Goal: Task Accomplishment & Management: Complete application form

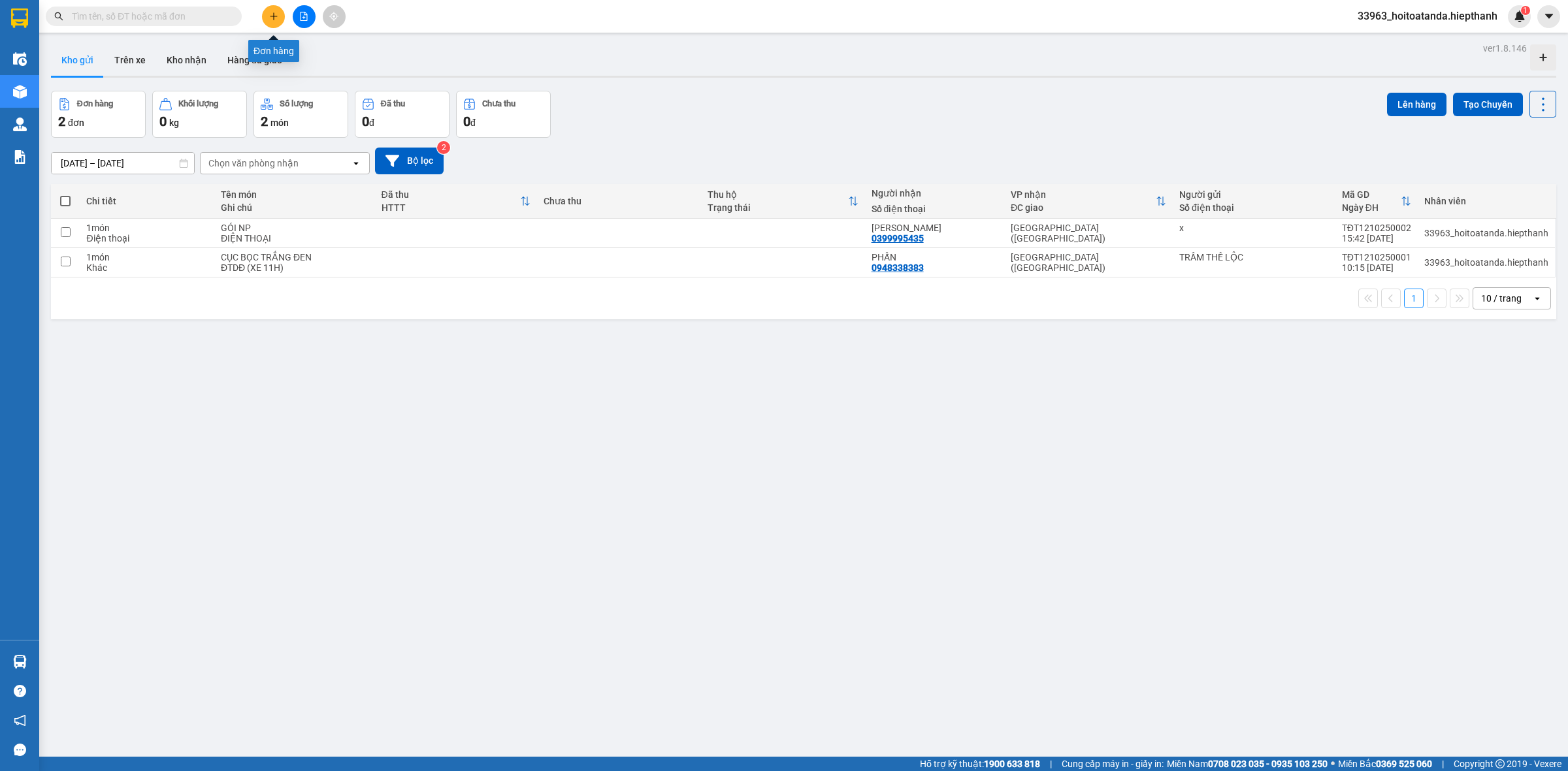
click at [269, 16] on icon "plus" at bounding box center [272, 15] width 7 height 1
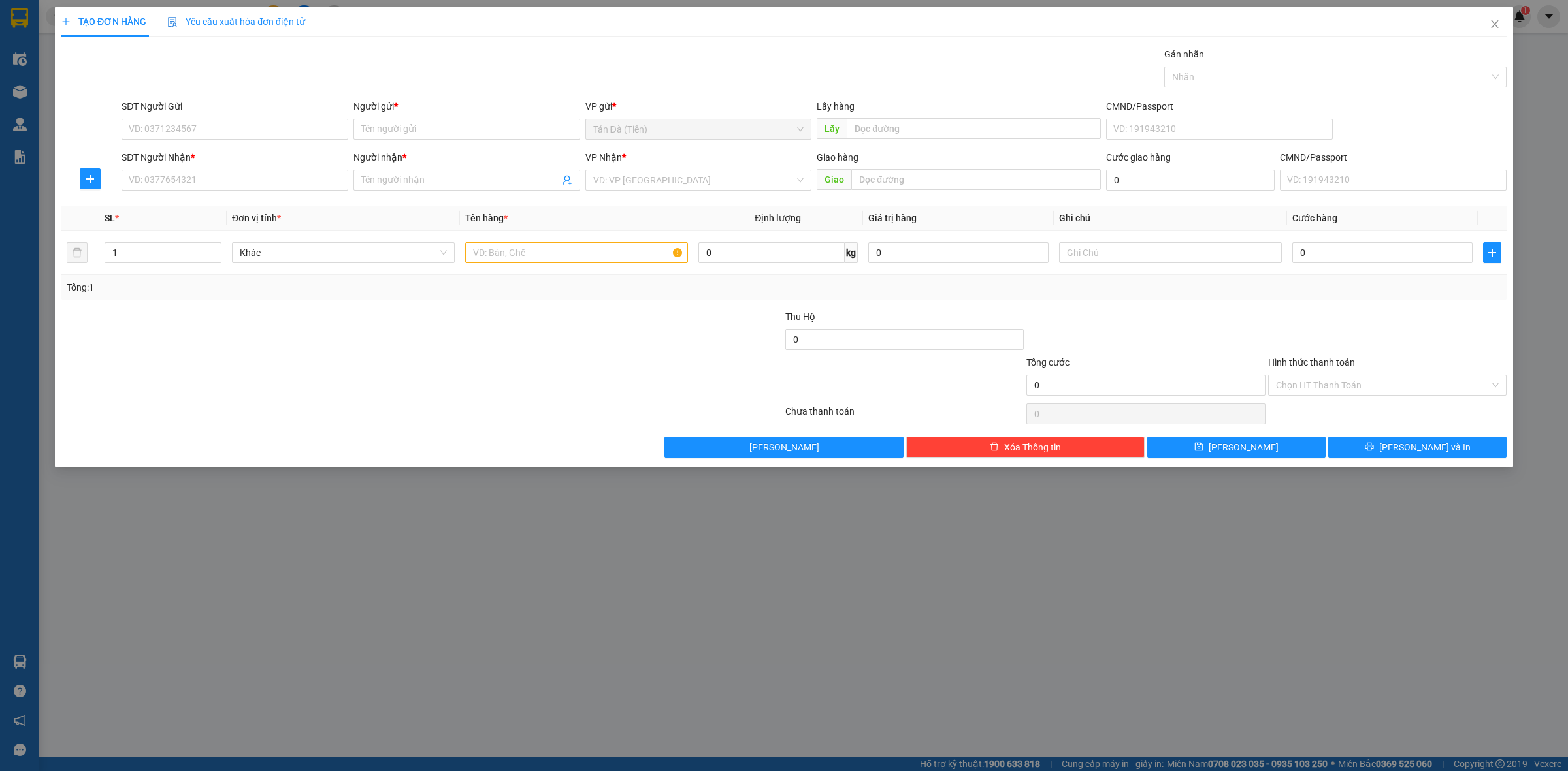
click at [279, 167] on div "SĐT Người Nhận *" at bounding box center [235, 159] width 226 height 19
drag, startPoint x: 299, startPoint y: 191, endPoint x: 286, endPoint y: 173, distance: 22.2
click at [298, 190] on input "SĐT Người Nhận *" at bounding box center [235, 180] width 226 height 21
type input "0785866912"
click at [416, 139] on input "Người gửi *" at bounding box center [466, 128] width 226 height 21
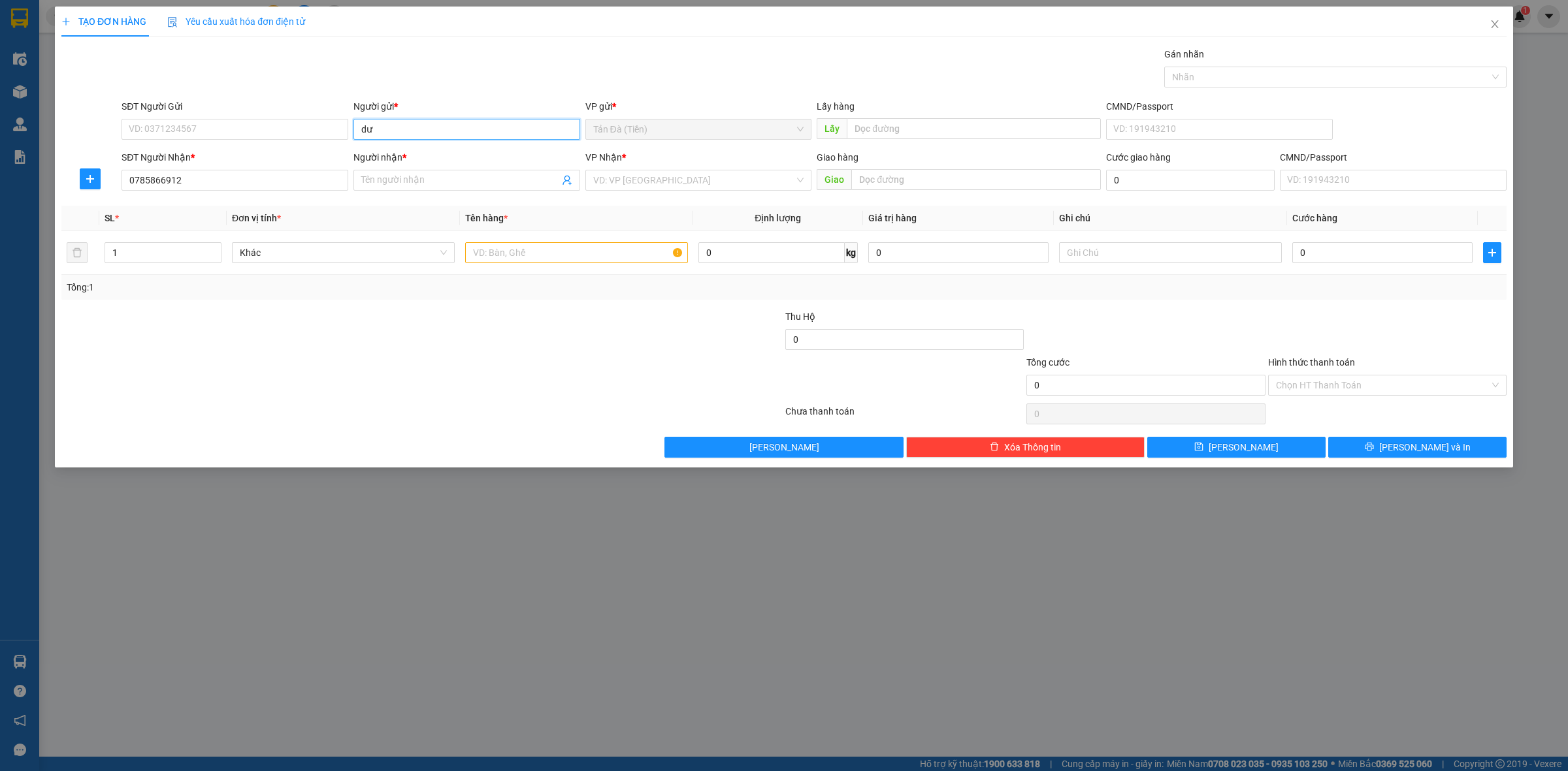
type input "d"
type input "F"
type input "ƯƠNG"
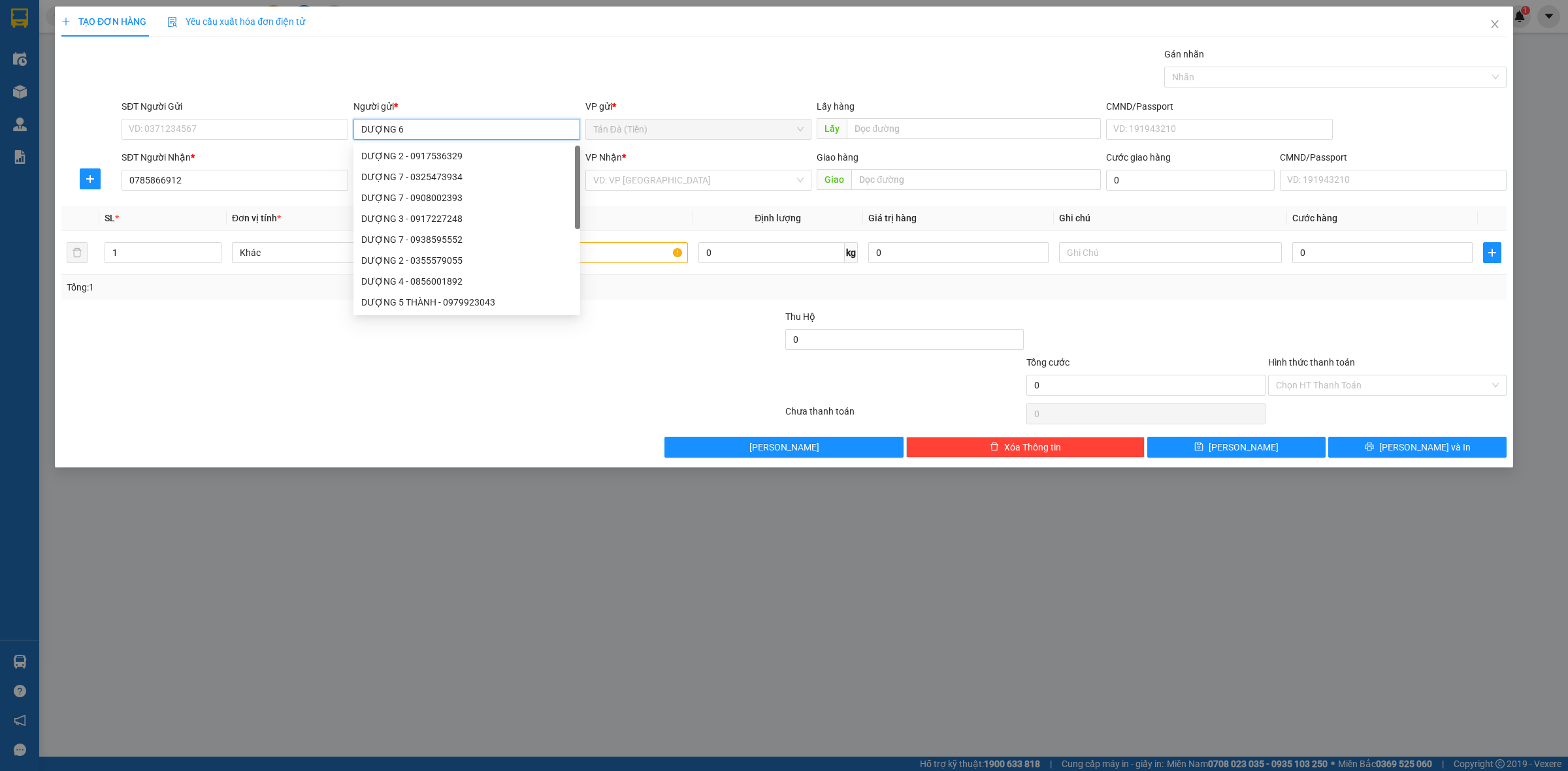
type input "DƯỢNG 6"
click at [644, 343] on div at bounding box center [663, 332] width 241 height 45
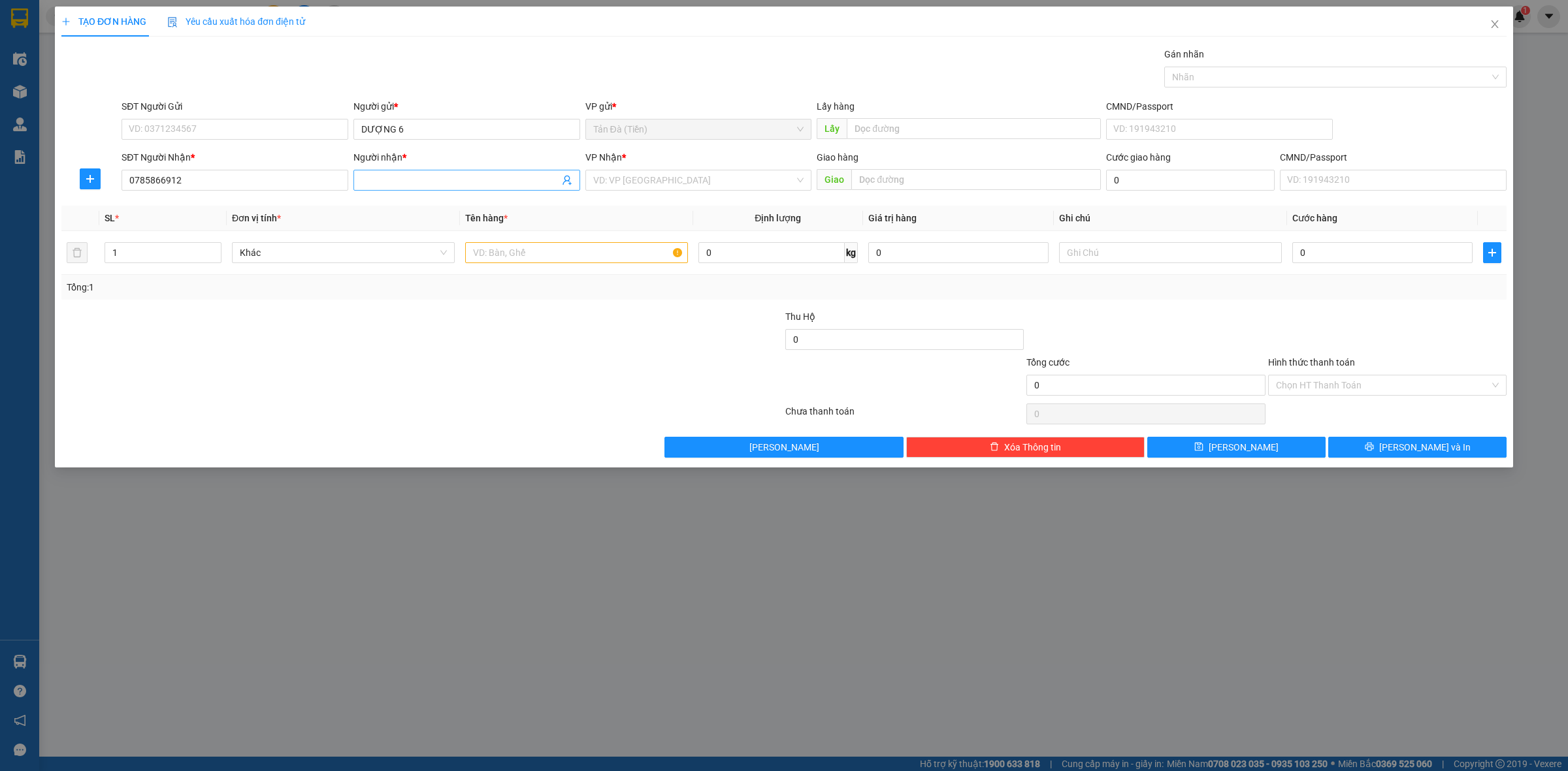
click at [407, 173] on input "Người nhận *" at bounding box center [460, 180] width 198 height 15
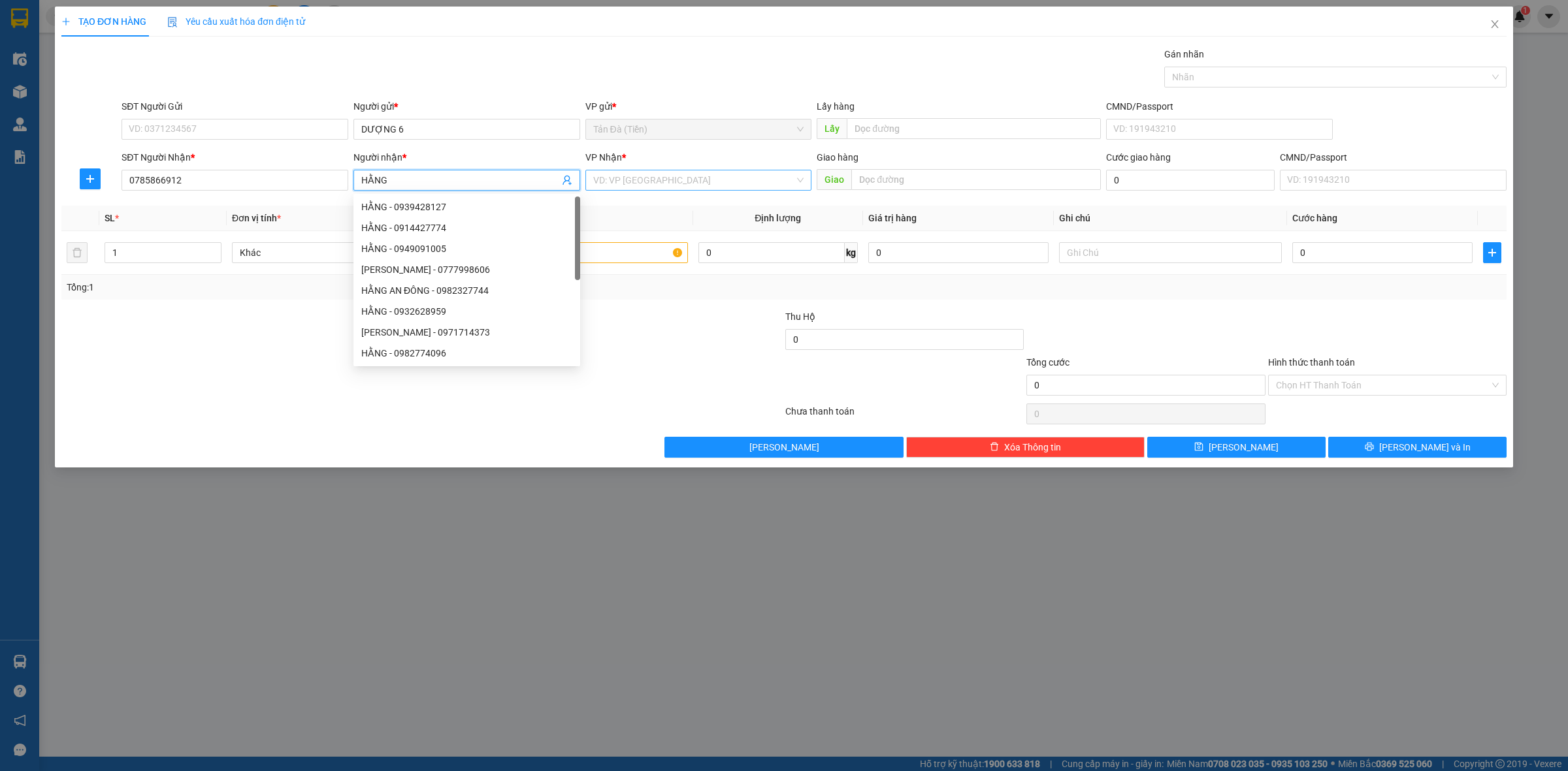
type input "HẰNG"
click at [623, 176] on input "search" at bounding box center [694, 180] width 202 height 19
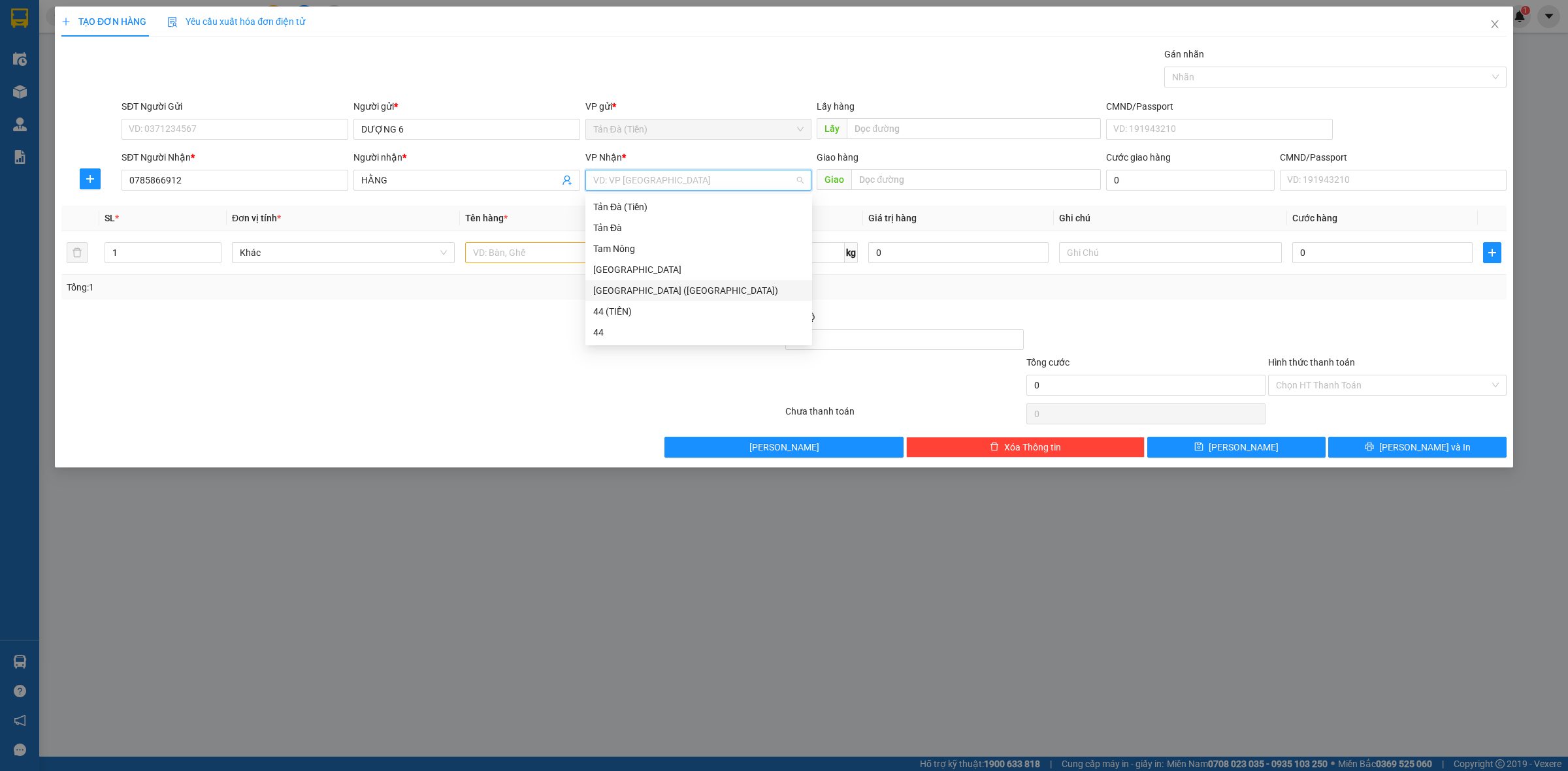
click at [636, 292] on div "[GEOGRAPHIC_DATA] ([GEOGRAPHIC_DATA])" at bounding box center [699, 290] width 211 height 15
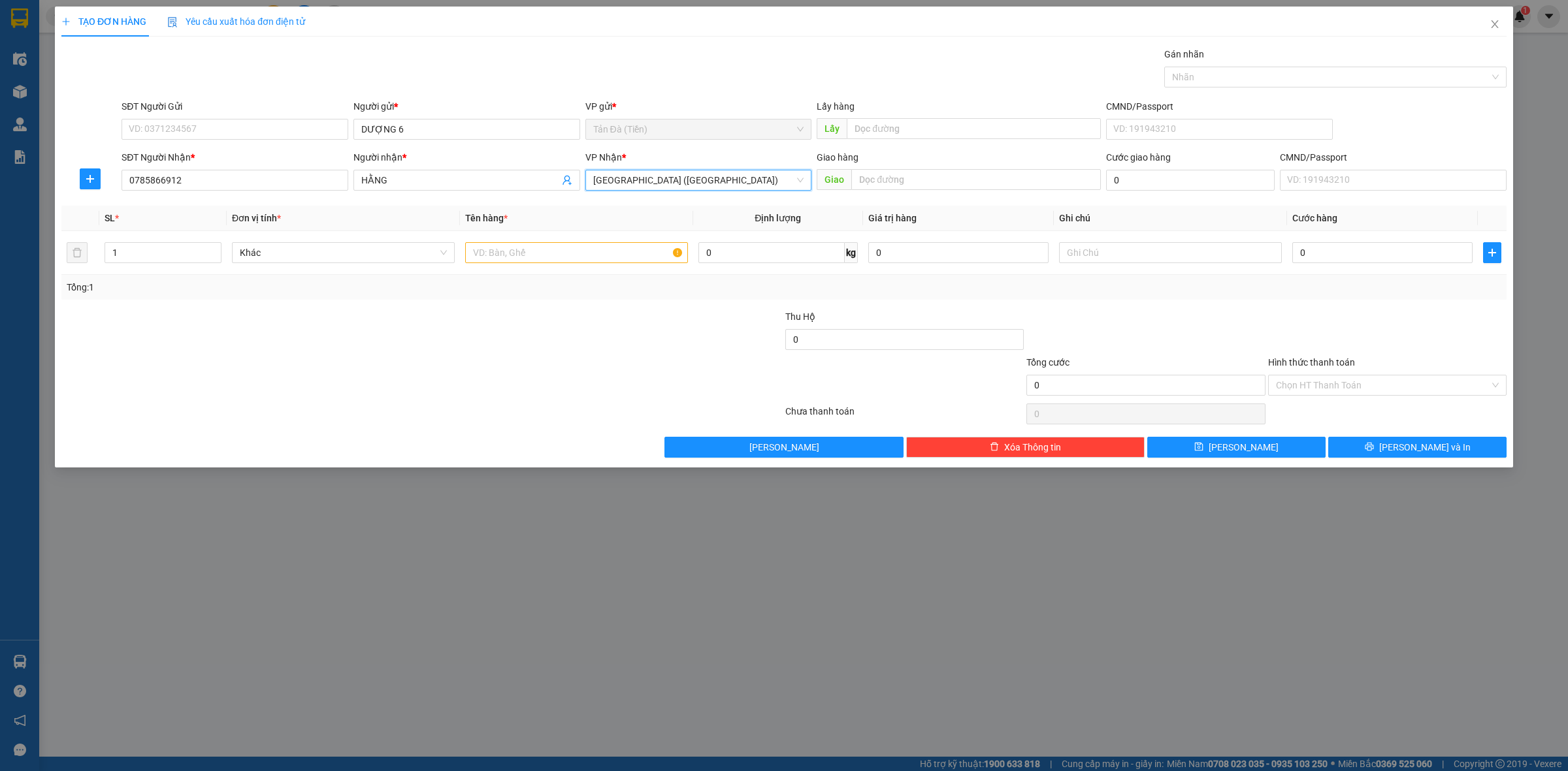
click at [518, 347] on div at bounding box center [301, 332] width 483 height 45
drag, startPoint x: 547, startPoint y: 263, endPoint x: 553, endPoint y: 257, distance: 8.5
click at [547, 262] on input "text" at bounding box center [576, 252] width 222 height 21
click at [369, 252] on span "Khác" at bounding box center [343, 252] width 207 height 19
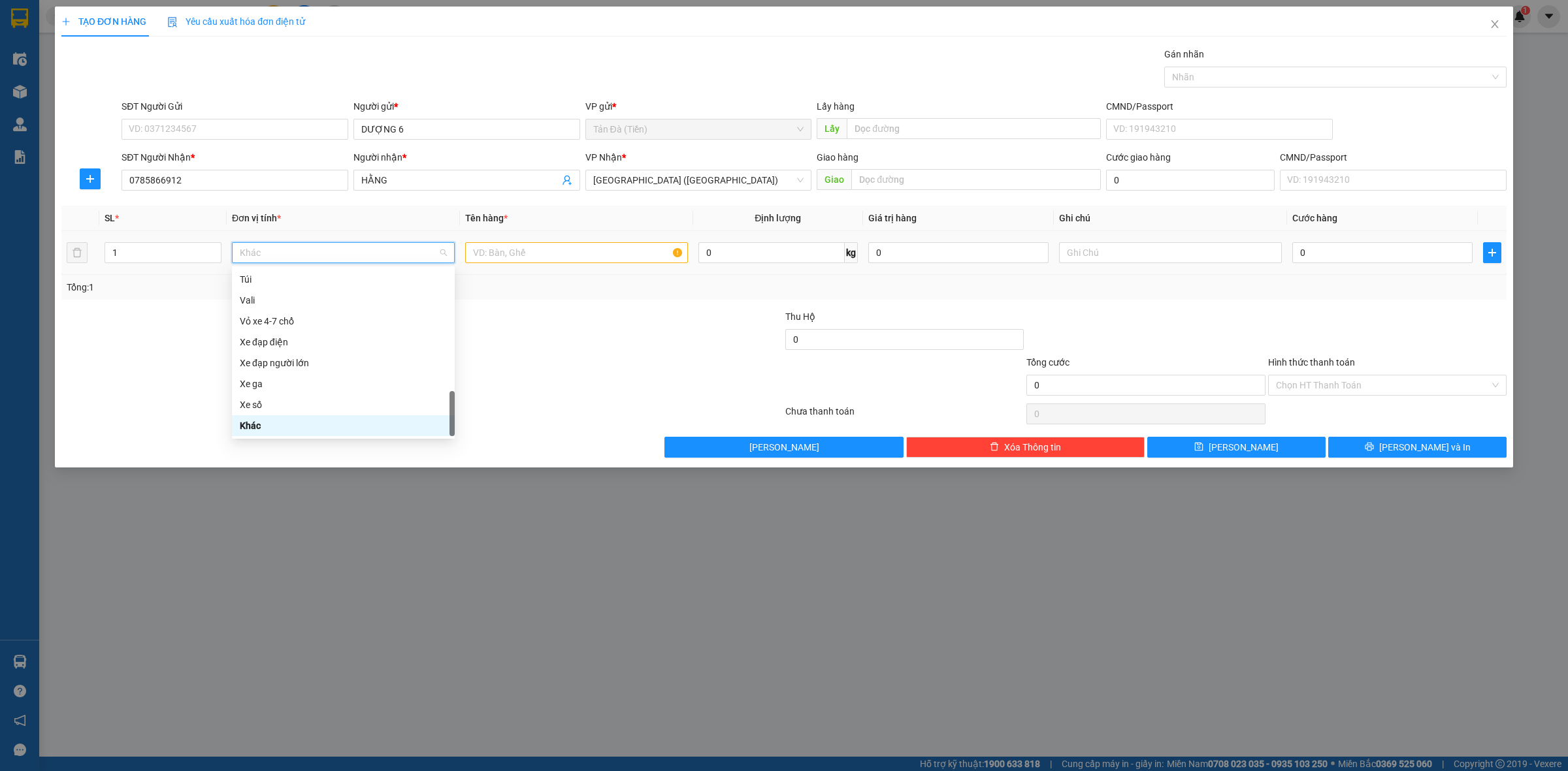
type input "T"
drag, startPoint x: 329, startPoint y: 249, endPoint x: 171, endPoint y: 278, distance: 160.6
click at [173, 278] on div "SL * Đơn vị tính * Tên hàng * Định lượng Giá trị hàng Ghi chú Cước hàng 1 T 0 k…" at bounding box center [784, 252] width 1445 height 94
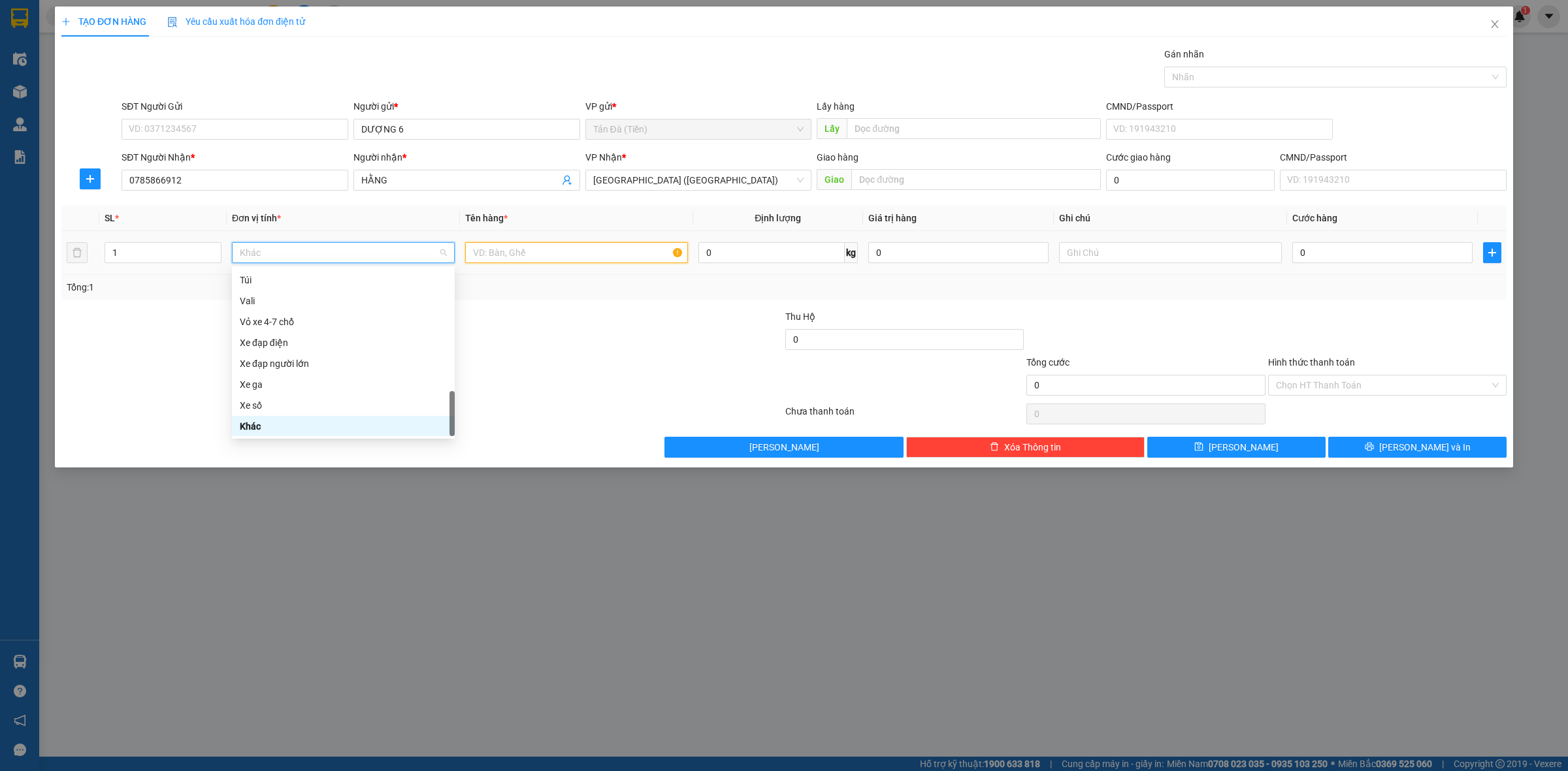
click at [527, 255] on input "text" at bounding box center [576, 252] width 222 height 21
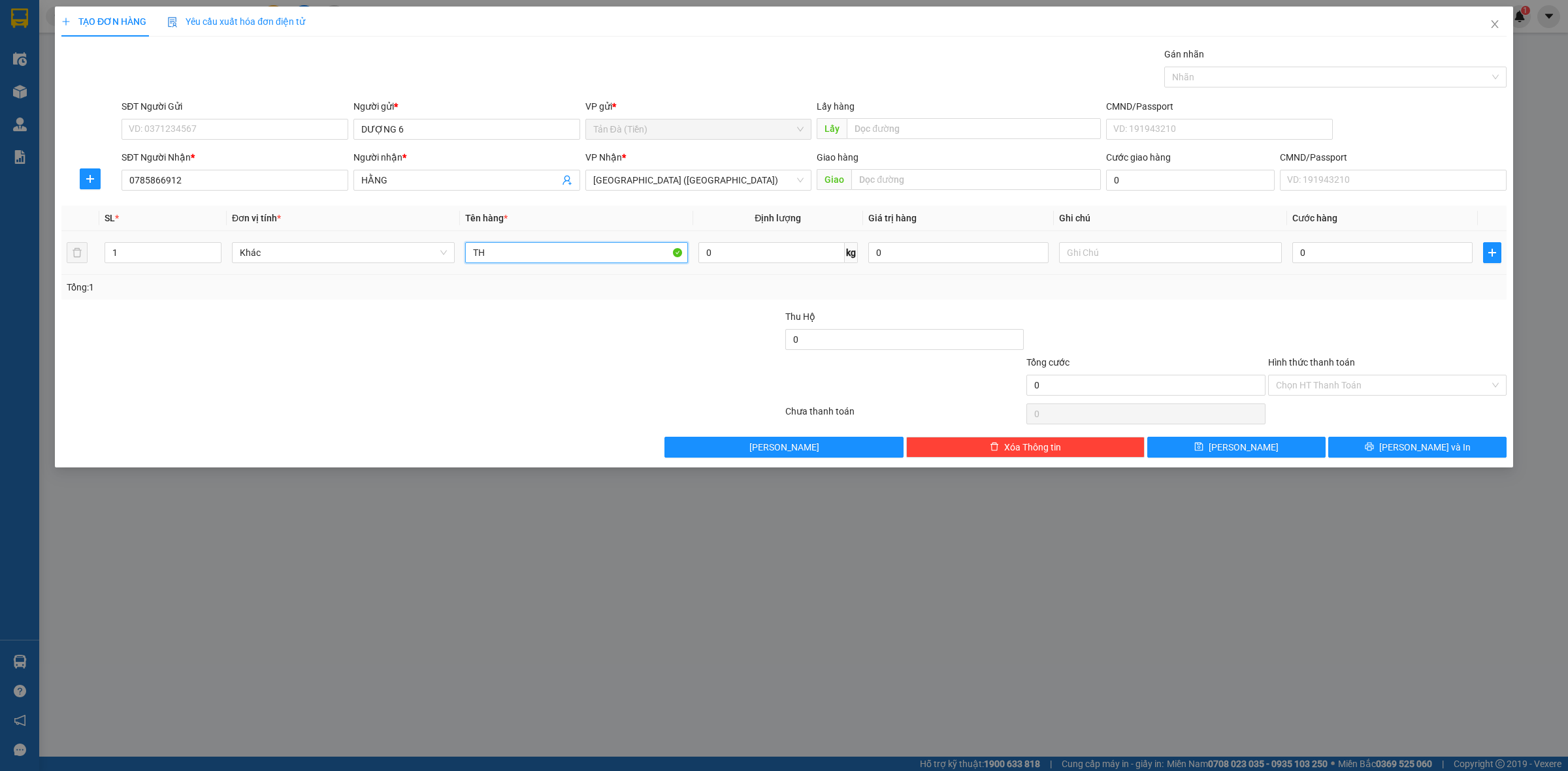
type input "T"
type input "THƯ TIỀN HỒI TOA"
click at [1119, 252] on input "text" at bounding box center [1170, 252] width 222 height 21
click at [926, 262] on input "0" at bounding box center [958, 252] width 180 height 21
click at [1265, 299] on div "Tổng: 1" at bounding box center [784, 287] width 1445 height 25
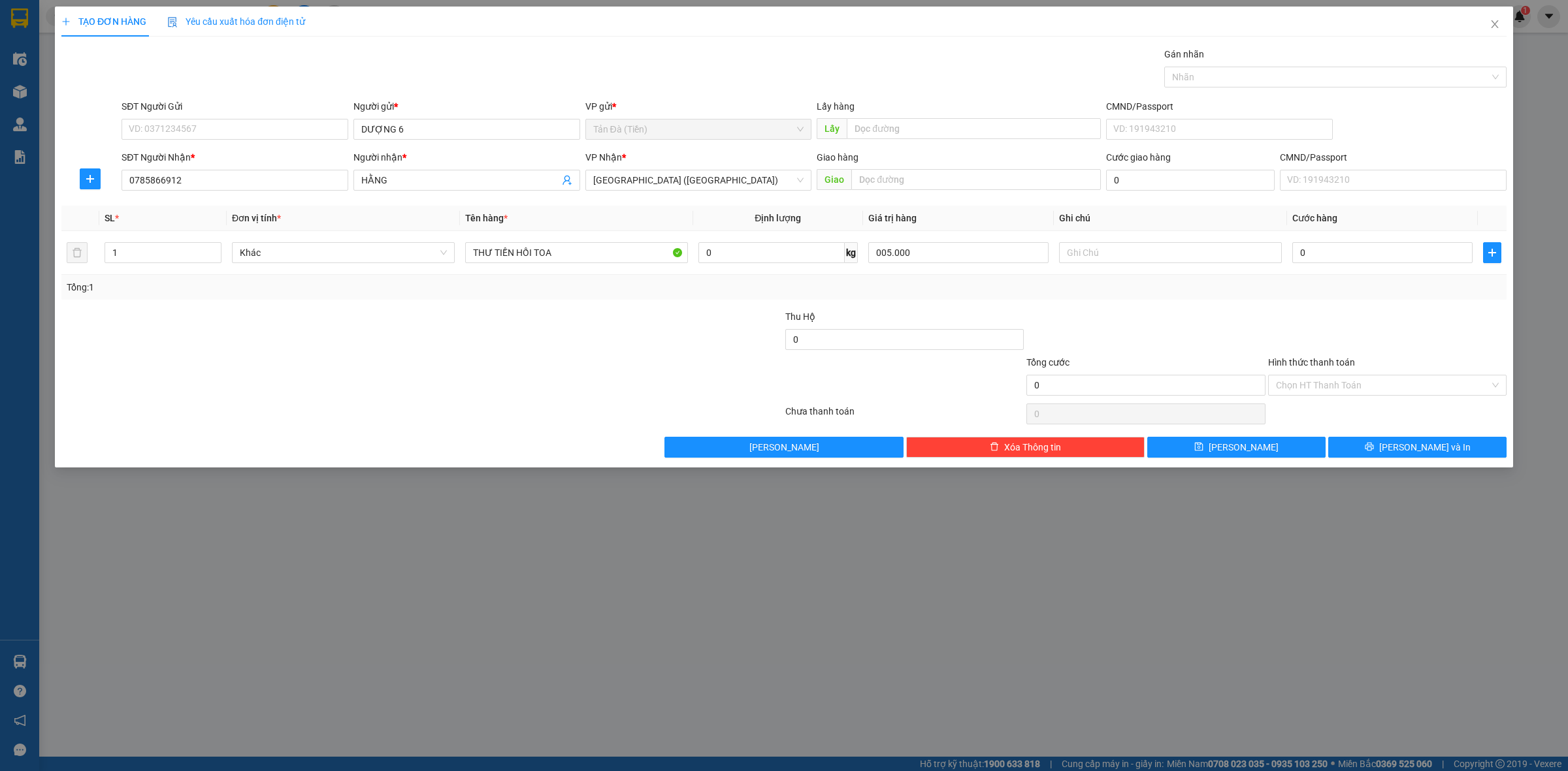
type input "5.000.000"
click at [1383, 258] on input "0" at bounding box center [1382, 252] width 180 height 21
type input "007"
type input "7"
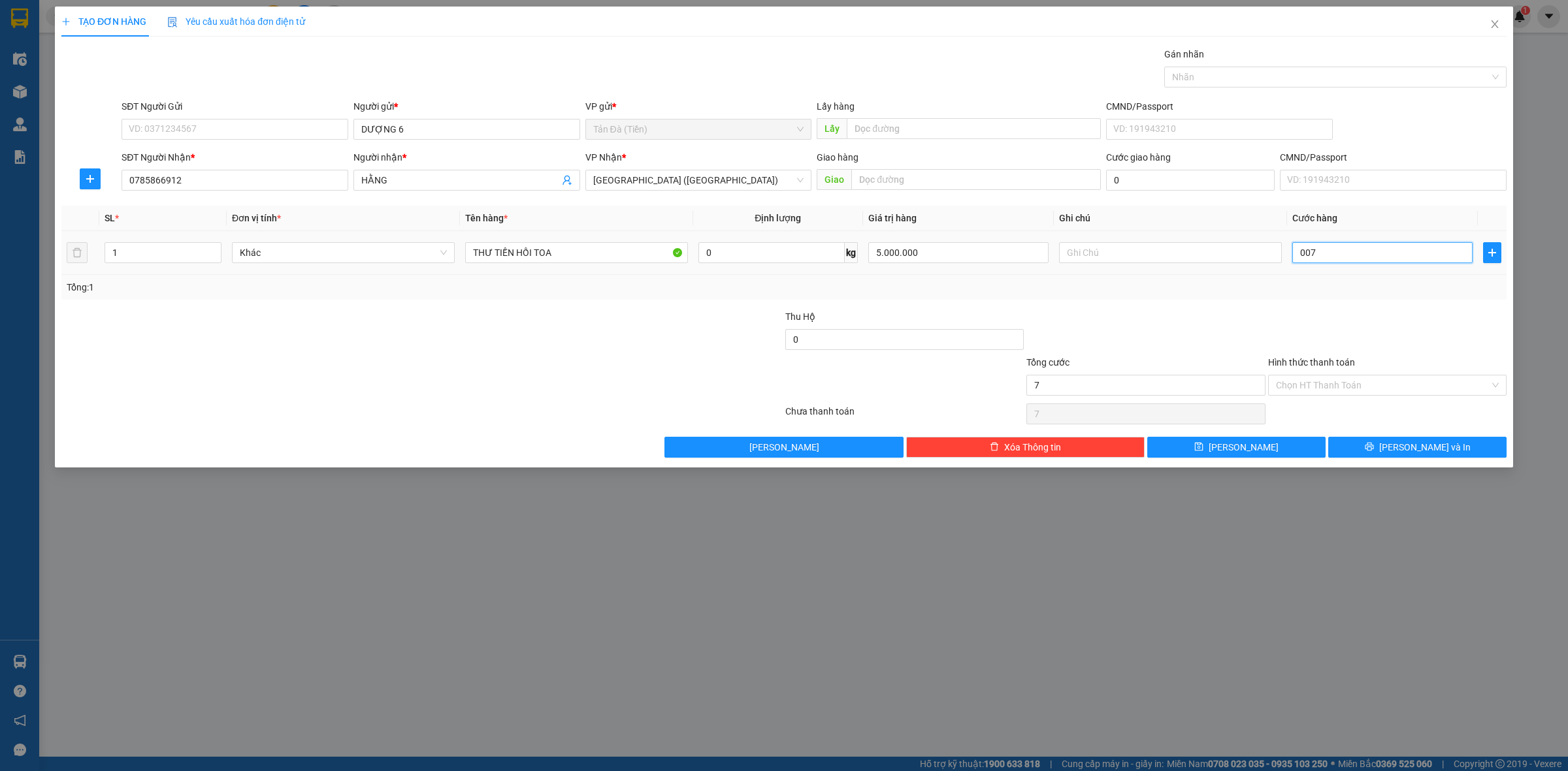
type input "0.070"
type input "70"
click at [1269, 323] on div at bounding box center [1387, 332] width 241 height 45
type input "70.000"
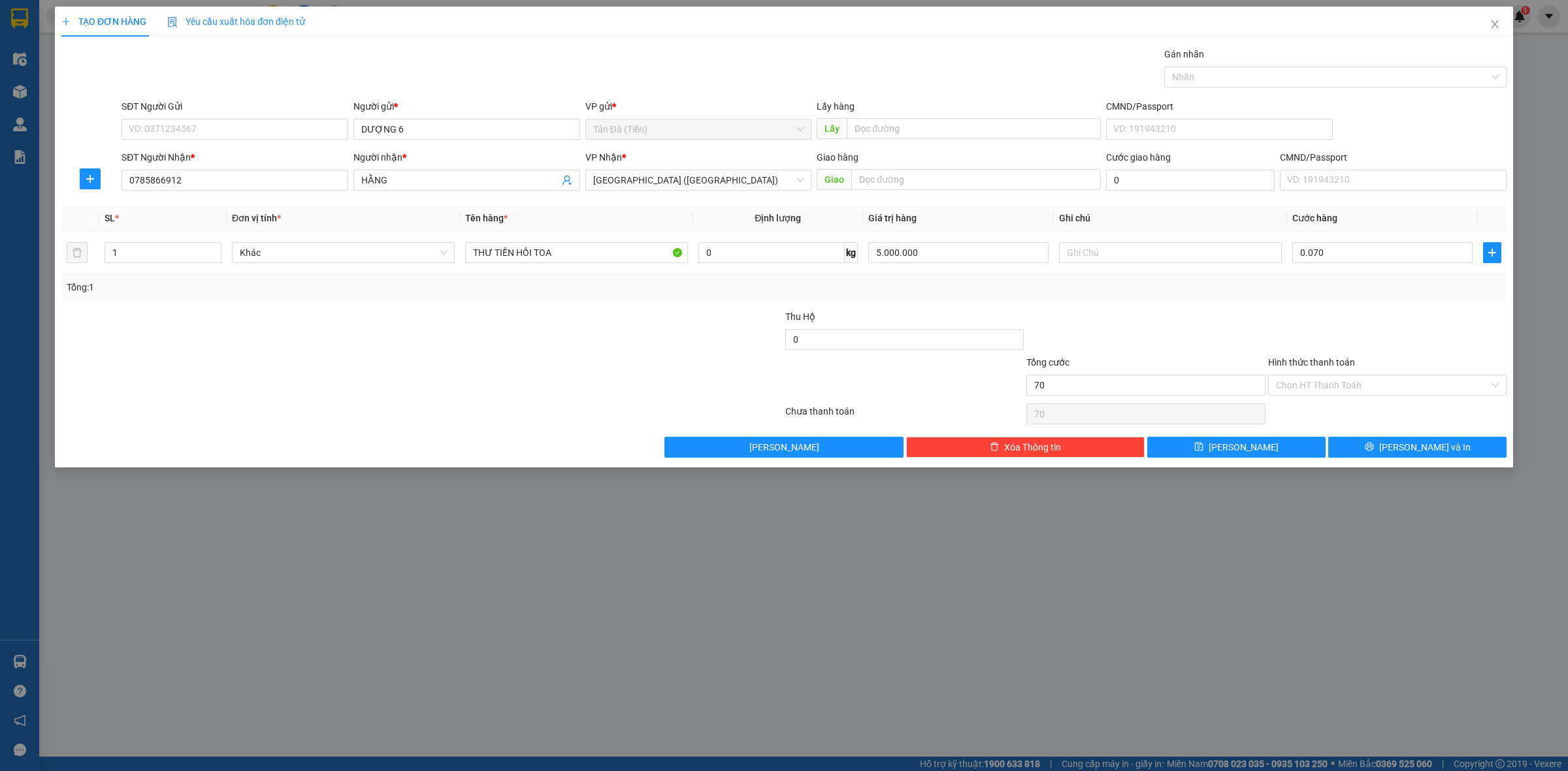
type input "70.000"
click at [1343, 392] on input "Hình thức thanh toán" at bounding box center [1382, 385] width 214 height 19
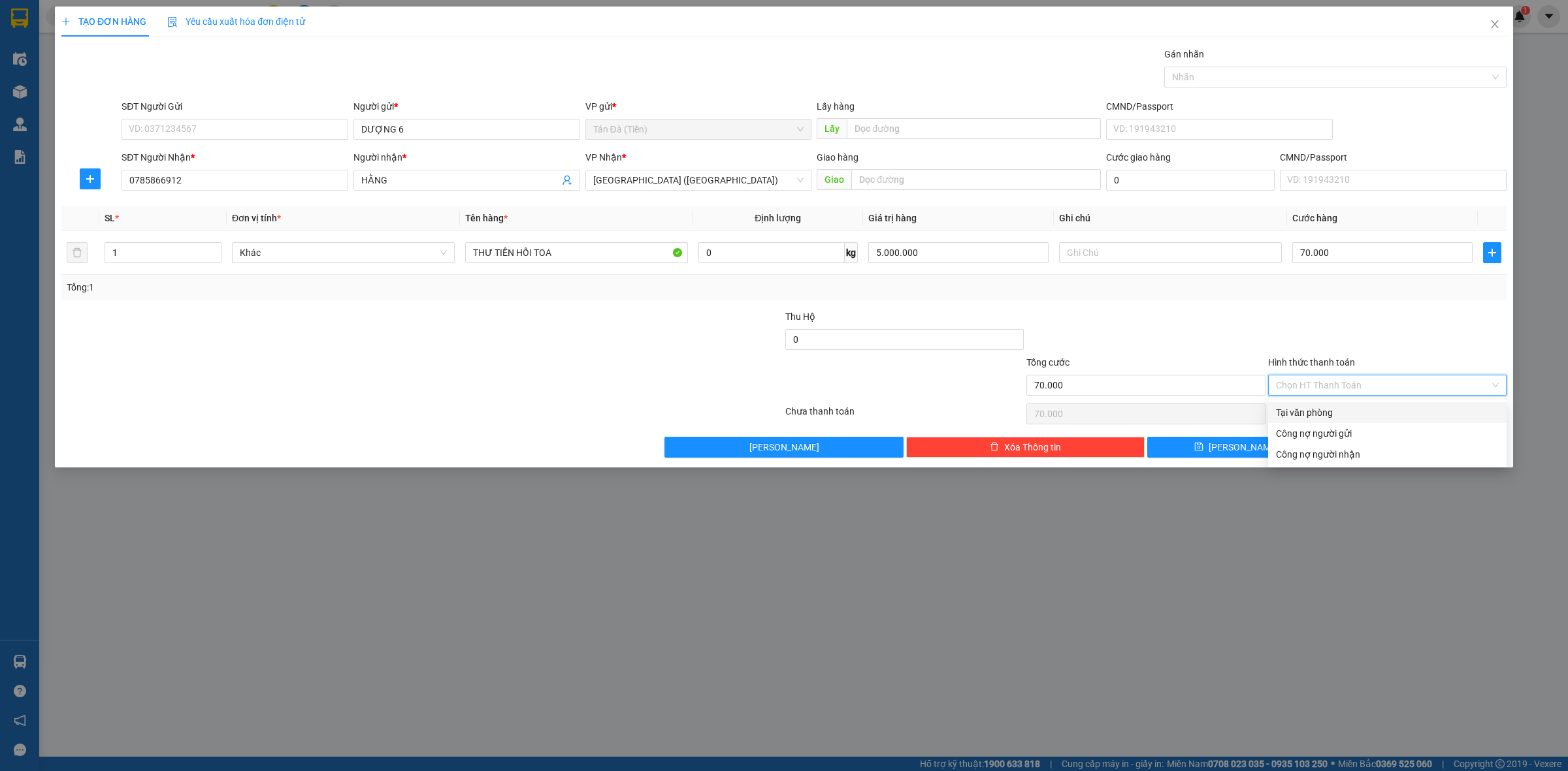
click at [1346, 415] on div "Tại văn phòng" at bounding box center [1386, 412] width 222 height 15
type input "0"
click at [1382, 448] on button "[PERSON_NAME] và In" at bounding box center [1417, 447] width 179 height 21
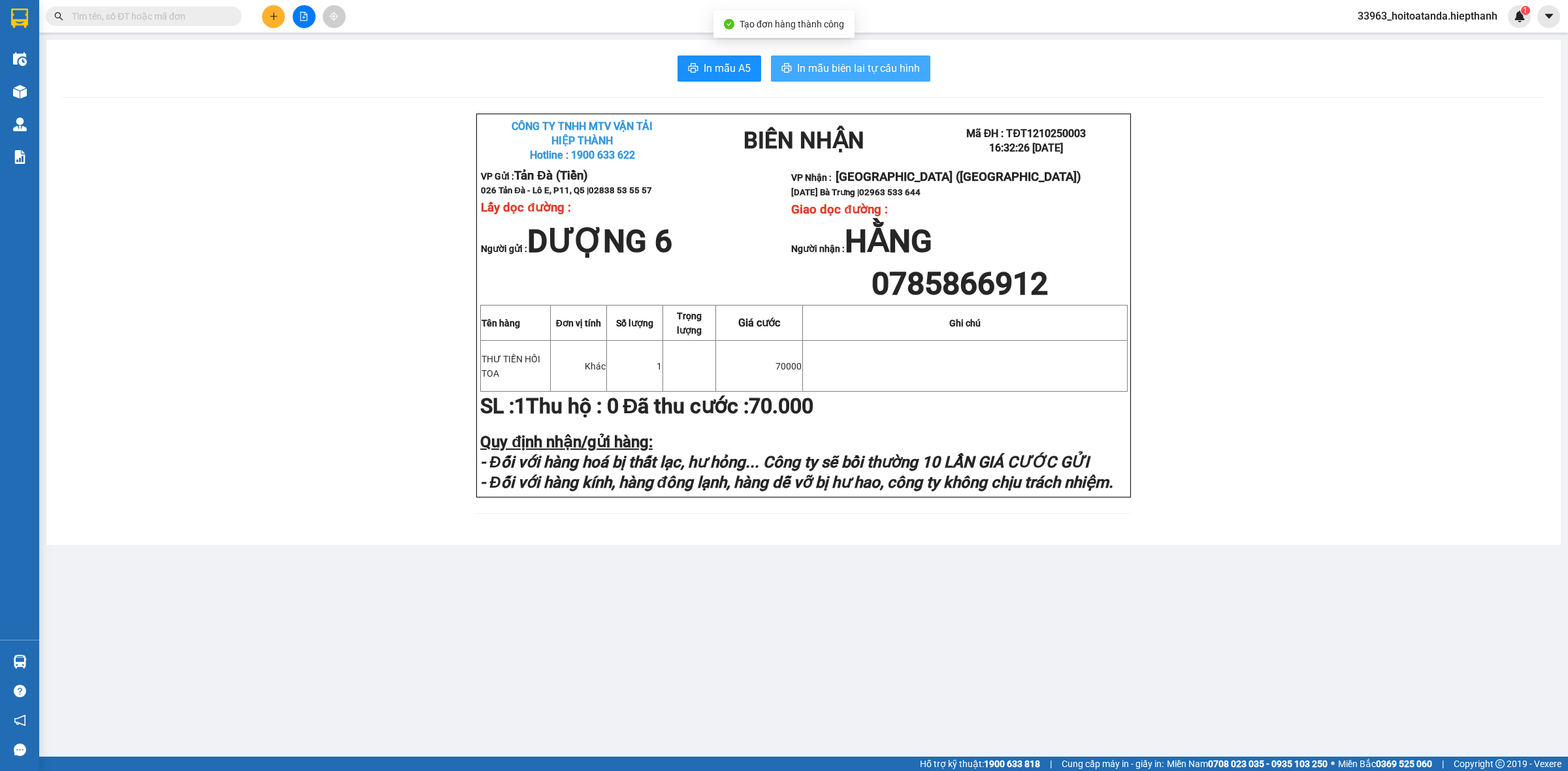
click at [843, 69] on span "In mẫu biên lai tự cấu hình" at bounding box center [858, 68] width 123 height 16
click at [278, 10] on button at bounding box center [273, 17] width 23 height 23
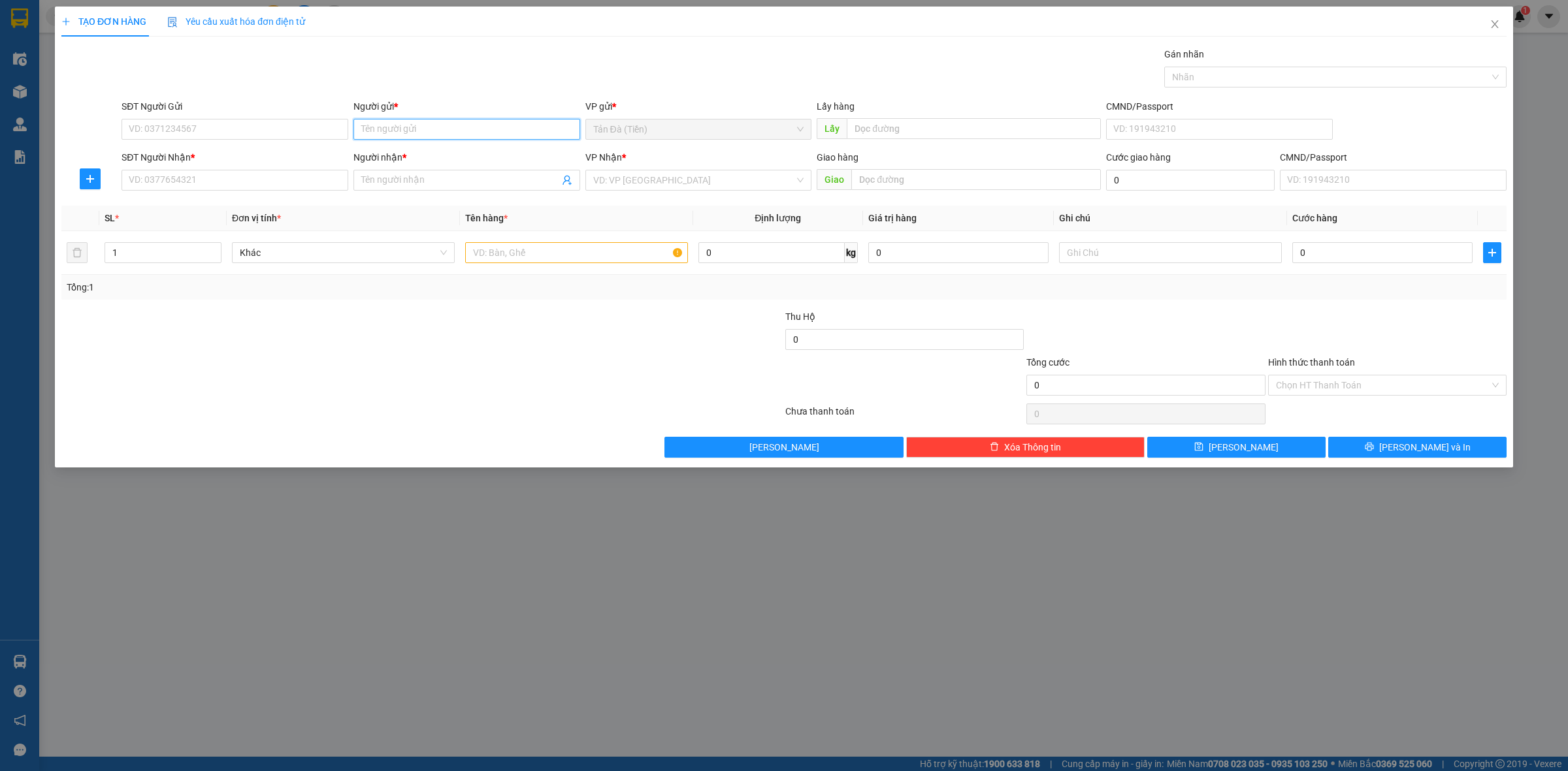
click at [409, 128] on input "Người gửi *" at bounding box center [466, 128] width 226 height 21
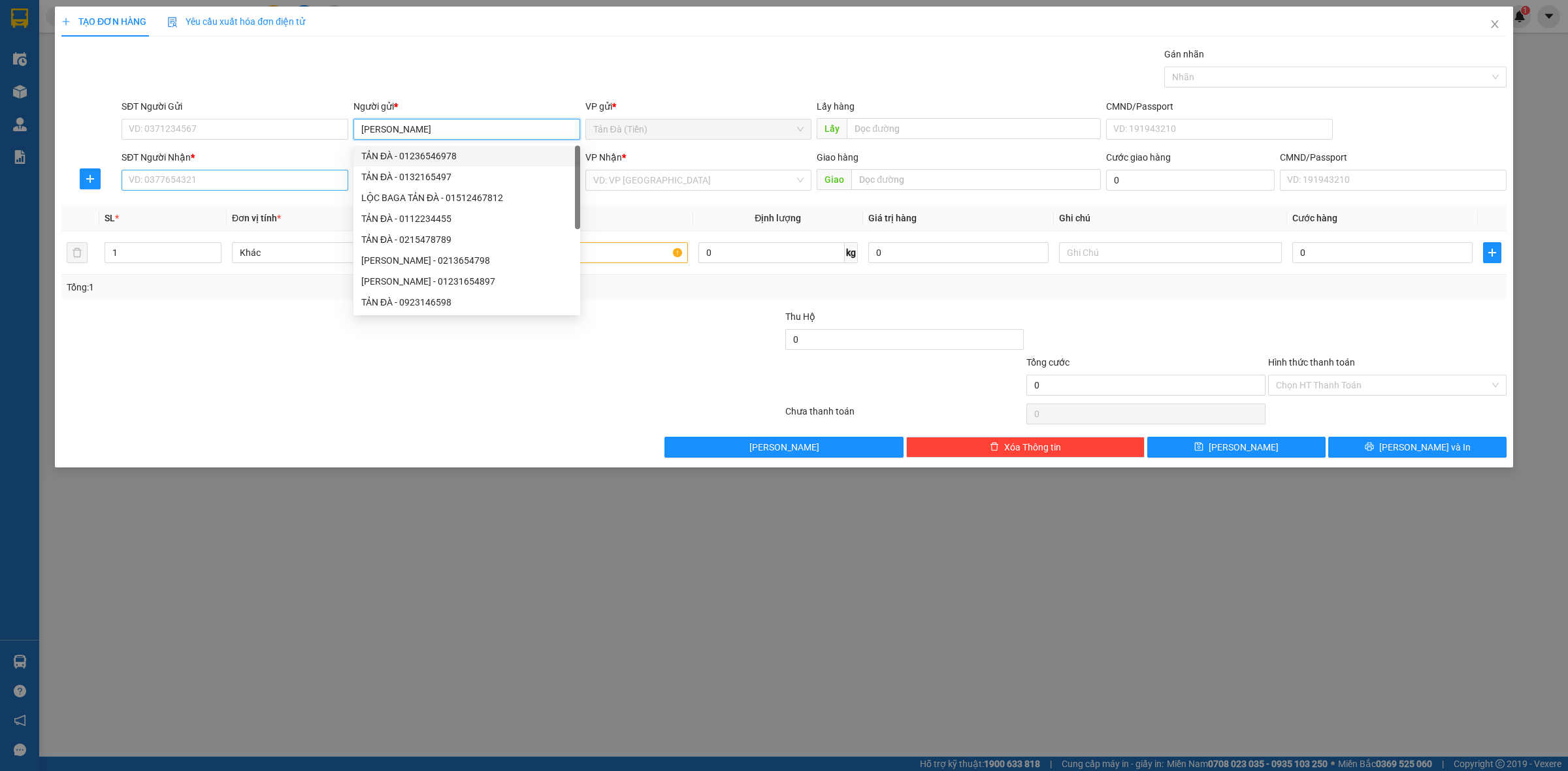
type input "[PERSON_NAME]"
click at [195, 184] on input "SĐT Người Nhận *" at bounding box center [235, 180] width 226 height 21
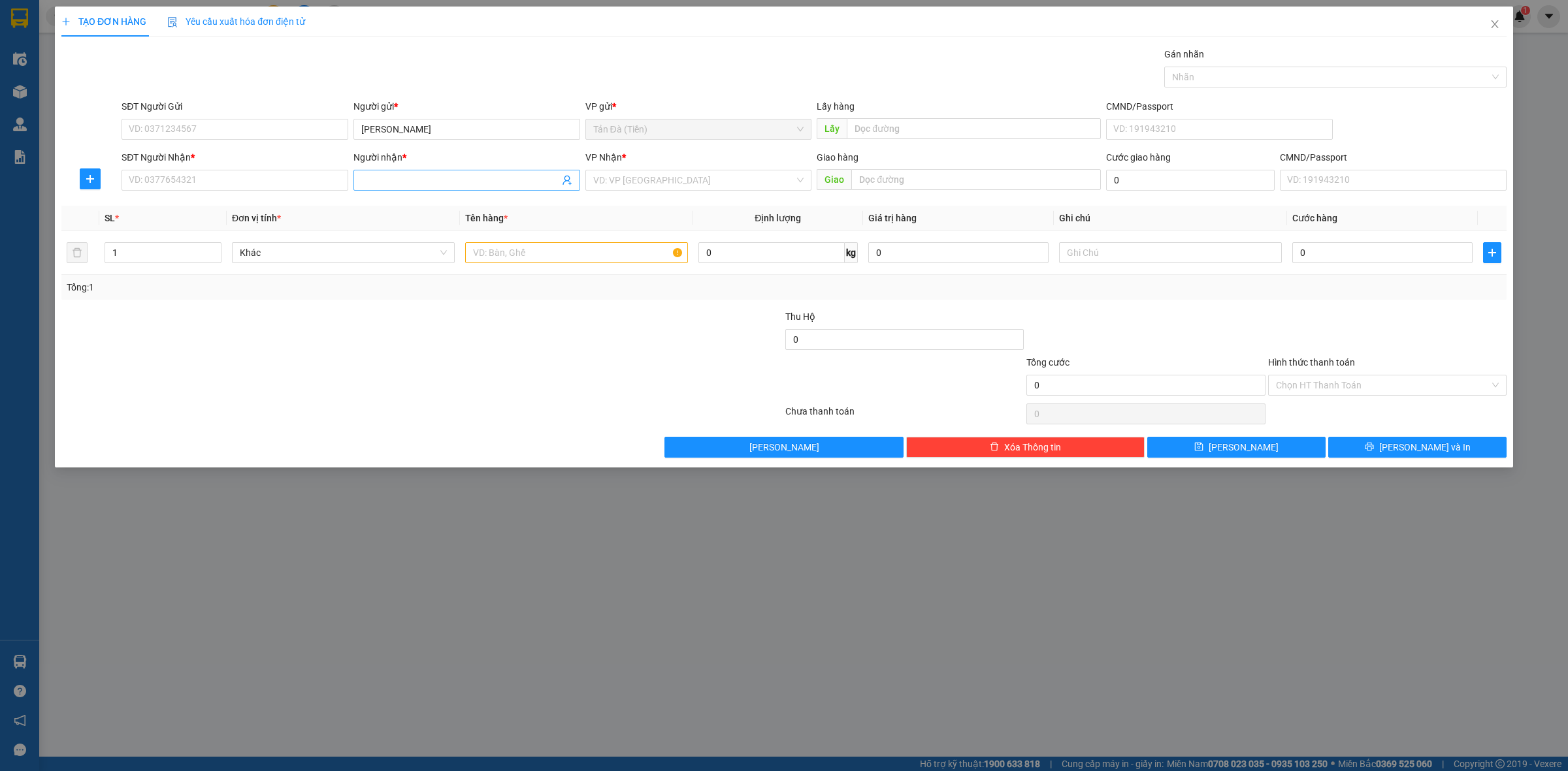
click at [397, 175] on input "Người nhận *" at bounding box center [460, 180] width 198 height 15
type input "[PERSON_NAME]"
click at [226, 192] on div "SĐT Người Nhận * VD: 0377654321" at bounding box center [235, 172] width 226 height 45
click at [256, 179] on input "SĐT Người Nhận *" at bounding box center [235, 180] width 226 height 21
type input "0944444400"
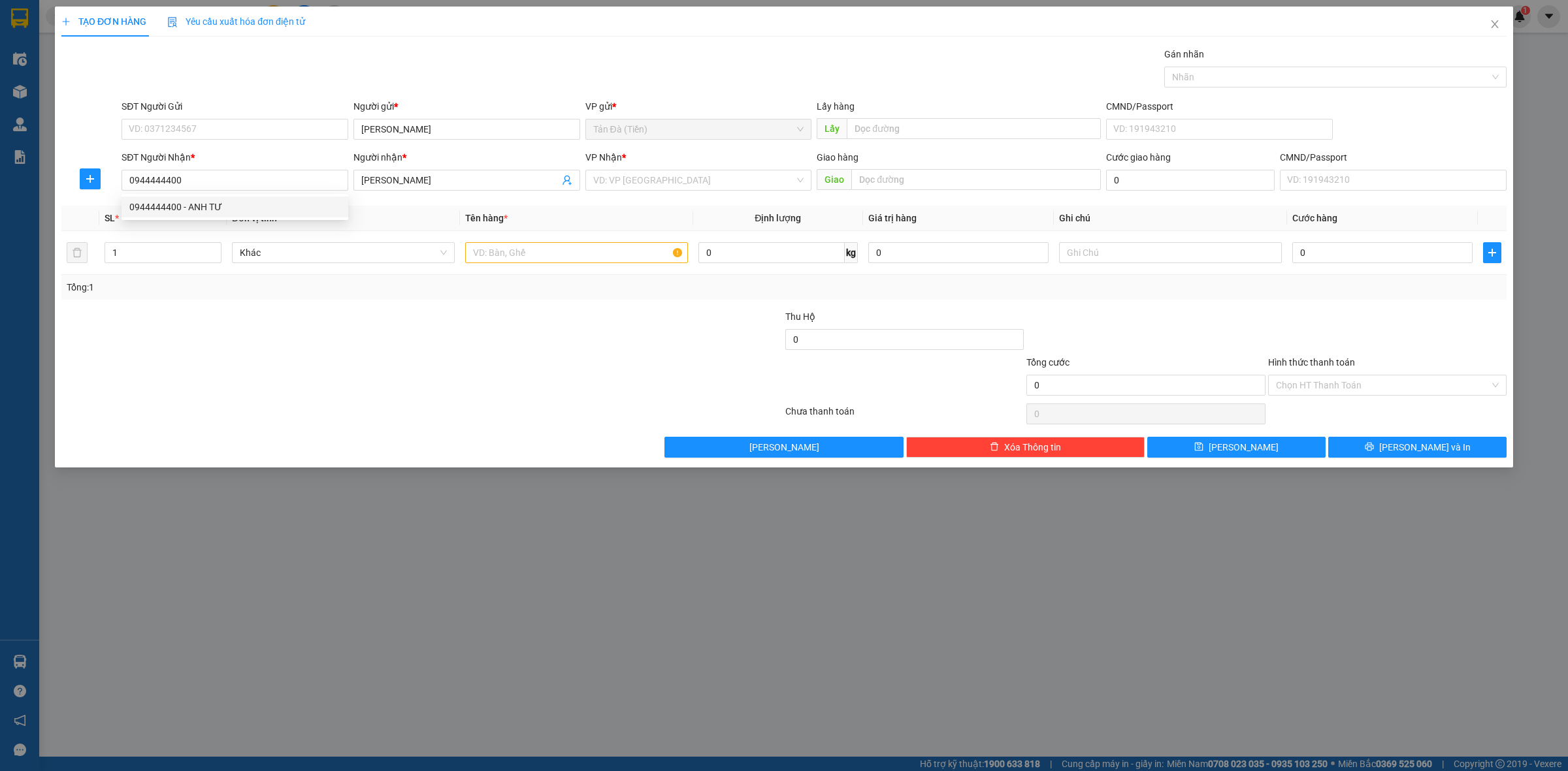
click at [334, 380] on div at bounding box center [301, 378] width 483 height 45
click at [533, 253] on input "text" at bounding box center [576, 252] width 222 height 21
type input "THƯ TIỀN"
click at [968, 249] on input "0" at bounding box center [958, 252] width 180 height 21
type input "3.000.000"
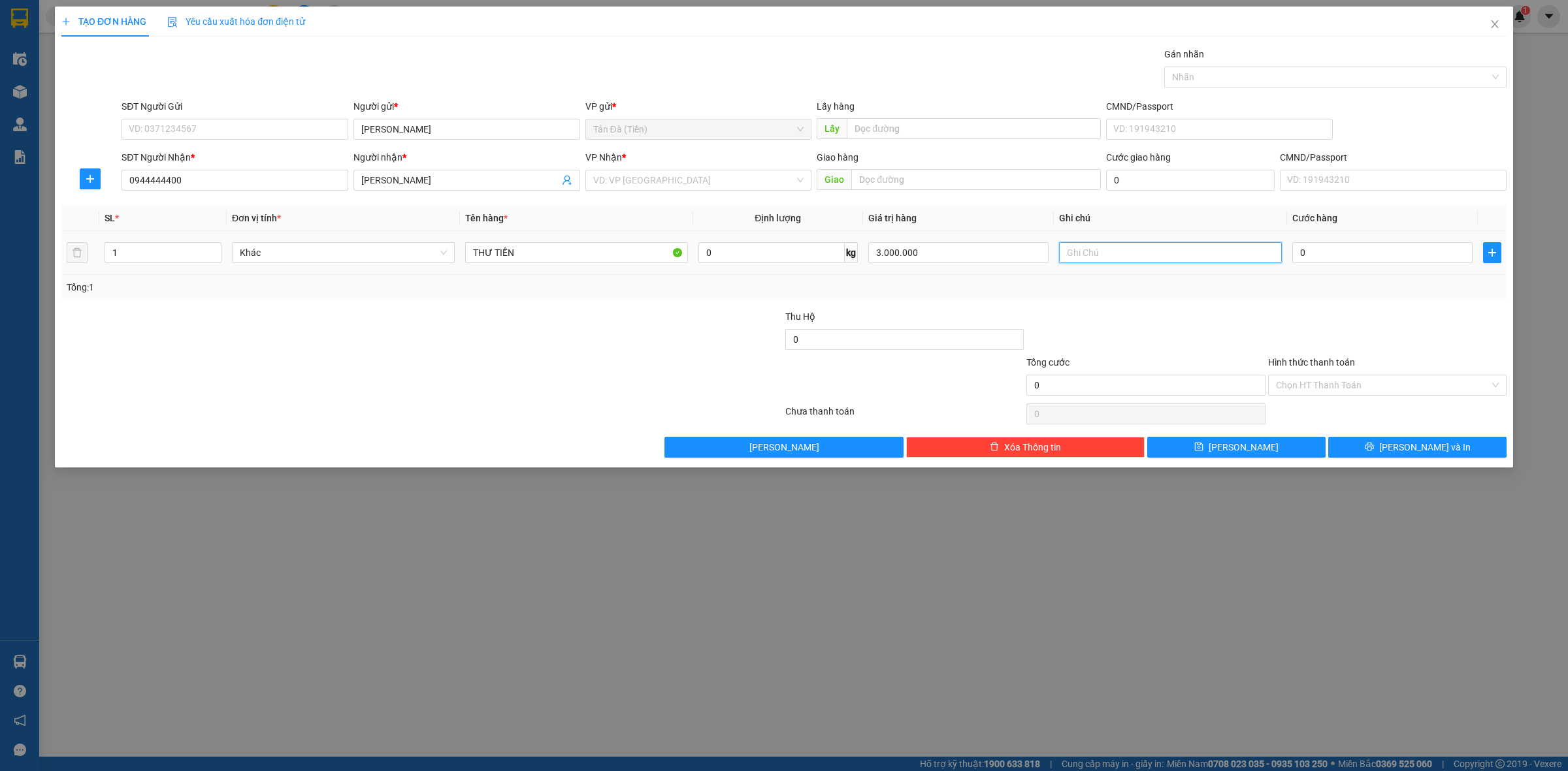
click at [1137, 252] on input "text" at bounding box center [1170, 252] width 222 height 21
type input "D"
type input "TIỀN DẰN CHÂN PHƯƠNG 7C"
click at [1147, 286] on div "Tổng: 1" at bounding box center [784, 287] width 1435 height 15
click at [1373, 445] on icon "printer" at bounding box center [1369, 446] width 8 height 8
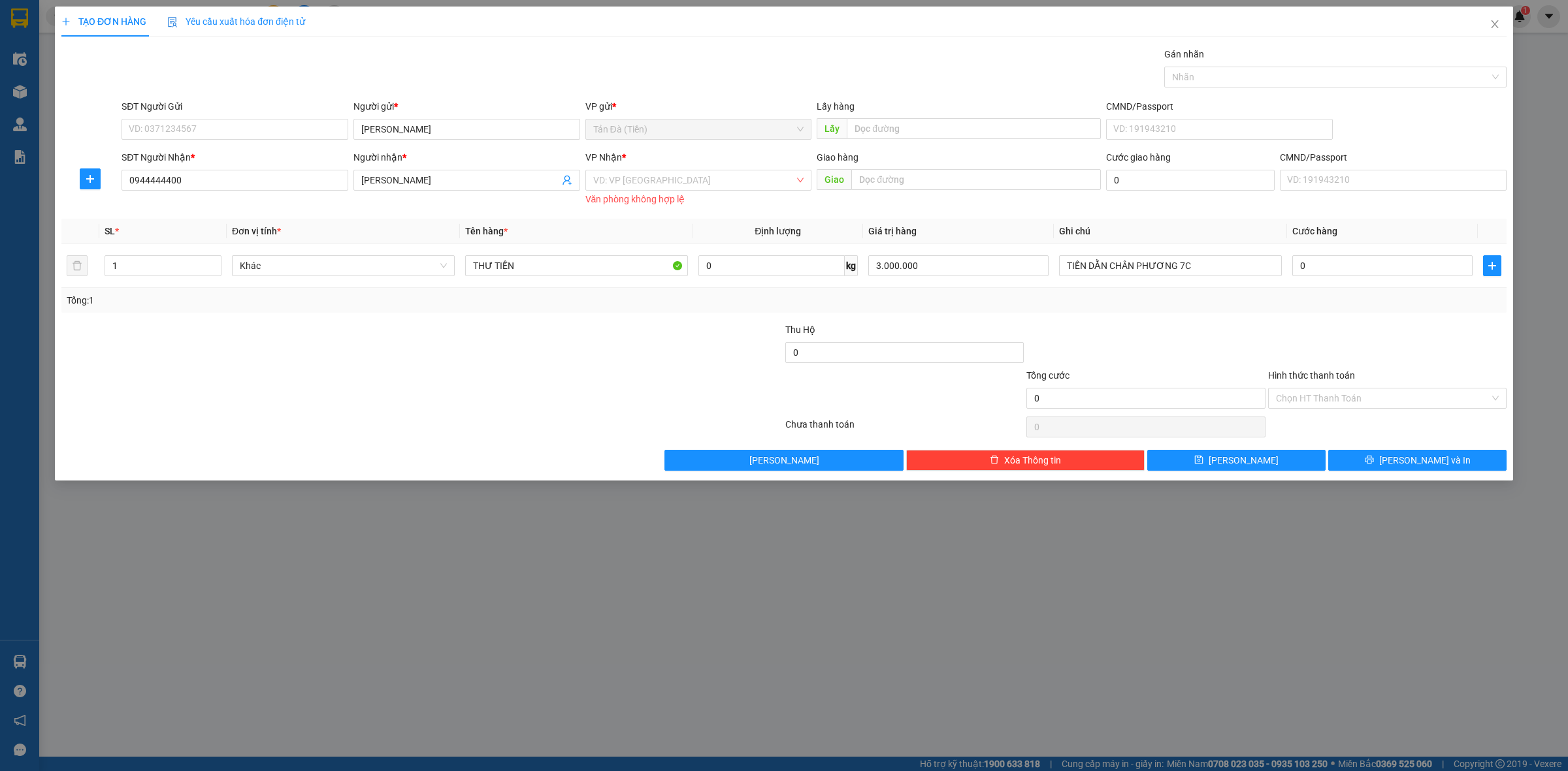
click at [709, 169] on div "VP Nhận *" at bounding box center [698, 159] width 226 height 19
click at [684, 183] on input "search" at bounding box center [694, 180] width 202 height 19
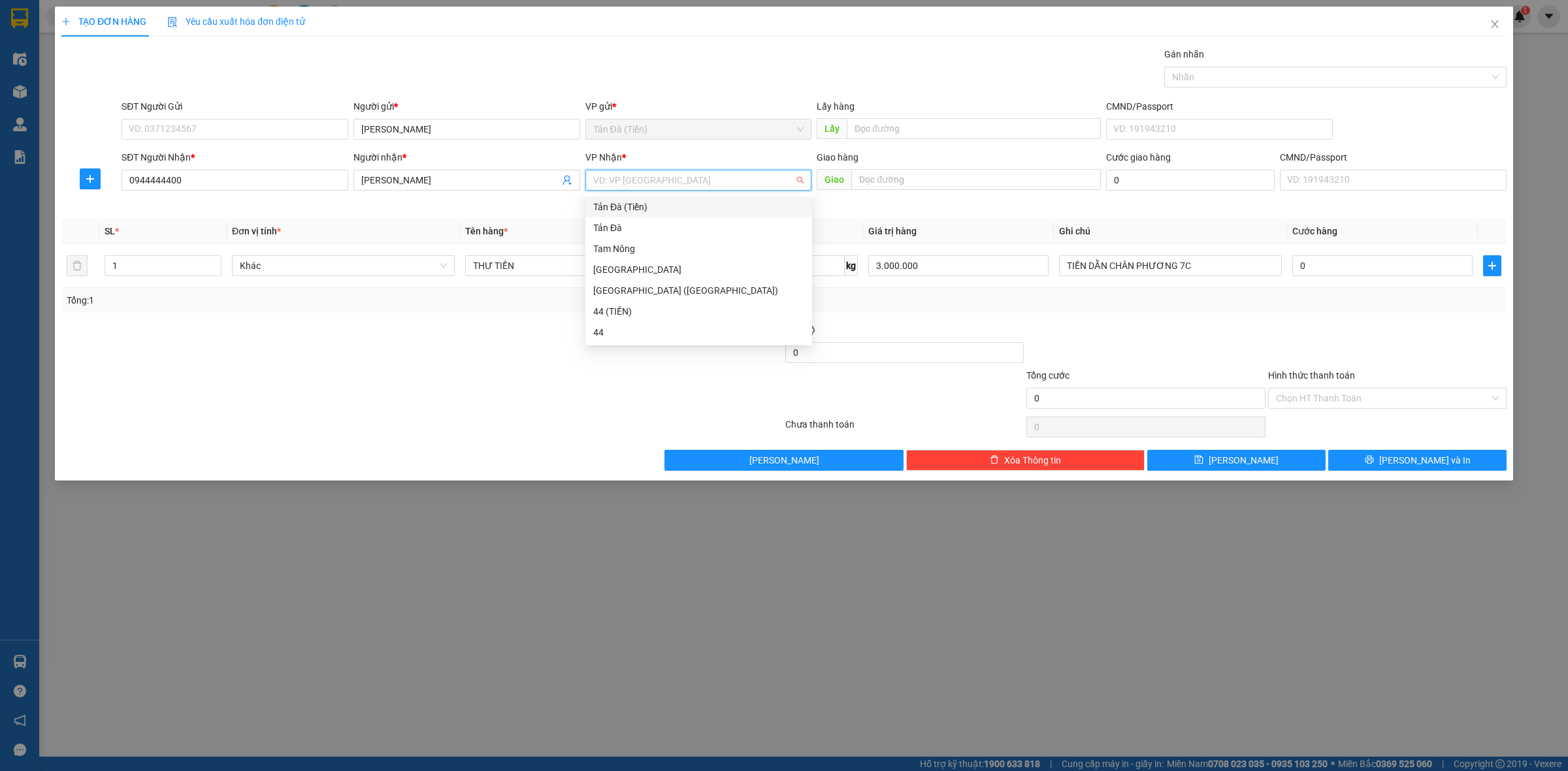
click at [663, 208] on div "Tản Đà (Tiền)" at bounding box center [699, 207] width 211 height 15
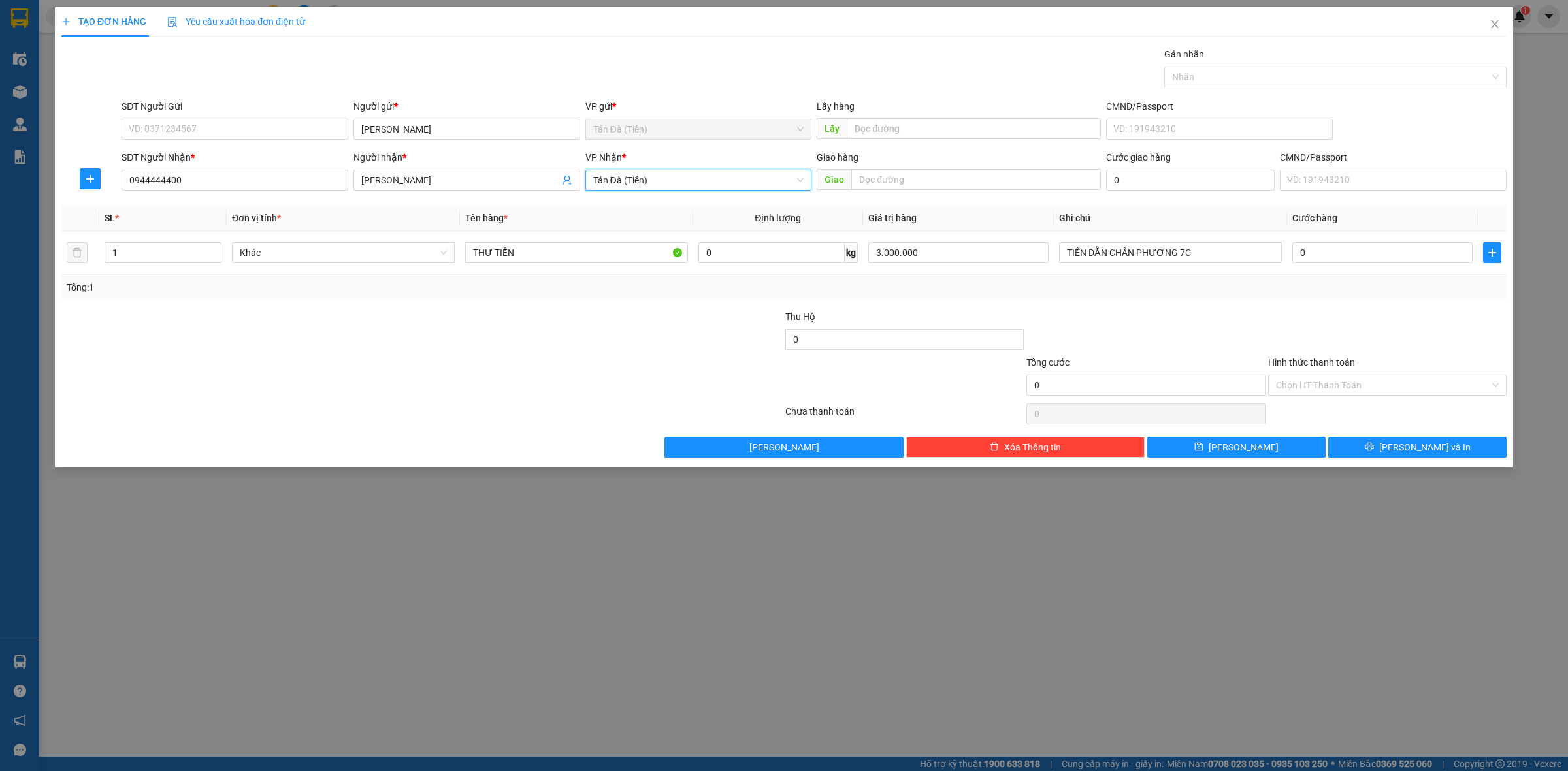
click at [729, 175] on span "Tản Đà (Tiền)" at bounding box center [699, 180] width 211 height 19
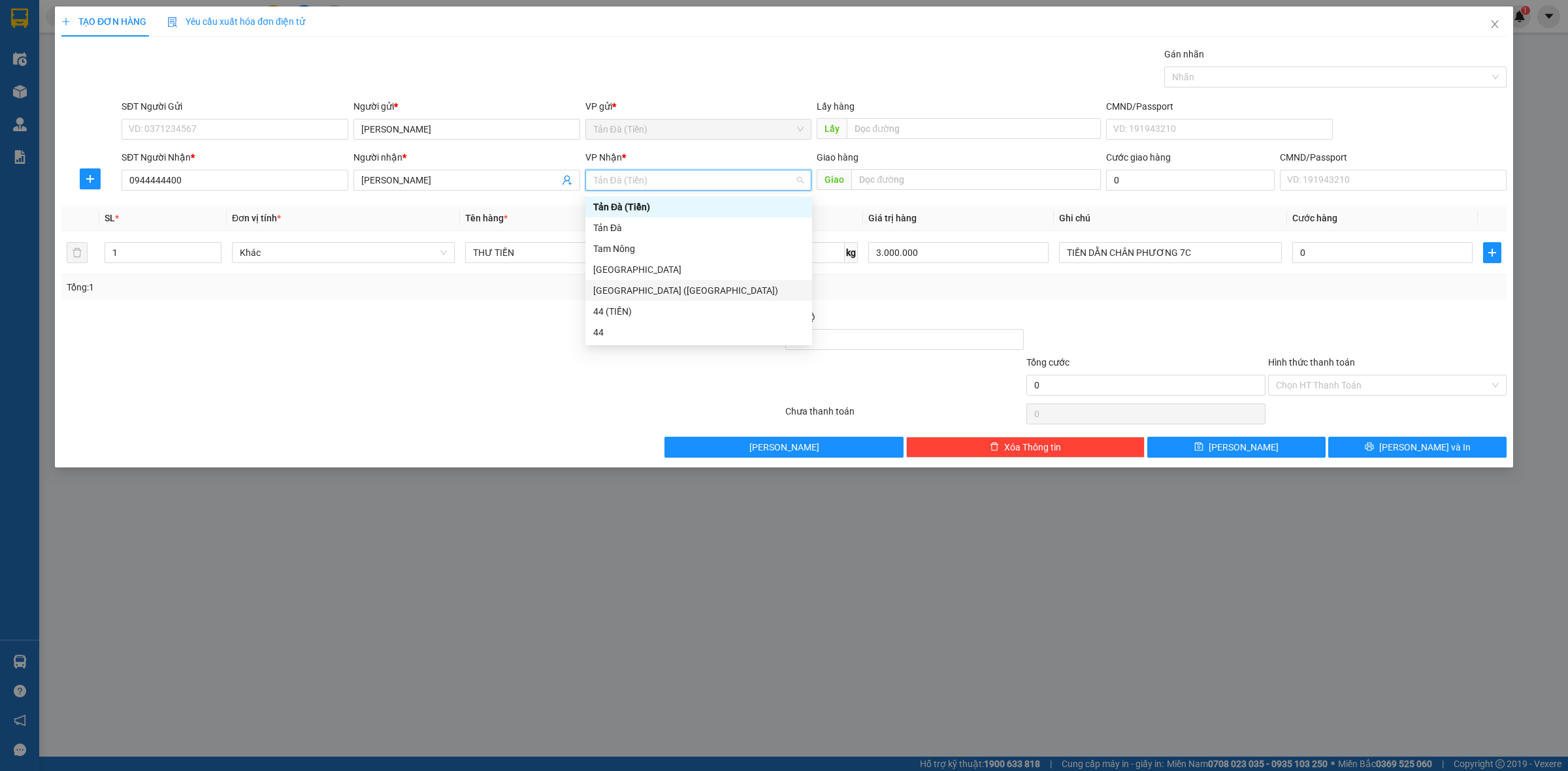
click at [687, 289] on div "[GEOGRAPHIC_DATA] ([GEOGRAPHIC_DATA])" at bounding box center [699, 290] width 211 height 15
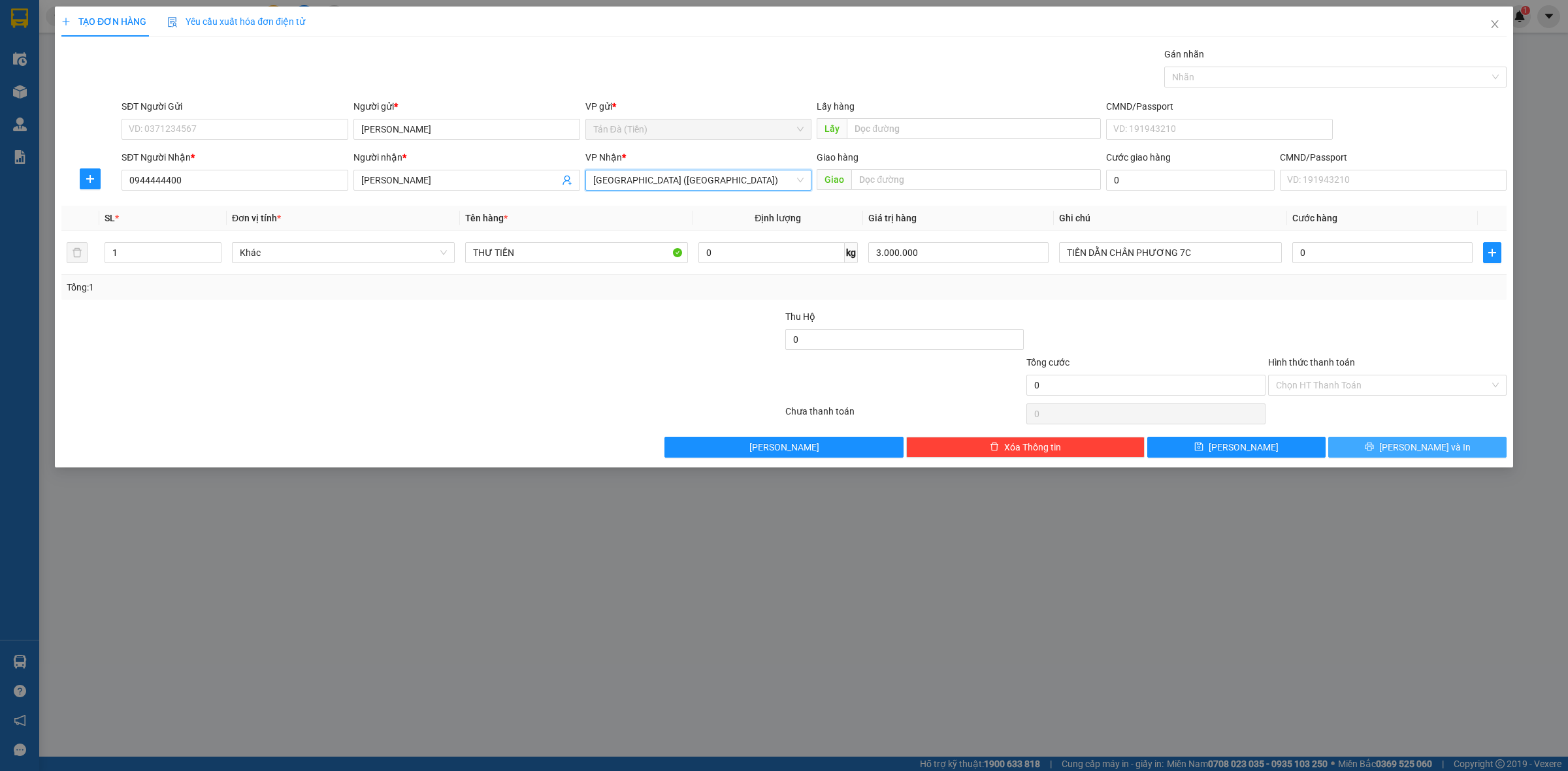
click at [1390, 448] on button "[PERSON_NAME] và In" at bounding box center [1417, 447] width 179 height 21
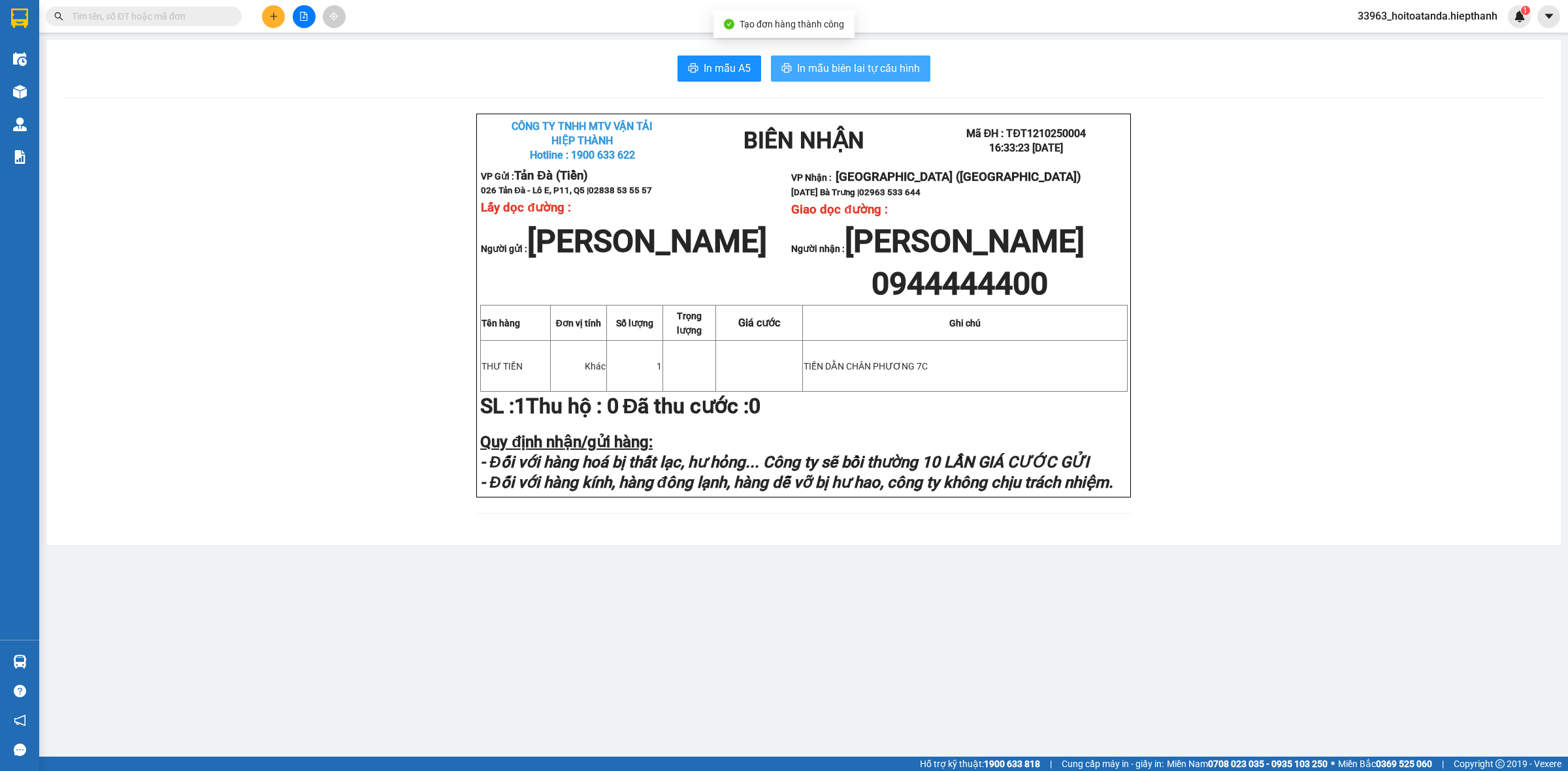
click at [851, 62] on span "In mẫu biên lai tự cấu hình" at bounding box center [858, 68] width 123 height 16
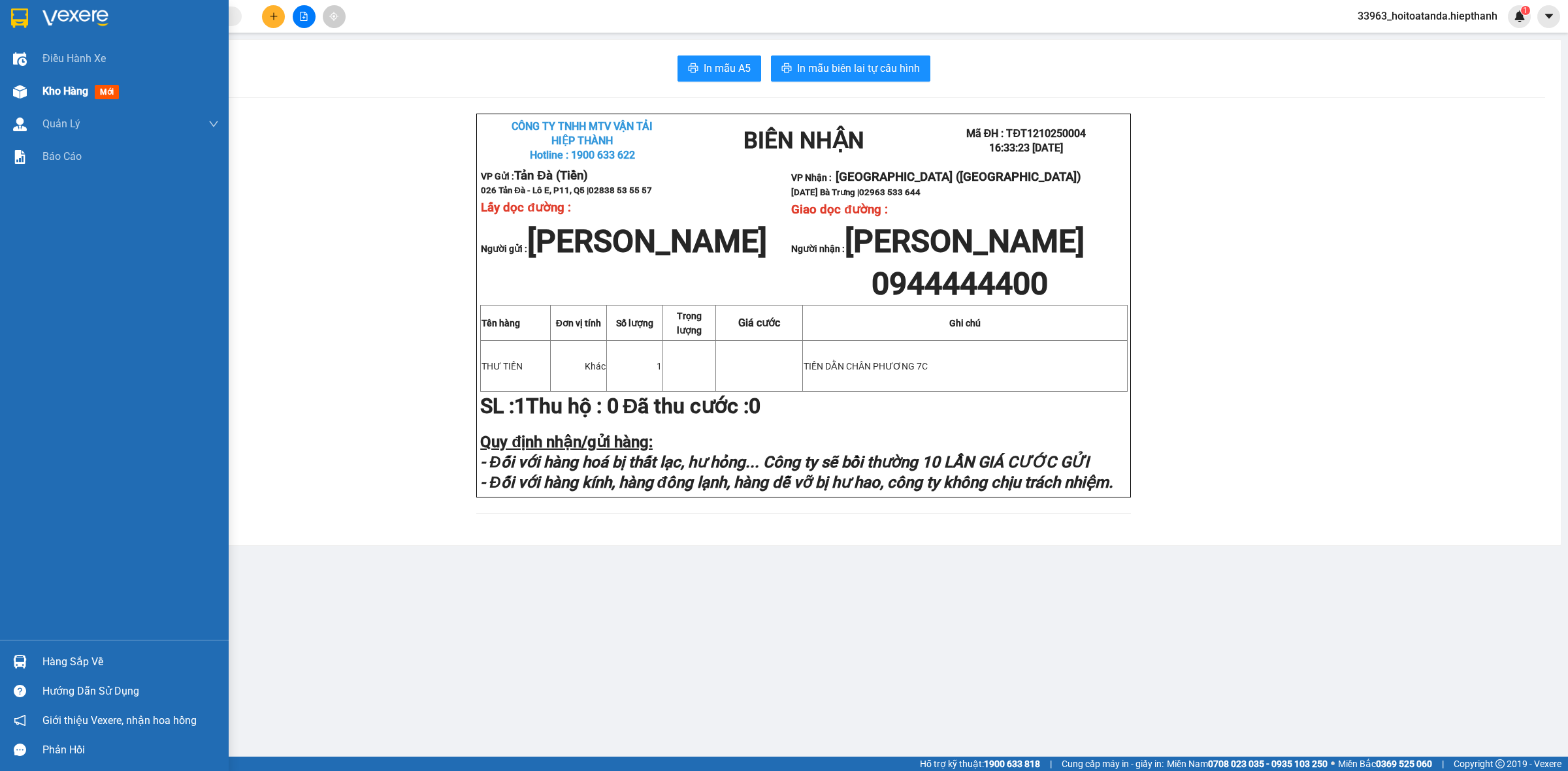
click at [70, 85] on span "Kho hàng" at bounding box center [65, 91] width 45 height 12
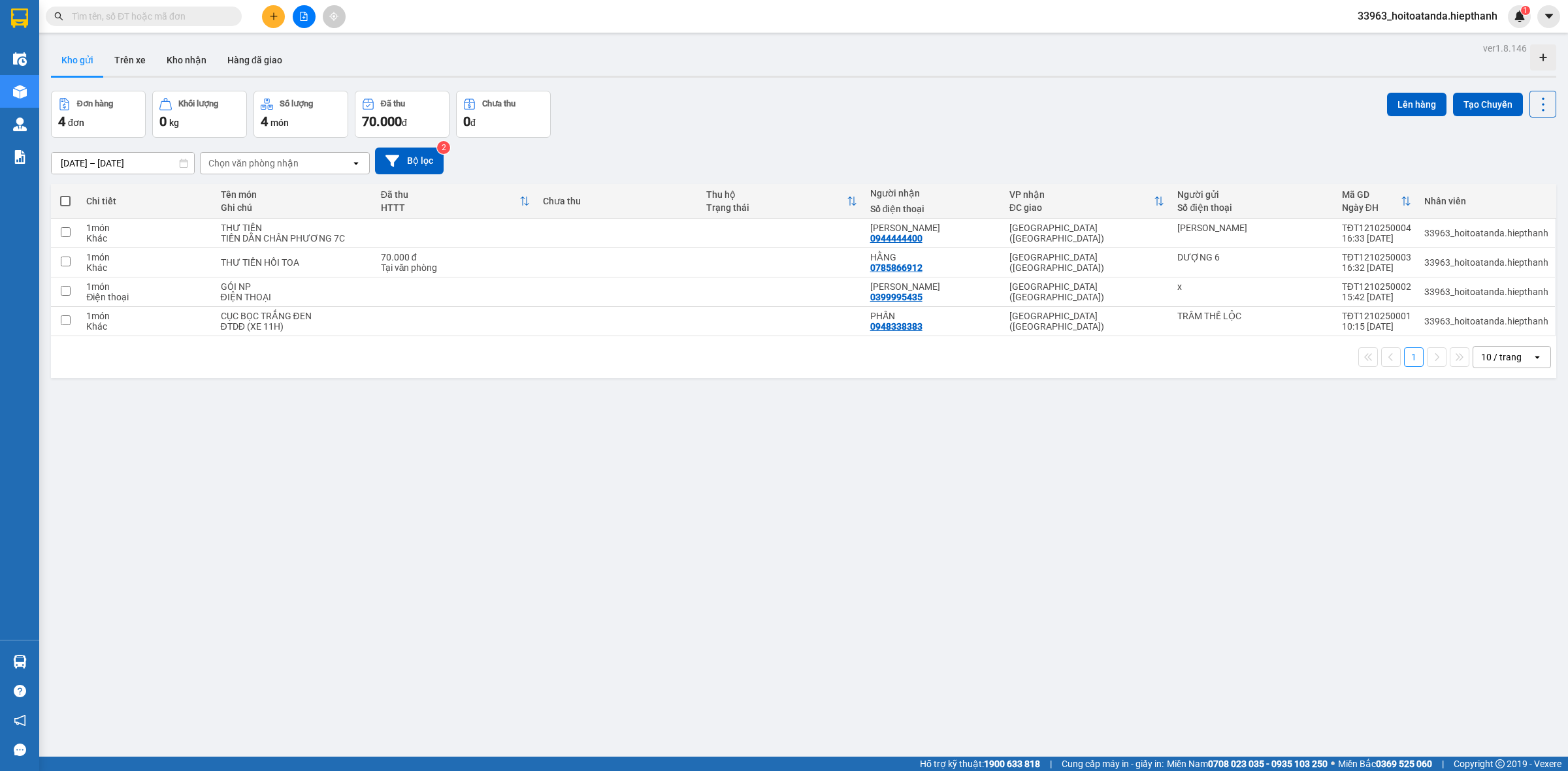
click at [991, 115] on div "Đơn hàng 4 đơn Khối lượng 0 kg Số lượng 4 món Đã thu 70.000 đ Chưa thu 0 đ Lên …" at bounding box center [803, 114] width 1505 height 47
click at [975, 318] on div "PHẤN" at bounding box center [933, 316] width 126 height 11
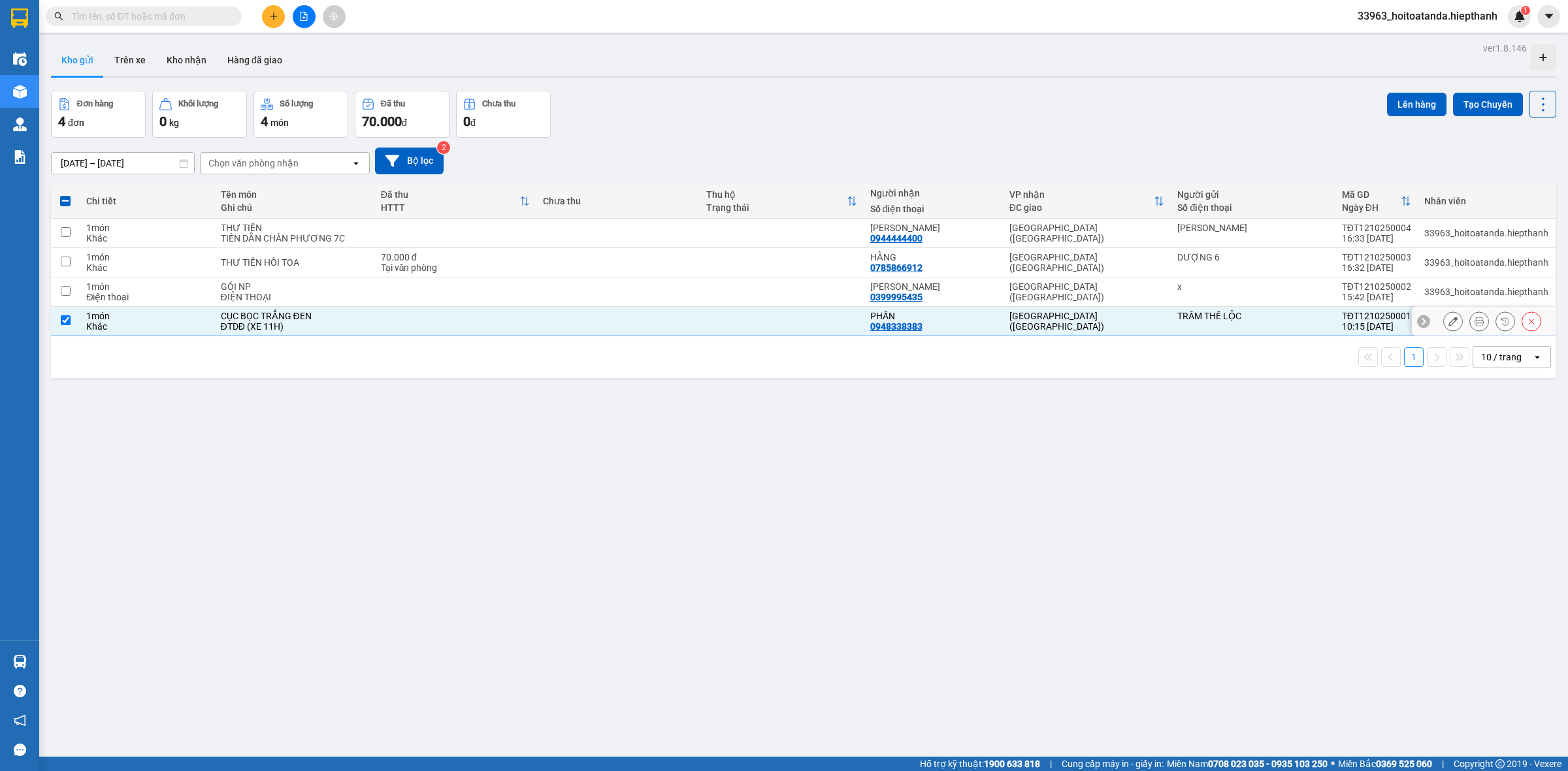
click at [965, 325] on div "PHẤN 0948338383" at bounding box center [933, 321] width 126 height 21
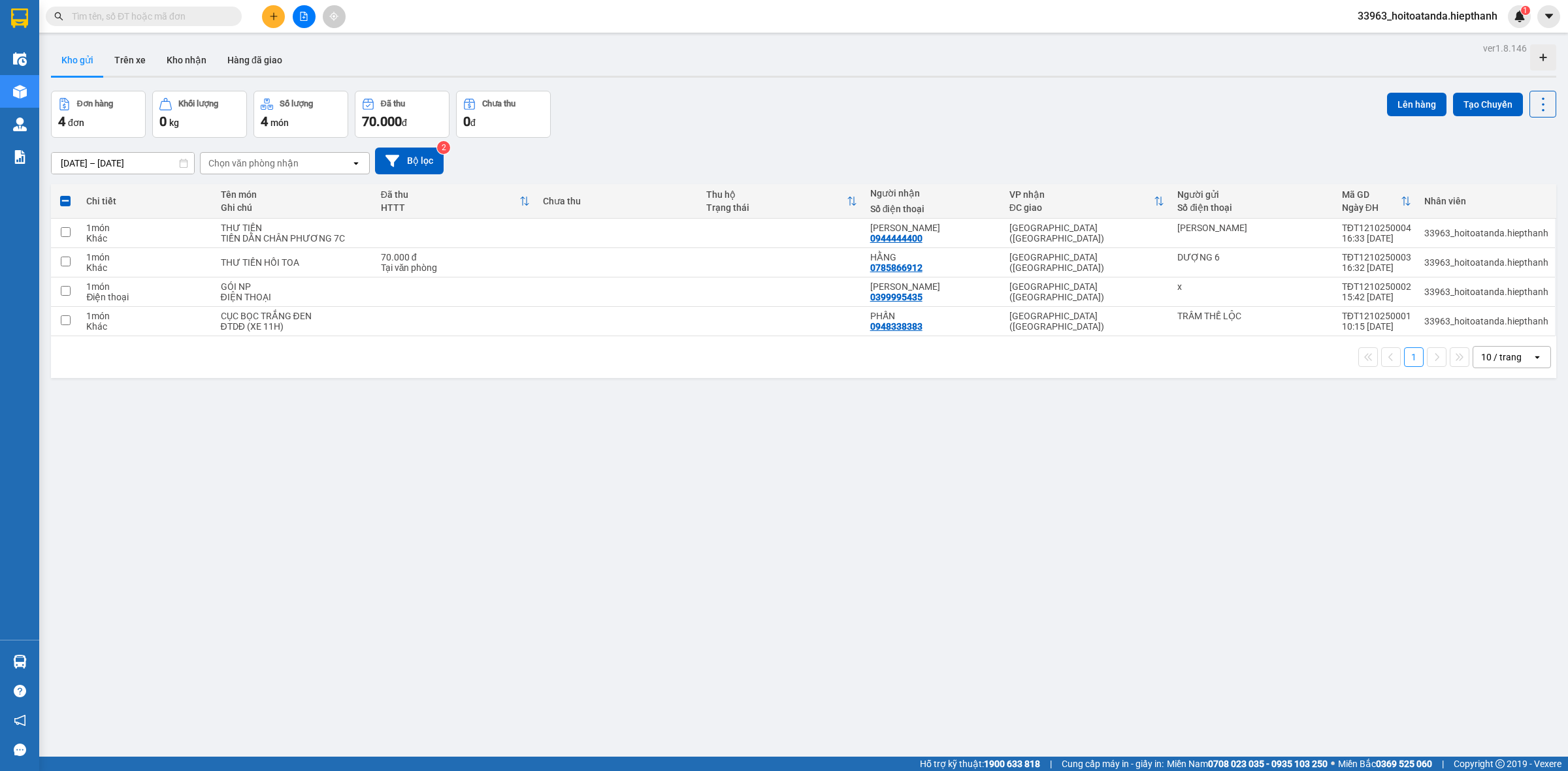
click at [1010, 77] on div at bounding box center [803, 76] width 1505 height 2
click at [972, 136] on div "Đơn hàng 4 đơn Khối lượng 0 kg Số lượng 4 món Đã thu 70.000 đ Chưa thu 0 đ Lên …" at bounding box center [803, 114] width 1505 height 47
click at [818, 322] on td at bounding box center [781, 322] width 163 height 29
checkbox input "true"
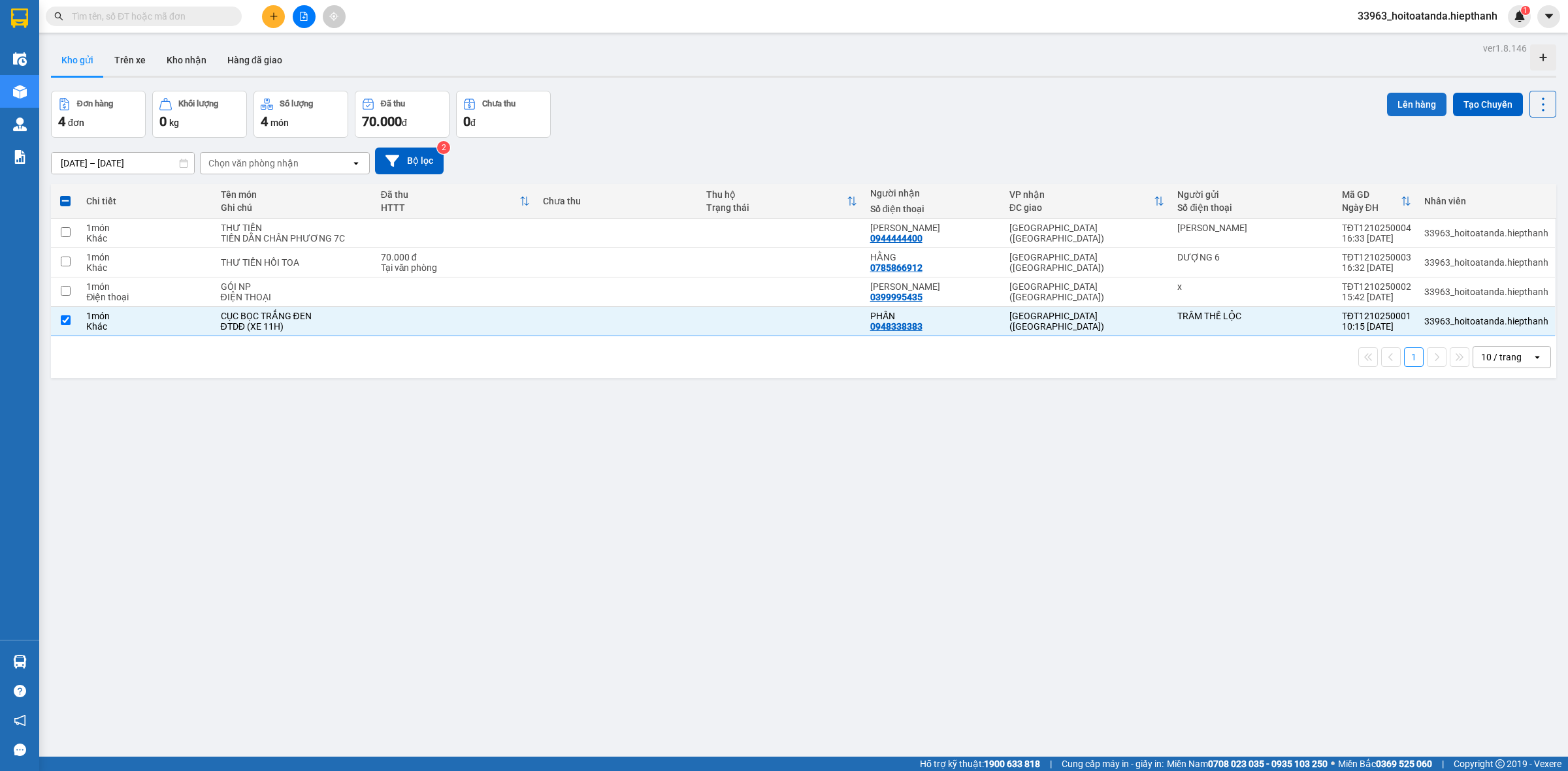
click at [1408, 105] on button "Lên hàng" at bounding box center [1416, 105] width 59 height 24
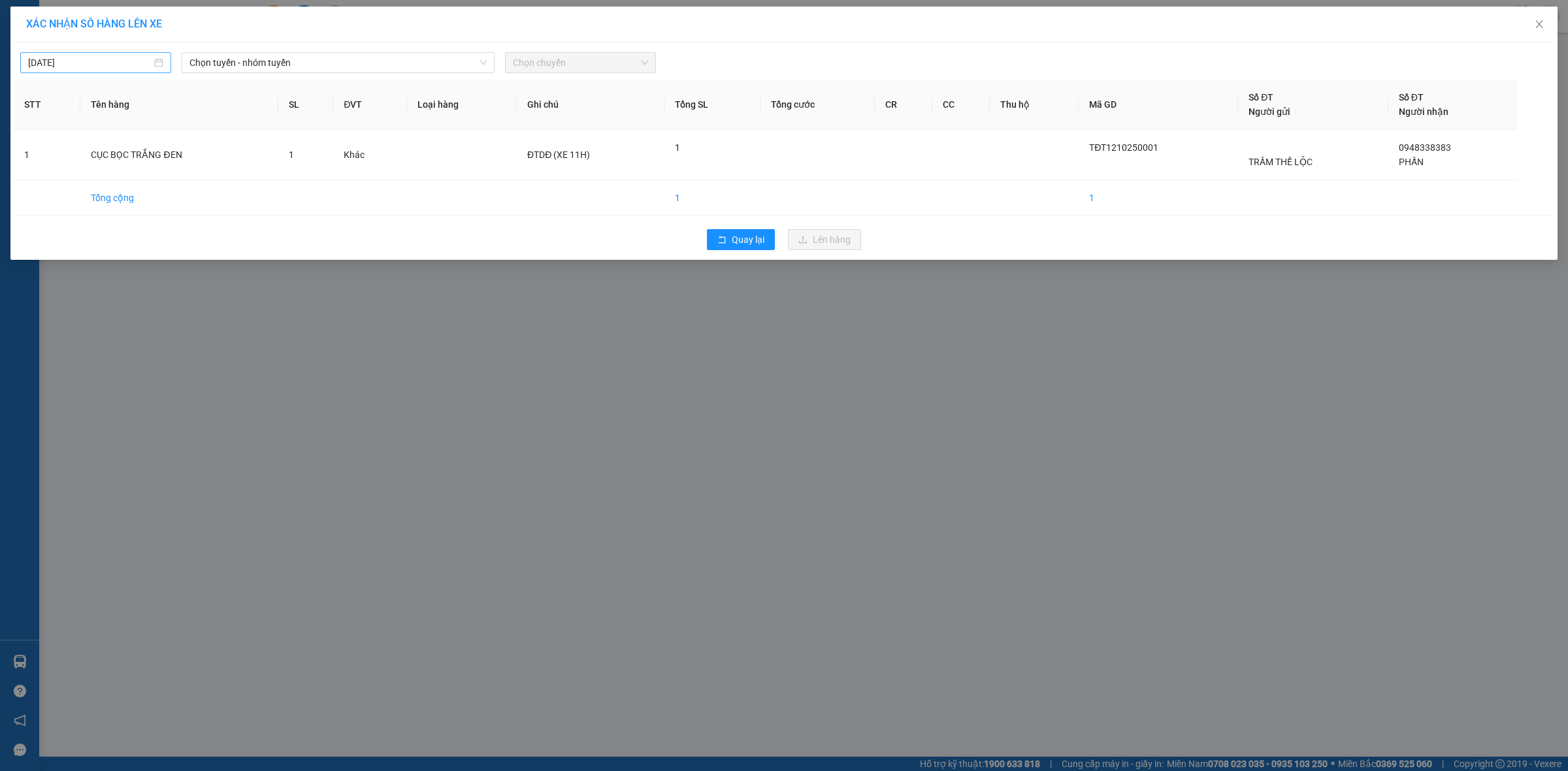
click at [122, 65] on input "[DATE]" at bounding box center [89, 62] width 123 height 15
type input "[DATE]"
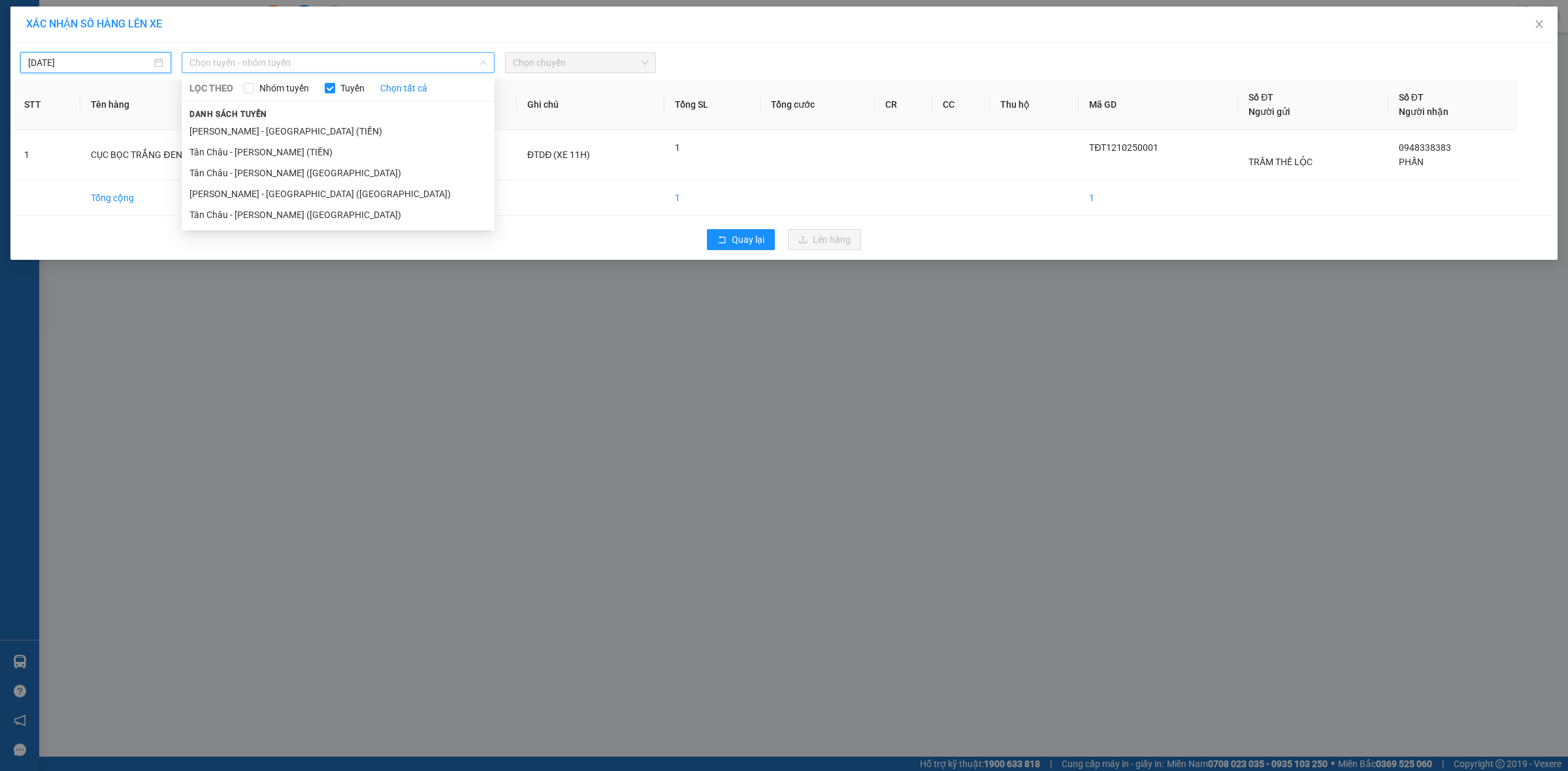
click at [313, 66] on span "Chọn tuyến - nhóm tuyến" at bounding box center [338, 62] width 297 height 19
click at [292, 150] on li "Tân Châu - [PERSON_NAME] (TIỀN)" at bounding box center [338, 152] width 313 height 21
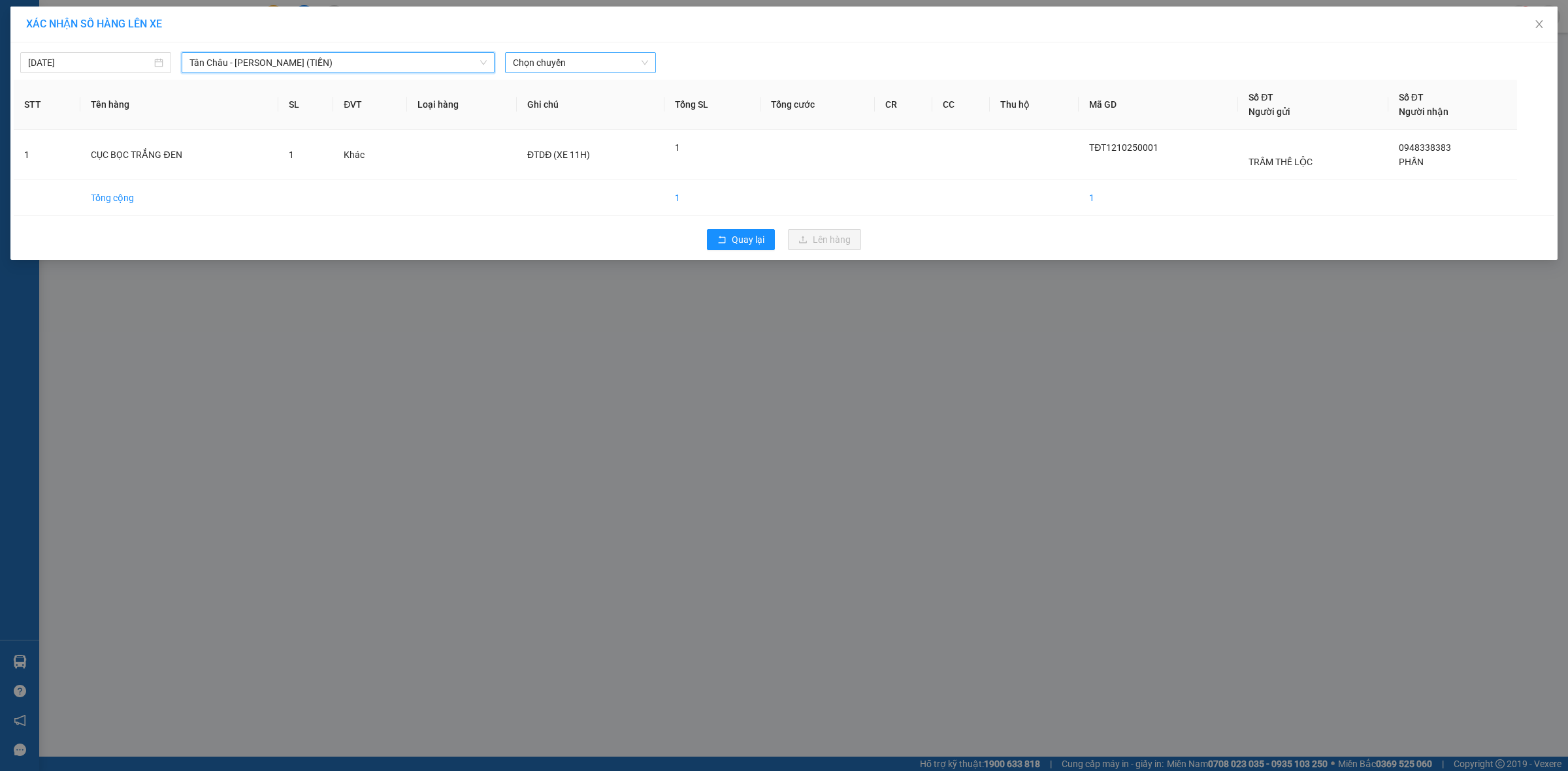
click at [557, 65] on span "Chọn chuyến" at bounding box center [580, 62] width 135 height 19
click at [547, 150] on div "10:00" at bounding box center [563, 152] width 102 height 15
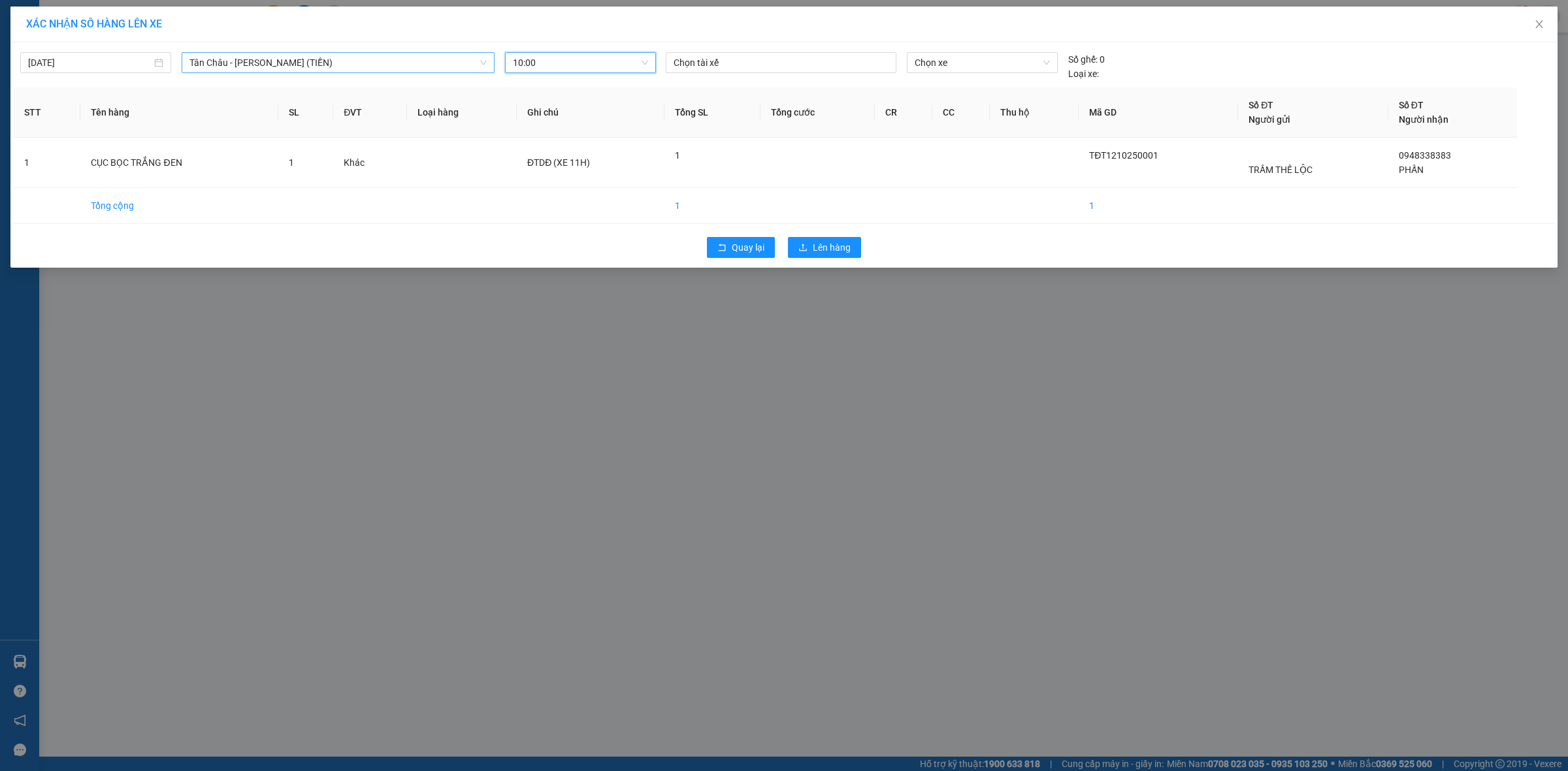
click at [345, 62] on span "Tân Châu - [PERSON_NAME] (TIỀN)" at bounding box center [338, 62] width 297 height 19
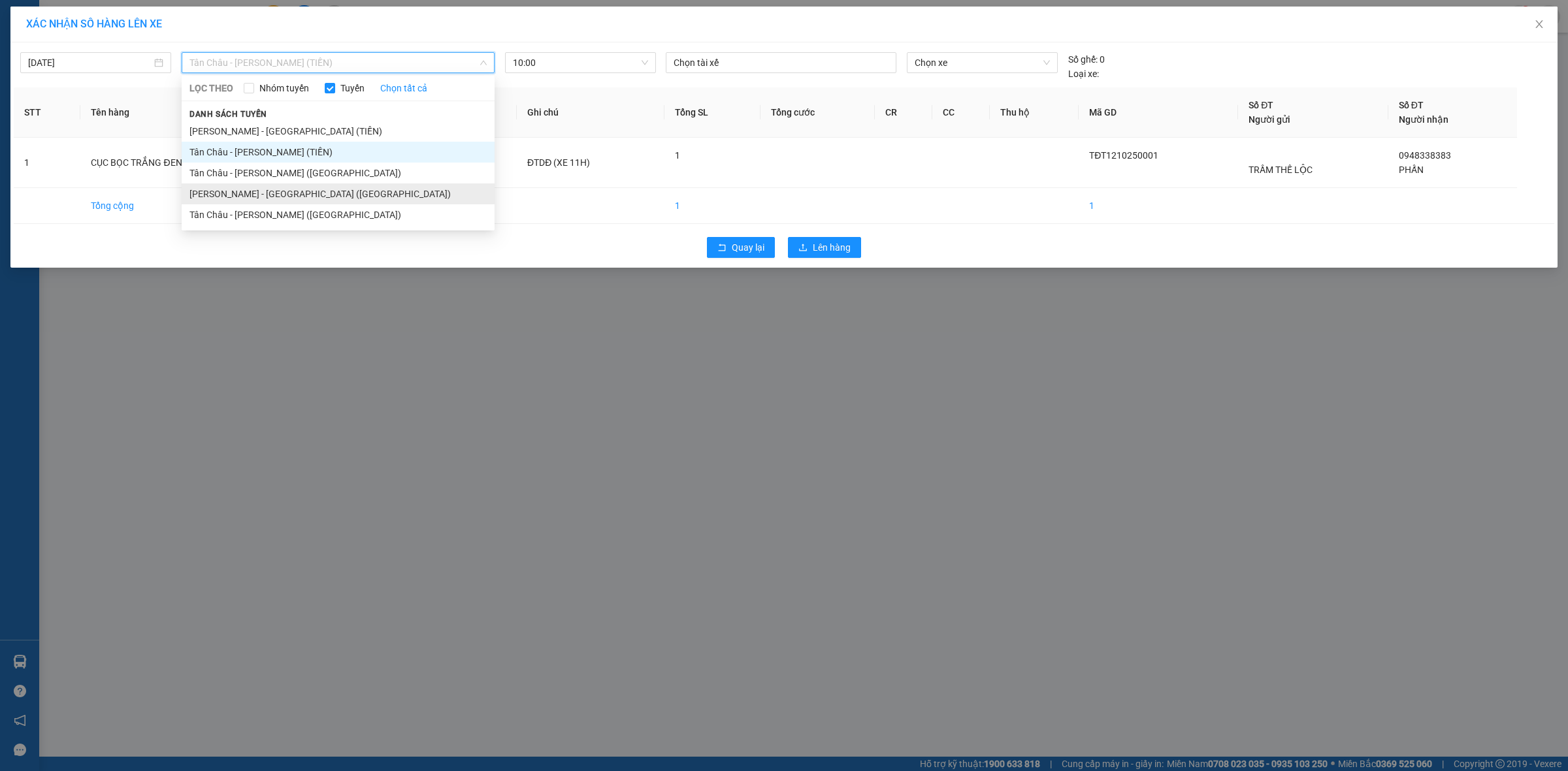
click at [319, 196] on li "[PERSON_NAME] - [GEOGRAPHIC_DATA] ([GEOGRAPHIC_DATA])" at bounding box center [338, 193] width 313 height 21
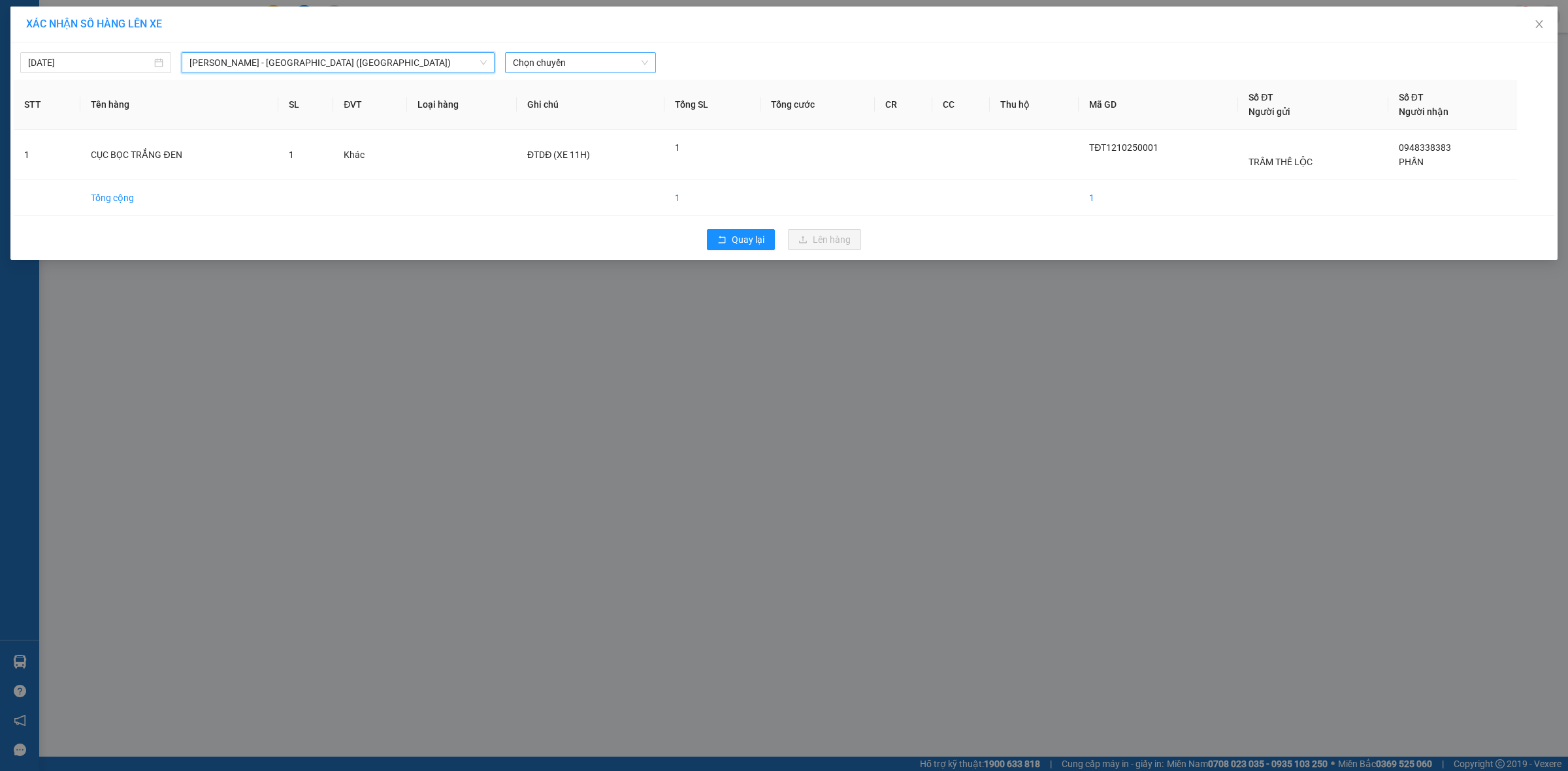
click at [597, 69] on span "Chọn chuyến" at bounding box center [580, 62] width 135 height 19
click at [306, 67] on span "[PERSON_NAME] - [GEOGRAPHIC_DATA] ([GEOGRAPHIC_DATA])" at bounding box center [338, 62] width 297 height 19
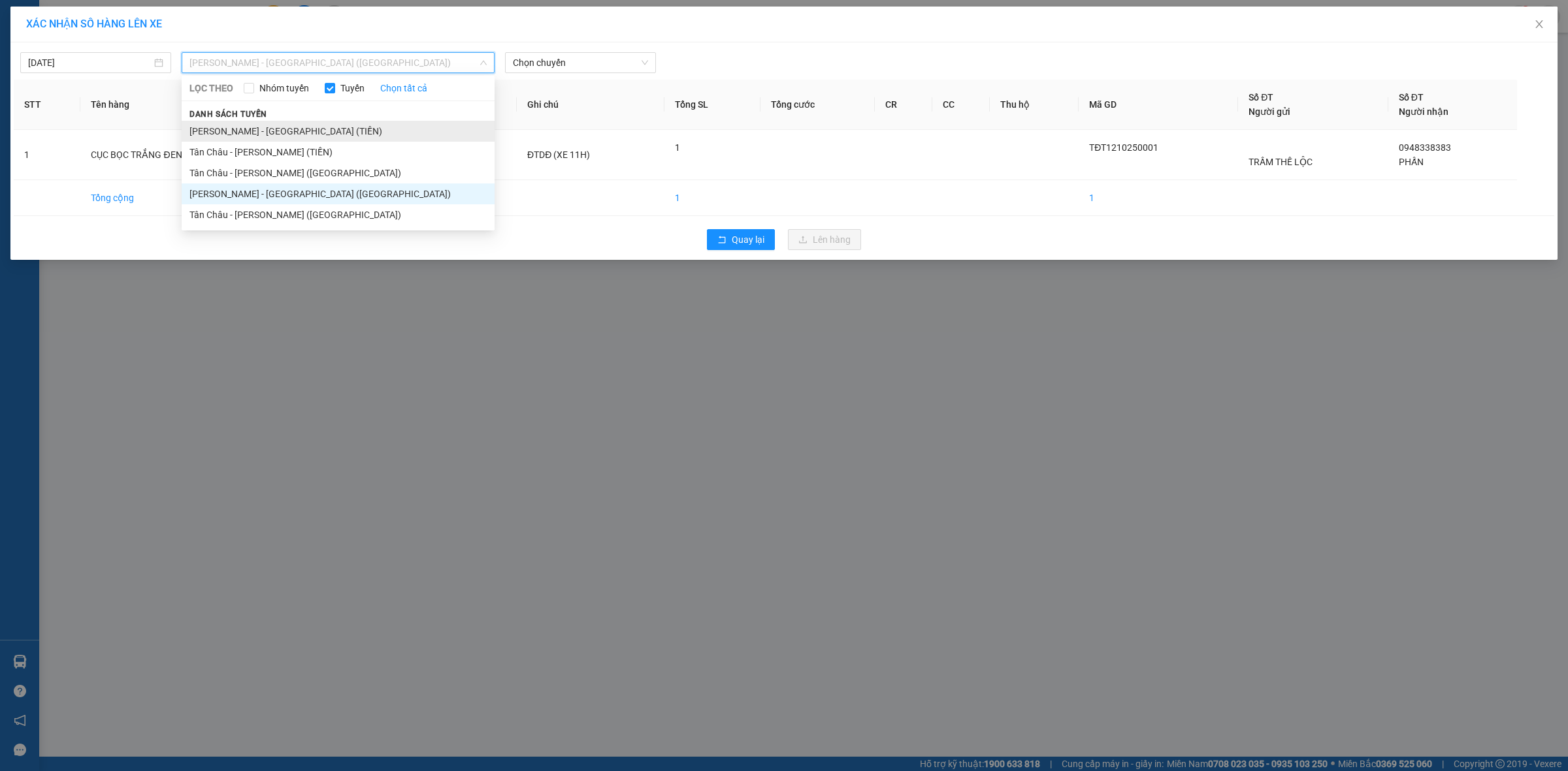
click at [296, 132] on li "[PERSON_NAME] - [GEOGRAPHIC_DATA] (TIỀN)" at bounding box center [338, 131] width 313 height 21
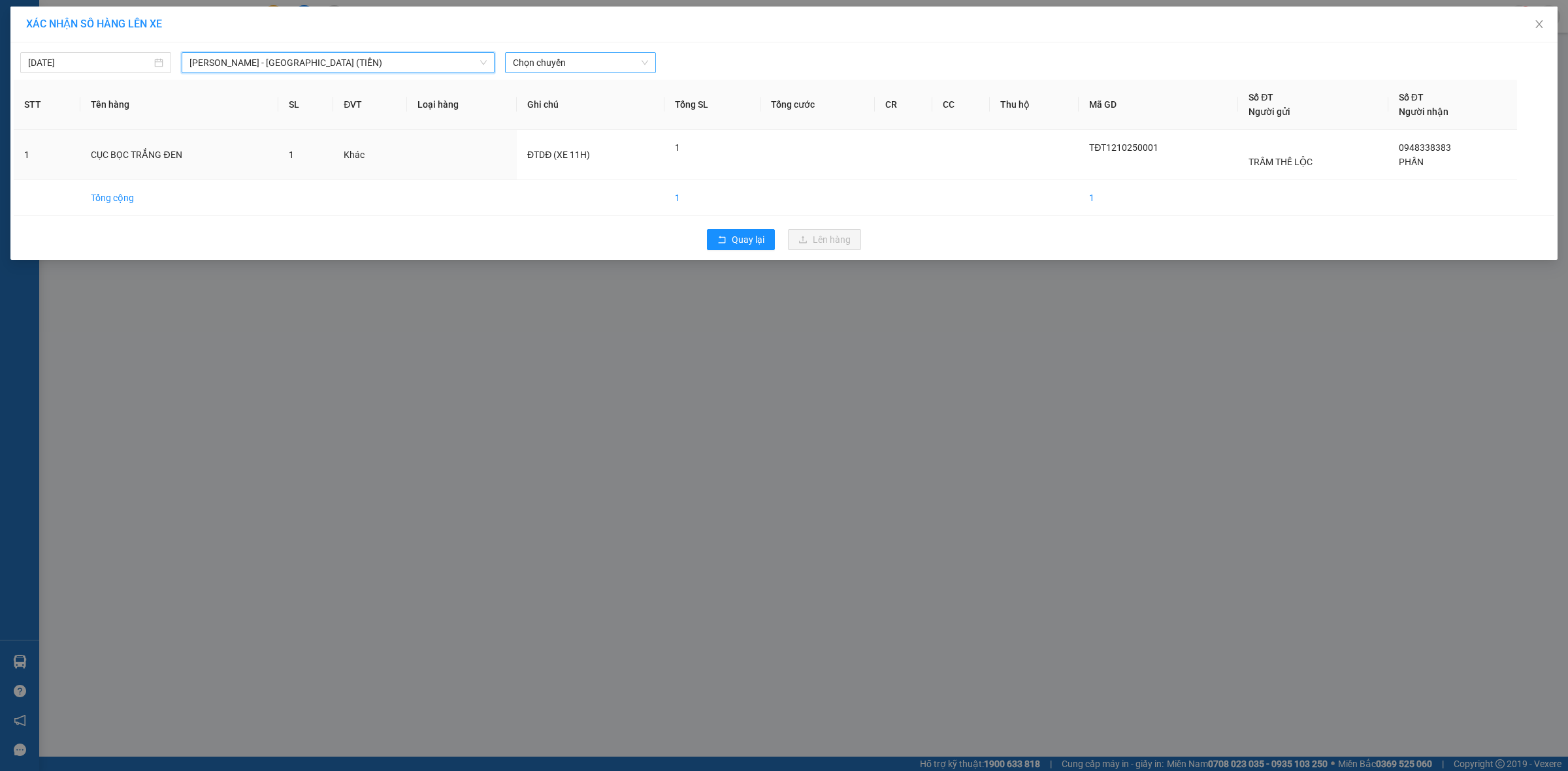
click at [580, 63] on span "Chọn chuyến" at bounding box center [580, 62] width 135 height 19
click at [563, 132] on div "11:00" at bounding box center [563, 130] width 102 height 15
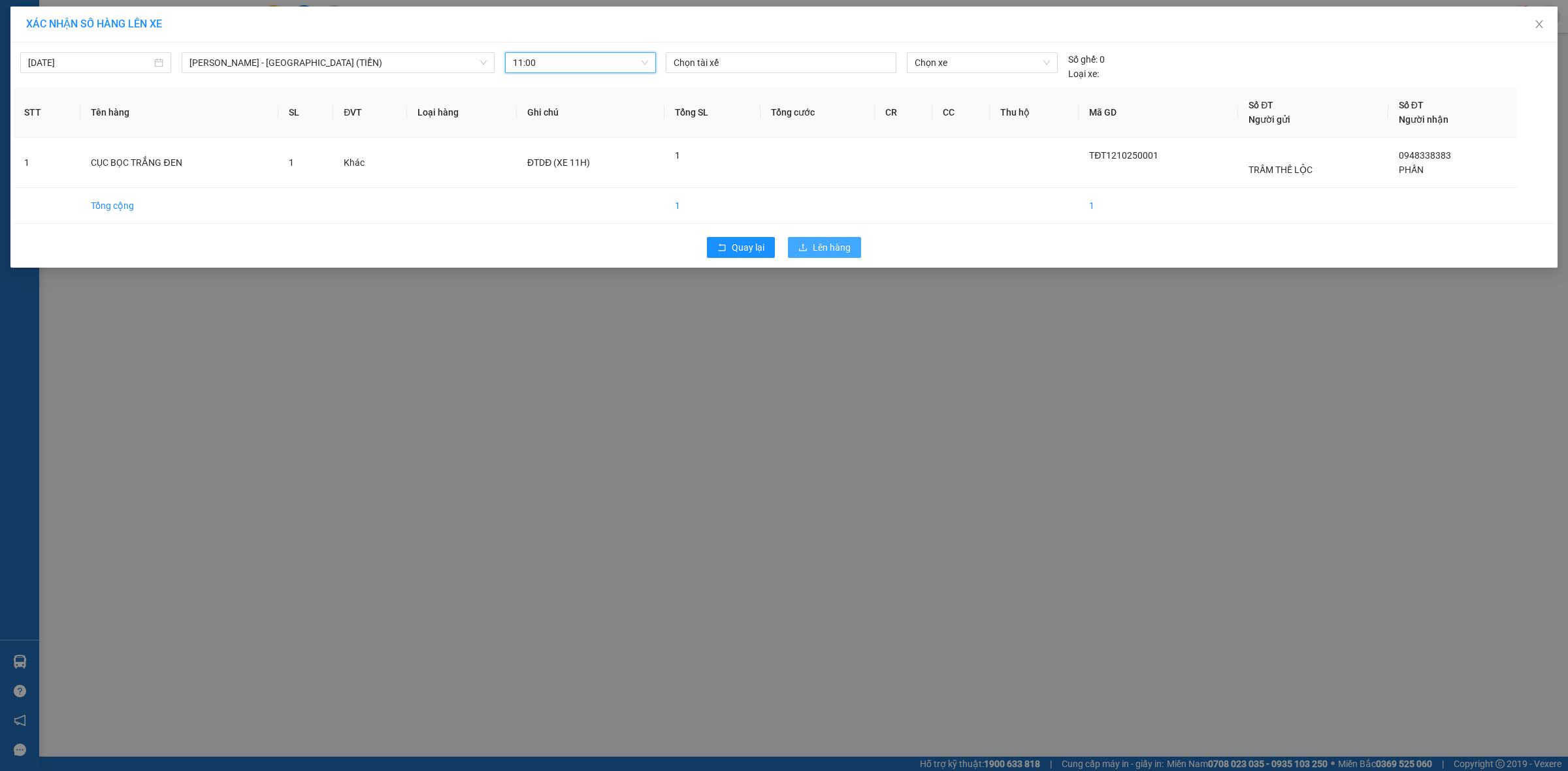
click at [827, 246] on span "Lên hàng" at bounding box center [831, 247] width 38 height 15
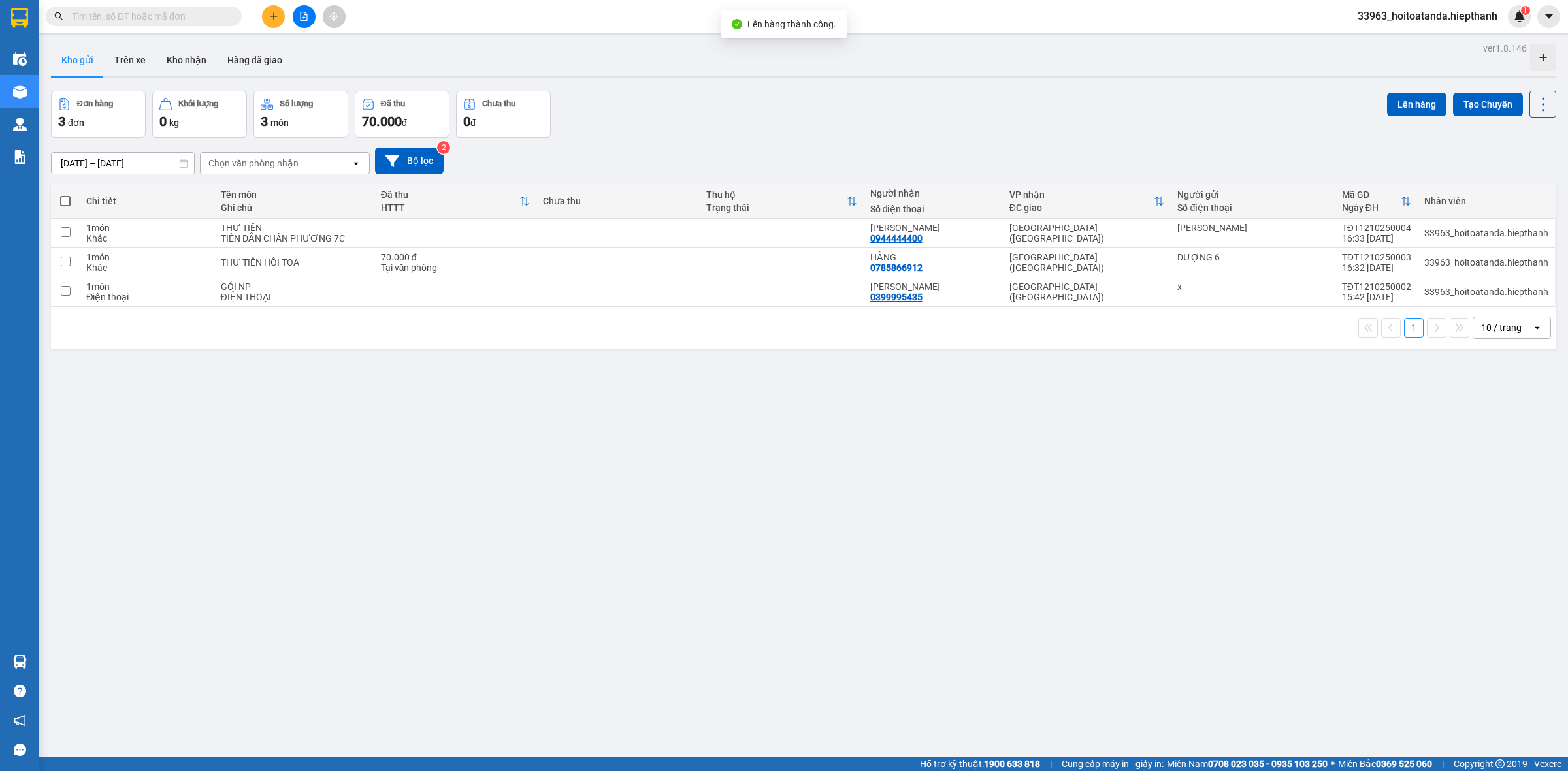
click at [812, 125] on div "Đơn hàng 3 đơn Khối lượng 0 kg Số lượng 3 món Đã thu 70.000 đ Chưa thu 0 đ Lên …" at bounding box center [803, 114] width 1505 height 47
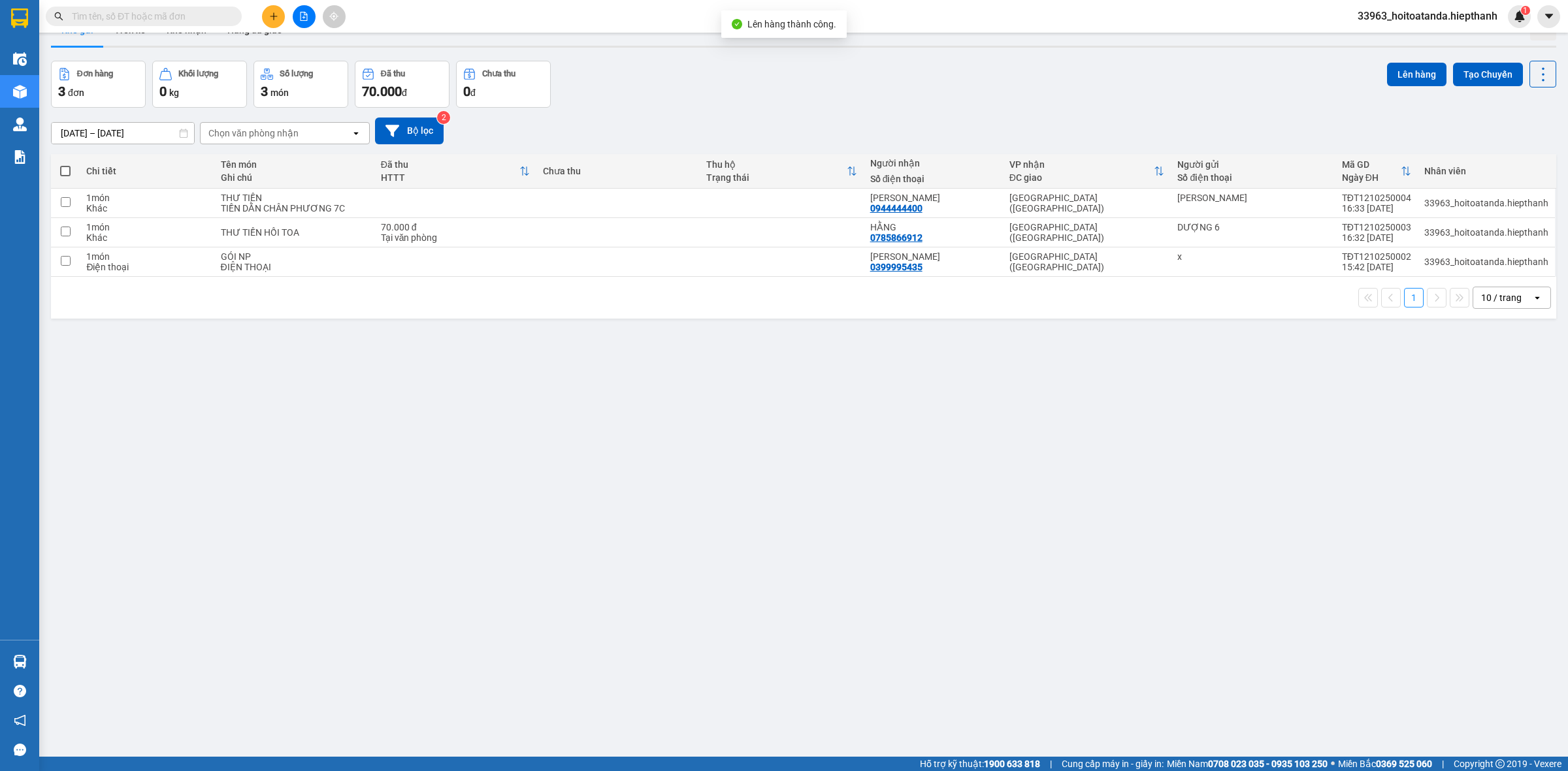
scroll to position [60, 0]
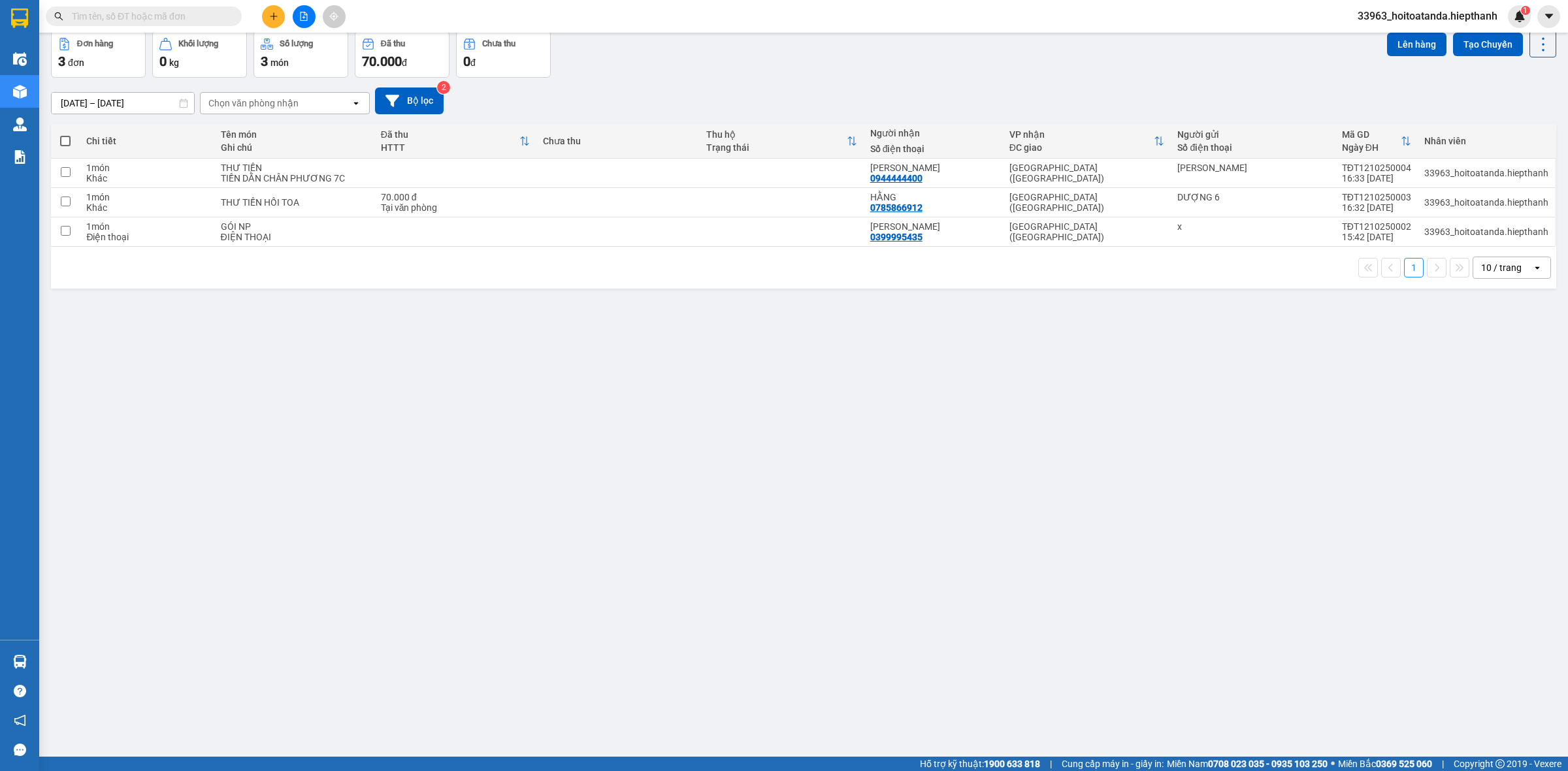
click at [179, 5] on div "Kết quả tìm kiếm ( 0 ) Bộ lọc No Data" at bounding box center [127, 17] width 255 height 23
click at [197, 17] on input "text" at bounding box center [149, 16] width 154 height 15
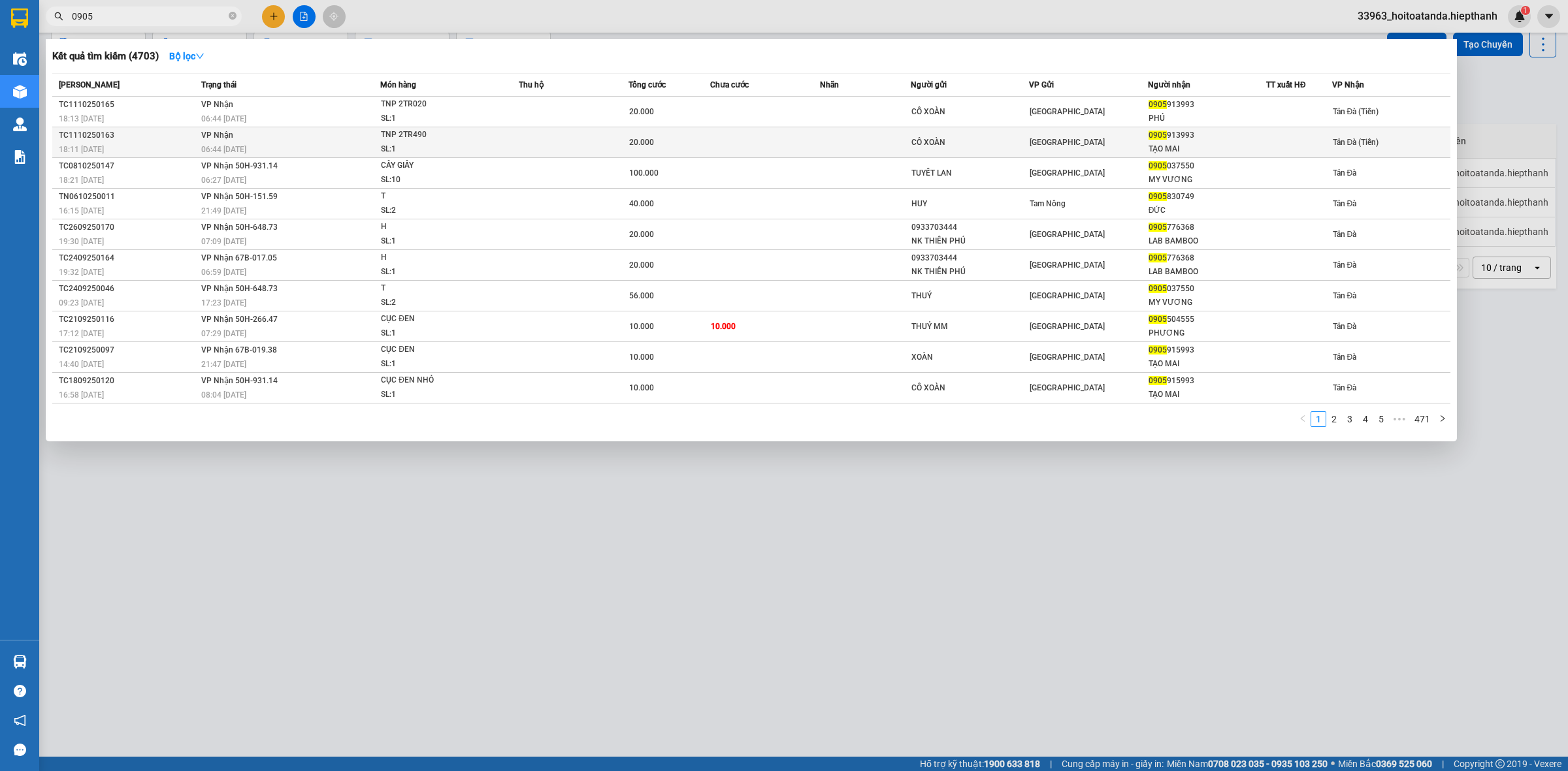
type input "0905"
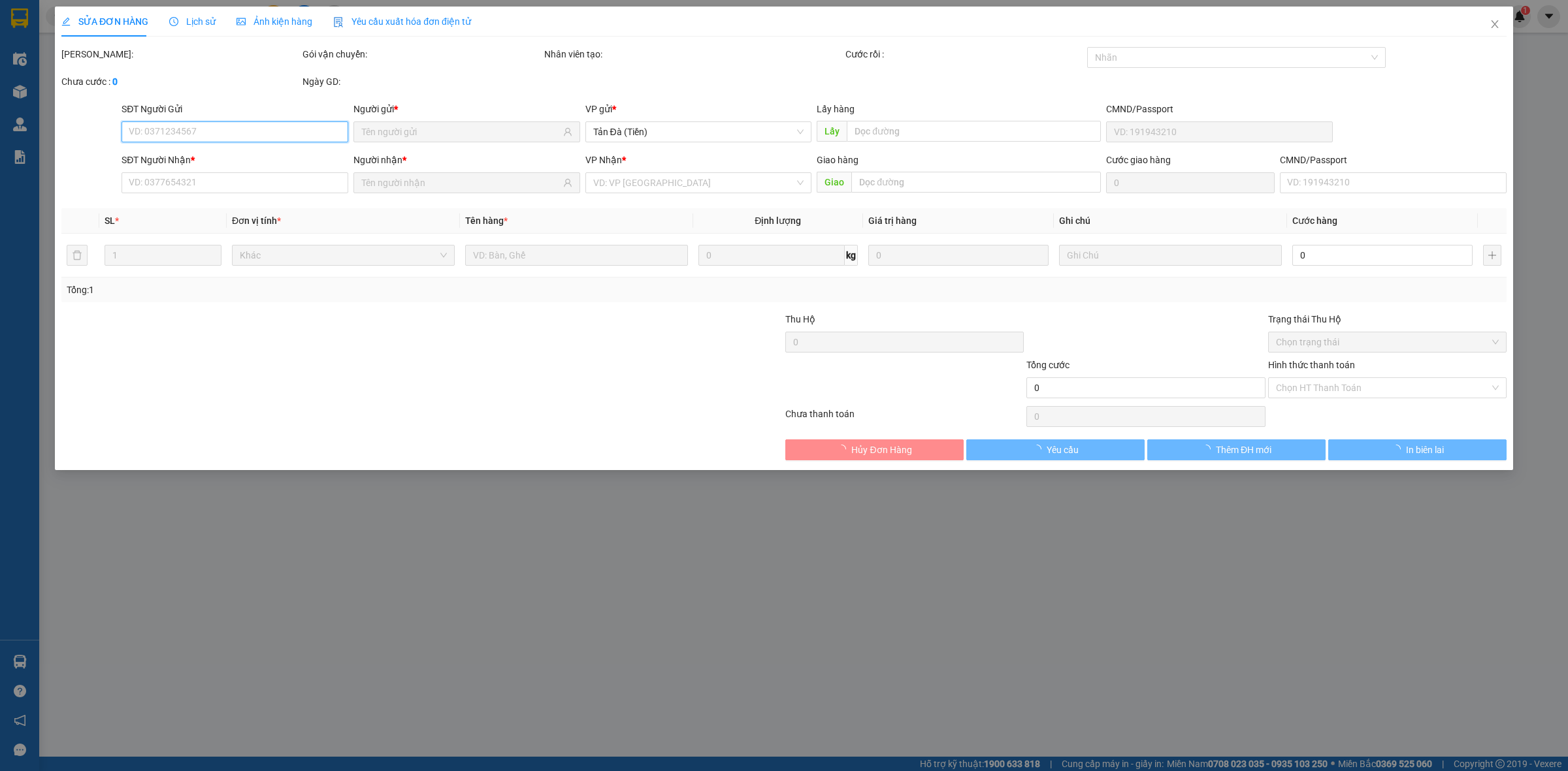
type input "CÔ XOÀN"
type input "0905913993"
type input "TẠO MAI"
type input "20.000"
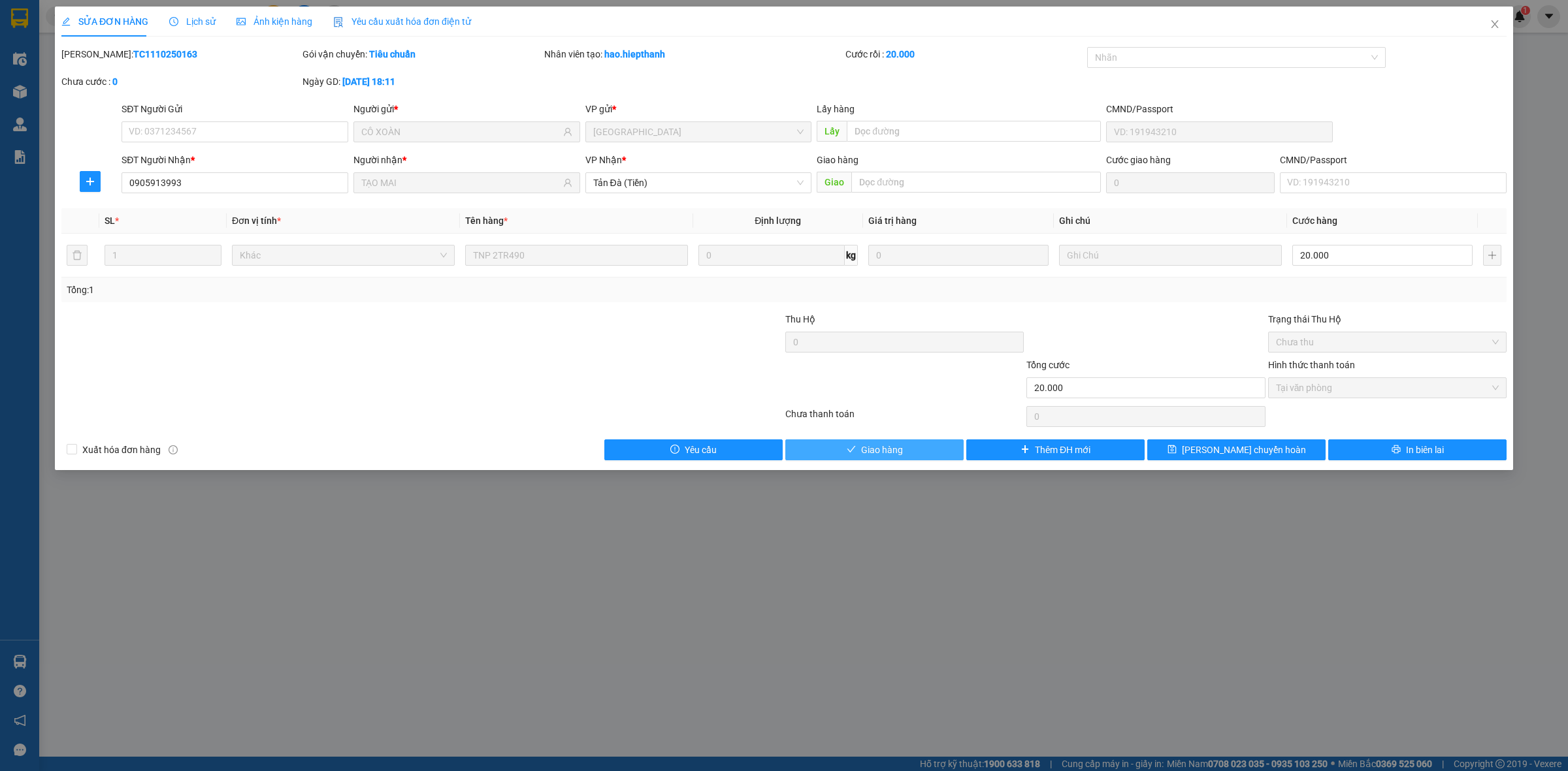
click at [906, 449] on button "Giao hàng" at bounding box center [874, 449] width 179 height 21
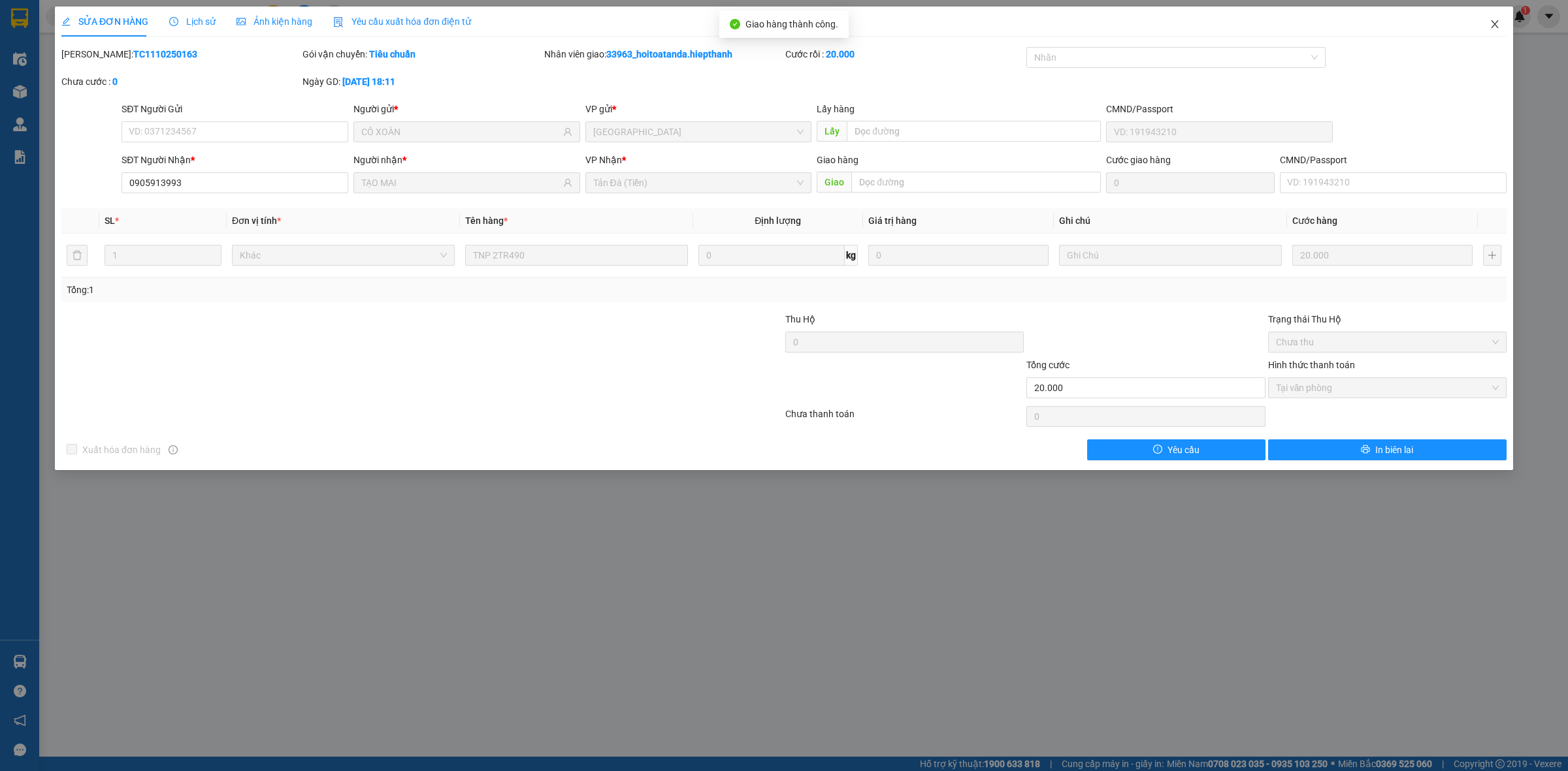
click at [1491, 28] on icon "close" at bounding box center [1495, 25] width 11 height 11
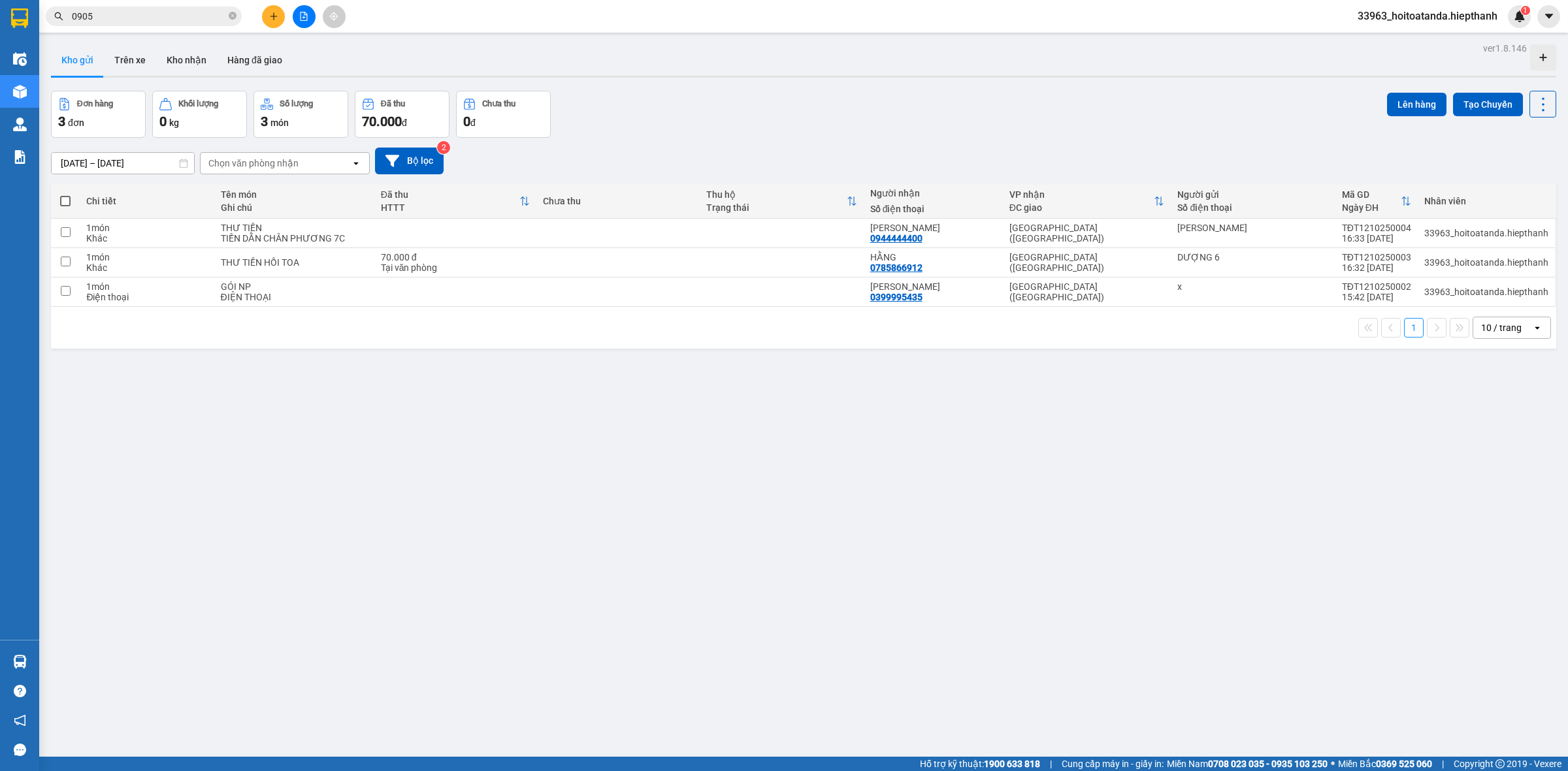
click at [797, 163] on div "[DATE] – [DATE] Press the down arrow key to interact with the calendar and sele…" at bounding box center [803, 161] width 1505 height 27
click at [233, 14] on icon "close-circle" at bounding box center [232, 15] width 8 height 8
click at [305, 24] on button at bounding box center [304, 17] width 23 height 23
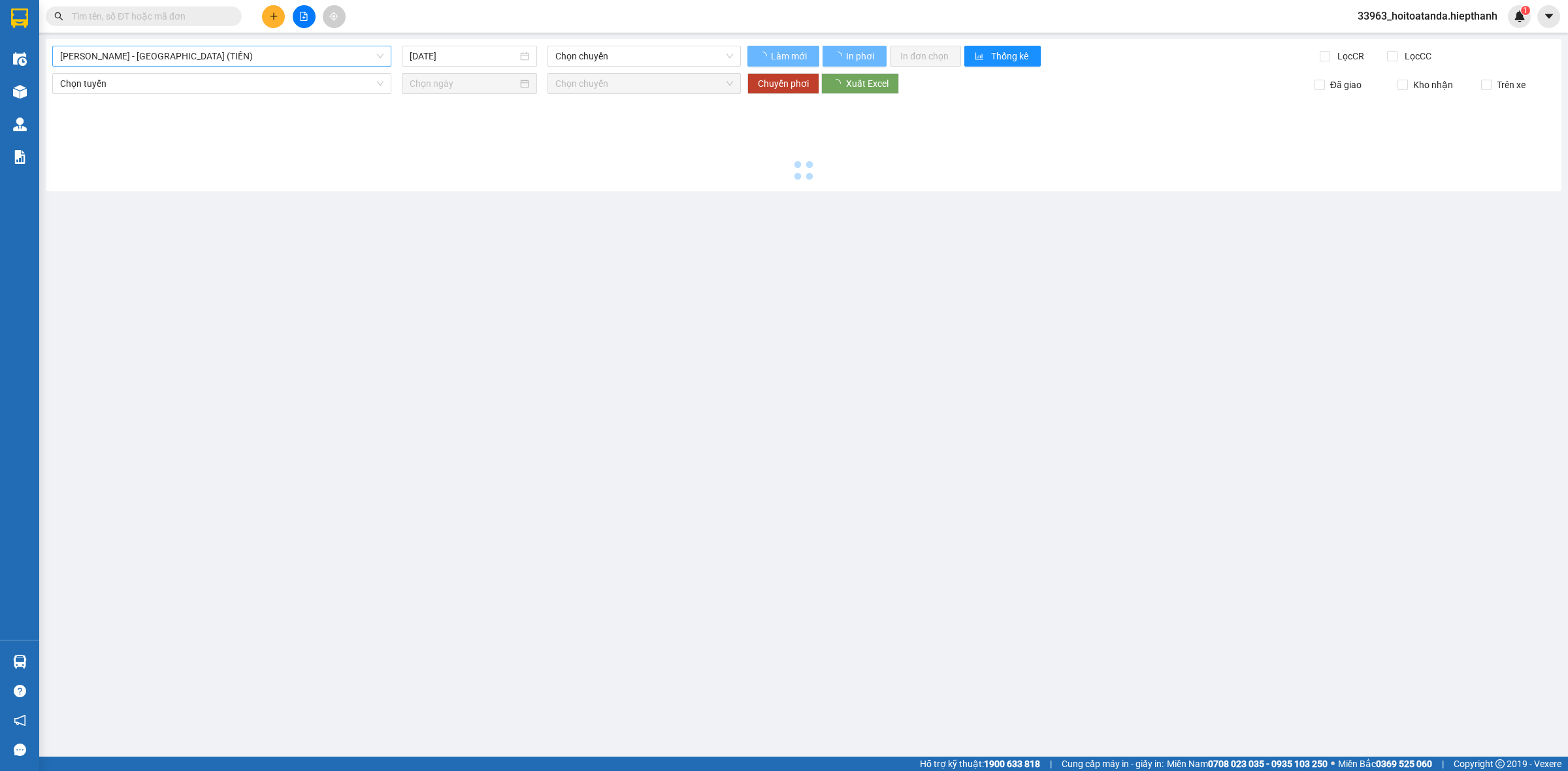
click at [135, 53] on span "[PERSON_NAME] - [GEOGRAPHIC_DATA] (TIỀN)" at bounding box center [222, 55] width 323 height 19
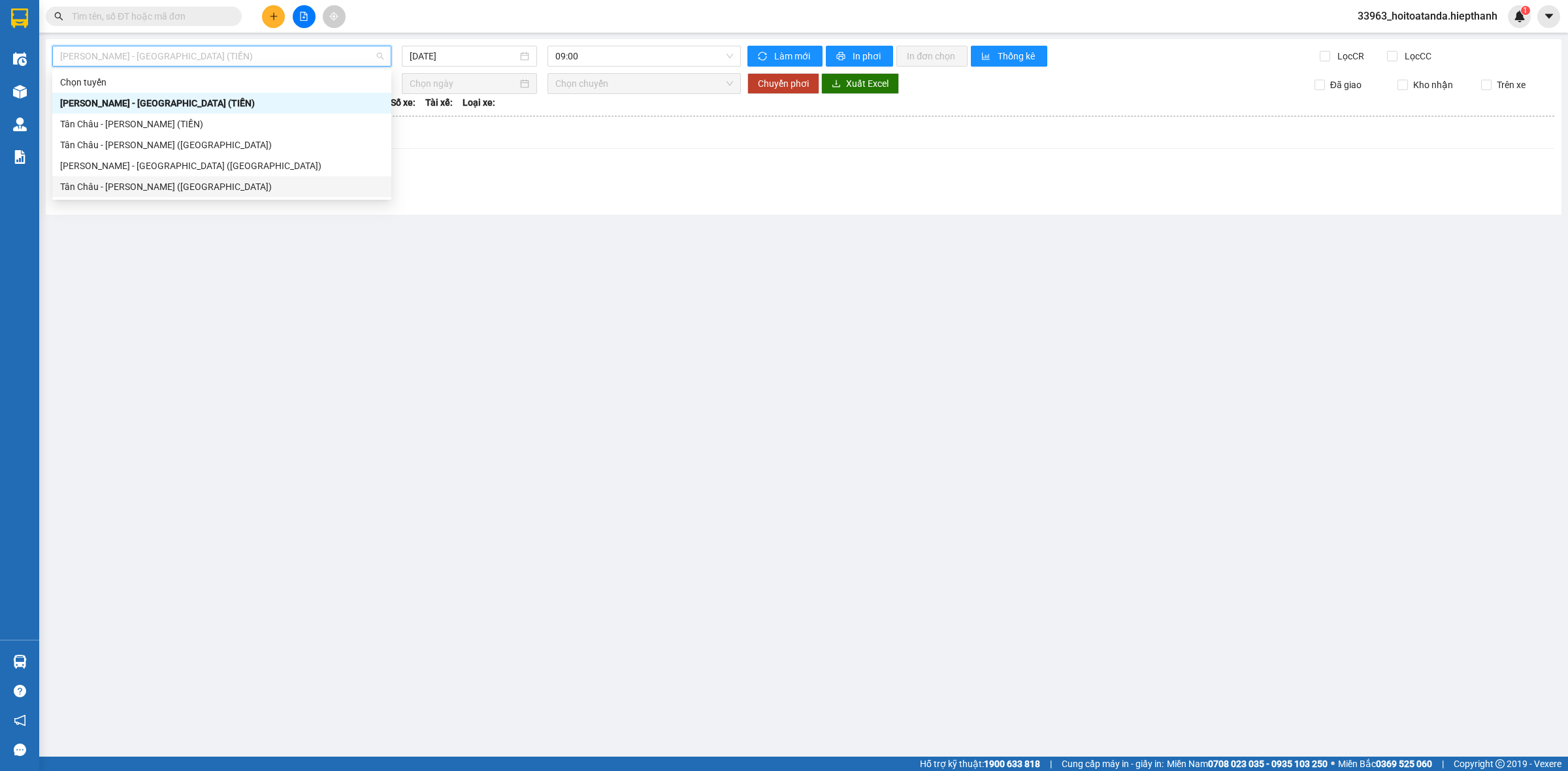
click at [89, 196] on div "Tân Châu - [PERSON_NAME] ([GEOGRAPHIC_DATA])" at bounding box center [222, 186] width 339 height 21
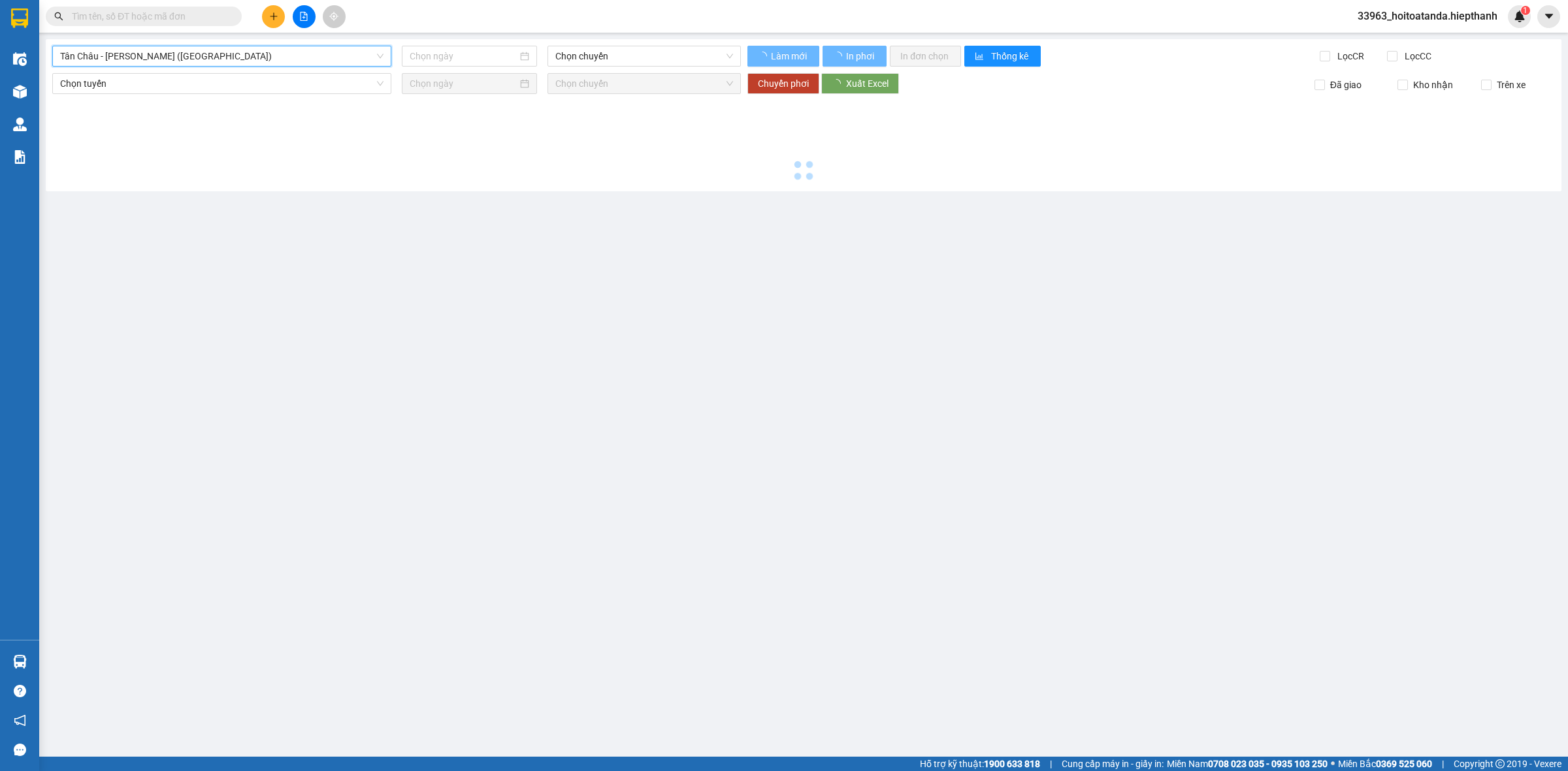
type input "[DATE]"
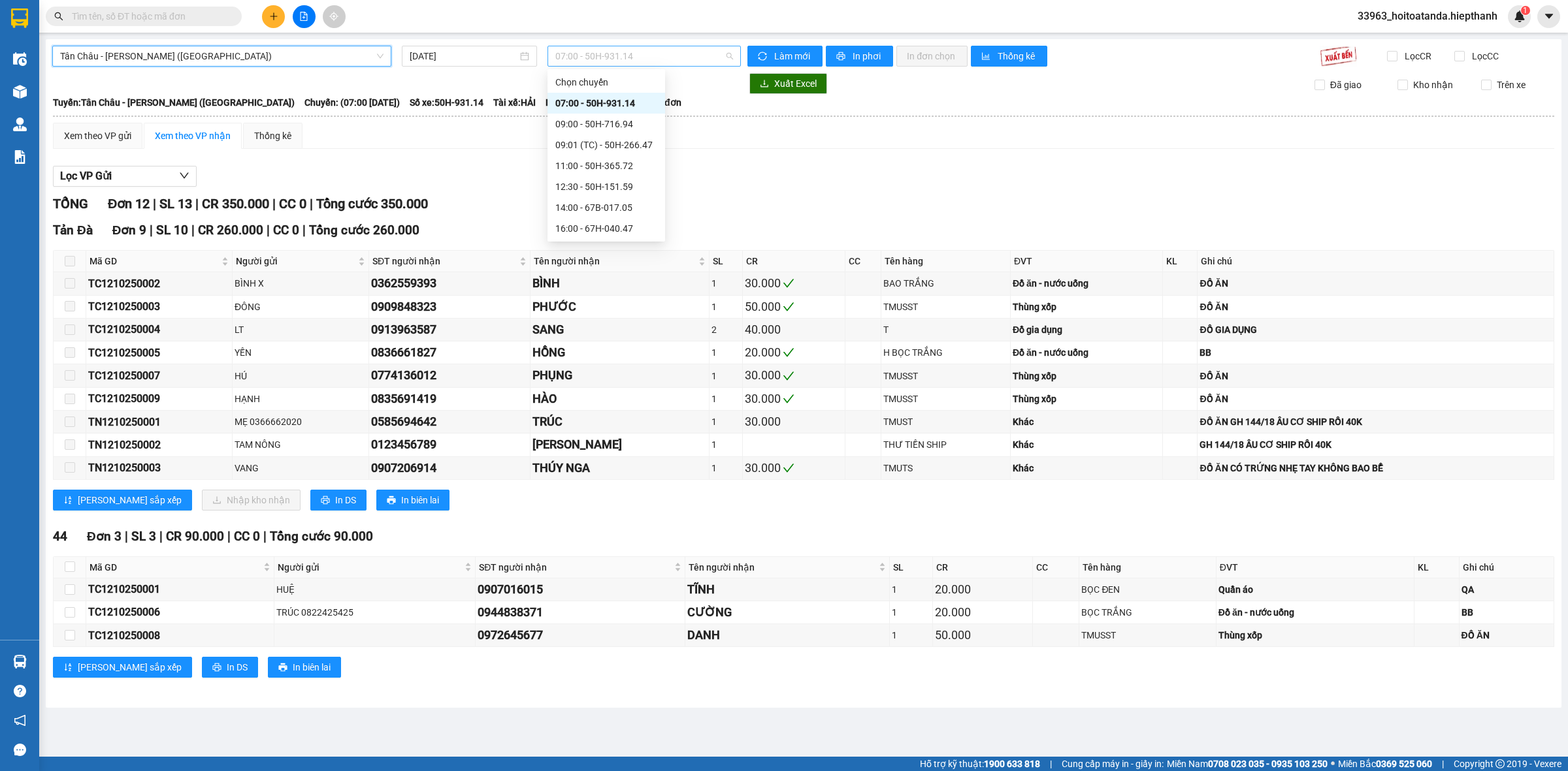
click at [598, 50] on span "07:00 - 50H-931.14" at bounding box center [644, 55] width 178 height 19
click at [565, 163] on div "11:00 - 50H-365.72" at bounding box center [606, 165] width 102 height 15
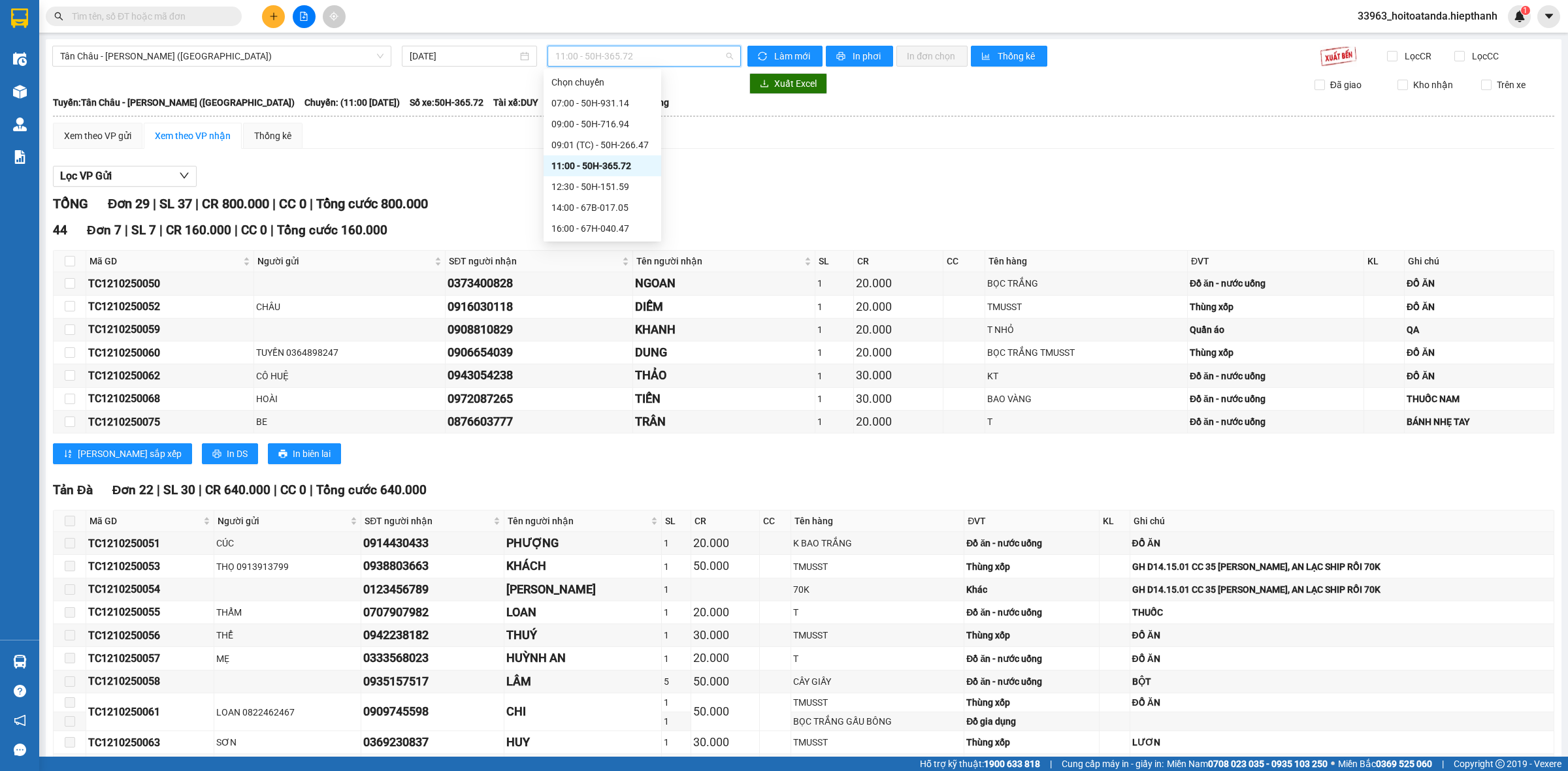
click at [596, 49] on span "11:00 - 50H-365.72" at bounding box center [644, 55] width 178 height 19
click at [573, 184] on div "12:30 - 50H-151.59" at bounding box center [602, 186] width 102 height 15
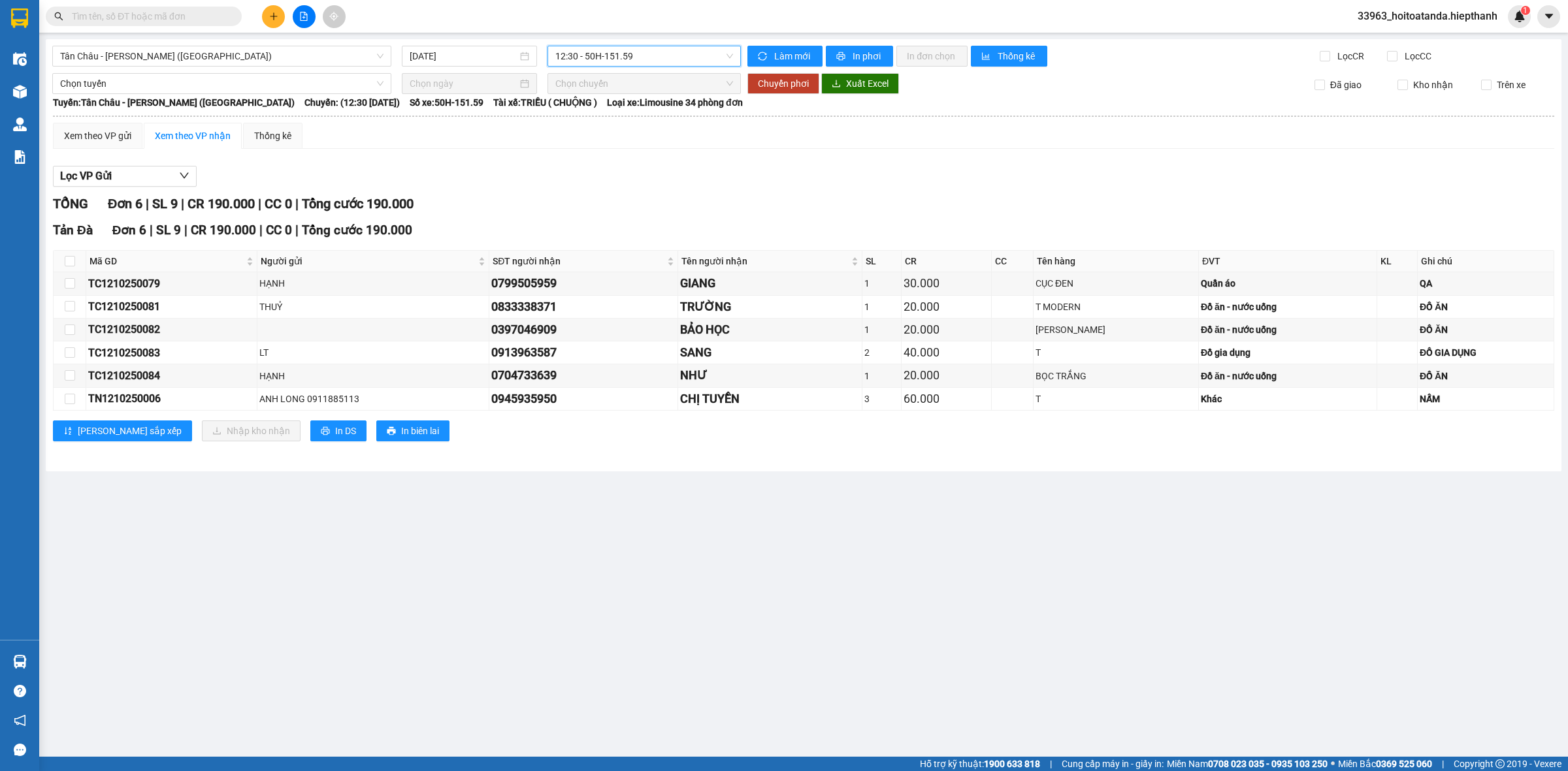
click at [592, 54] on span "12:30 - 50H-151.59" at bounding box center [644, 55] width 178 height 19
click at [566, 170] on div "11:00 - 50H-365.72" at bounding box center [606, 165] width 102 height 15
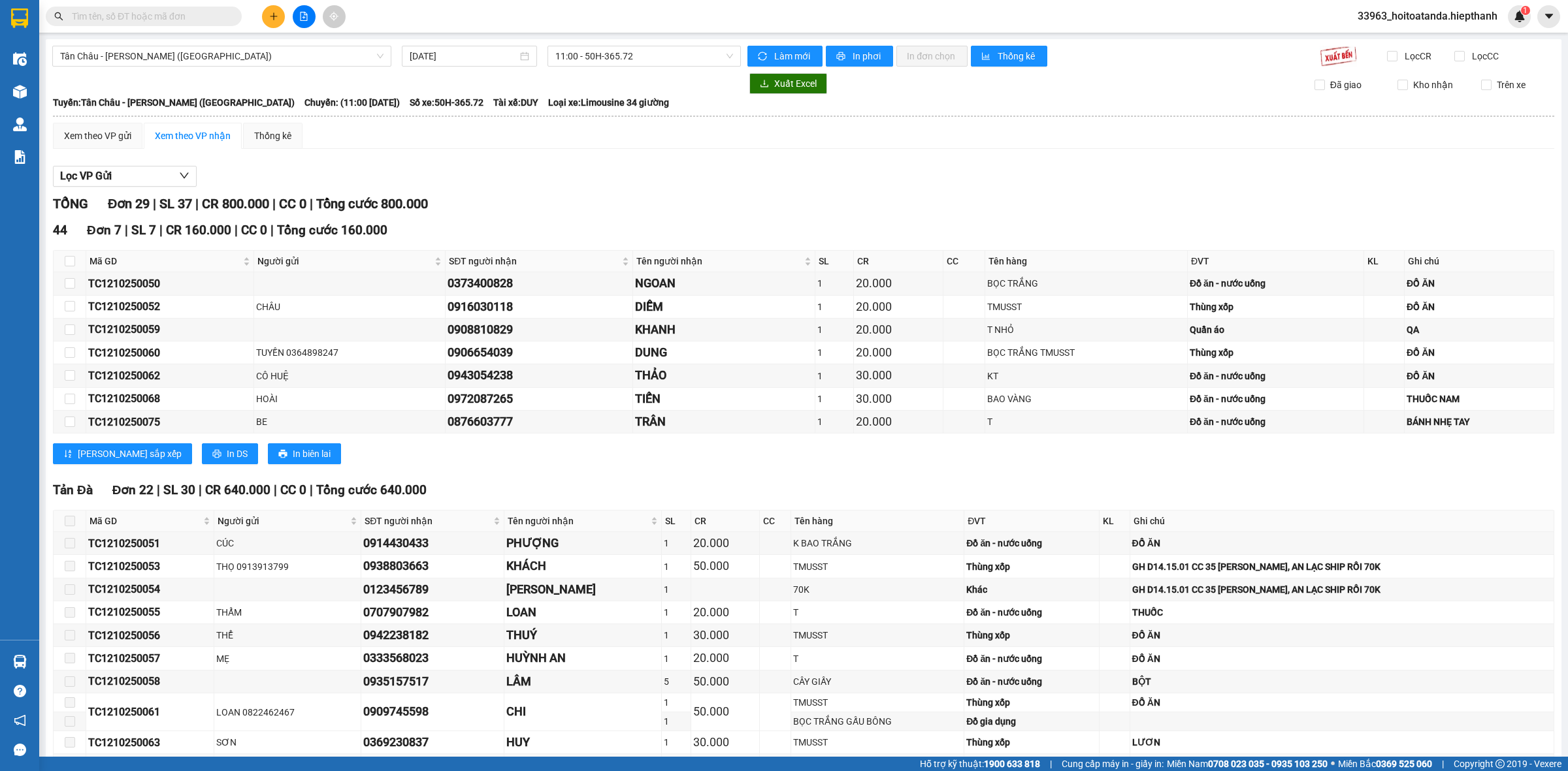
click at [192, 16] on input "text" at bounding box center [149, 16] width 154 height 15
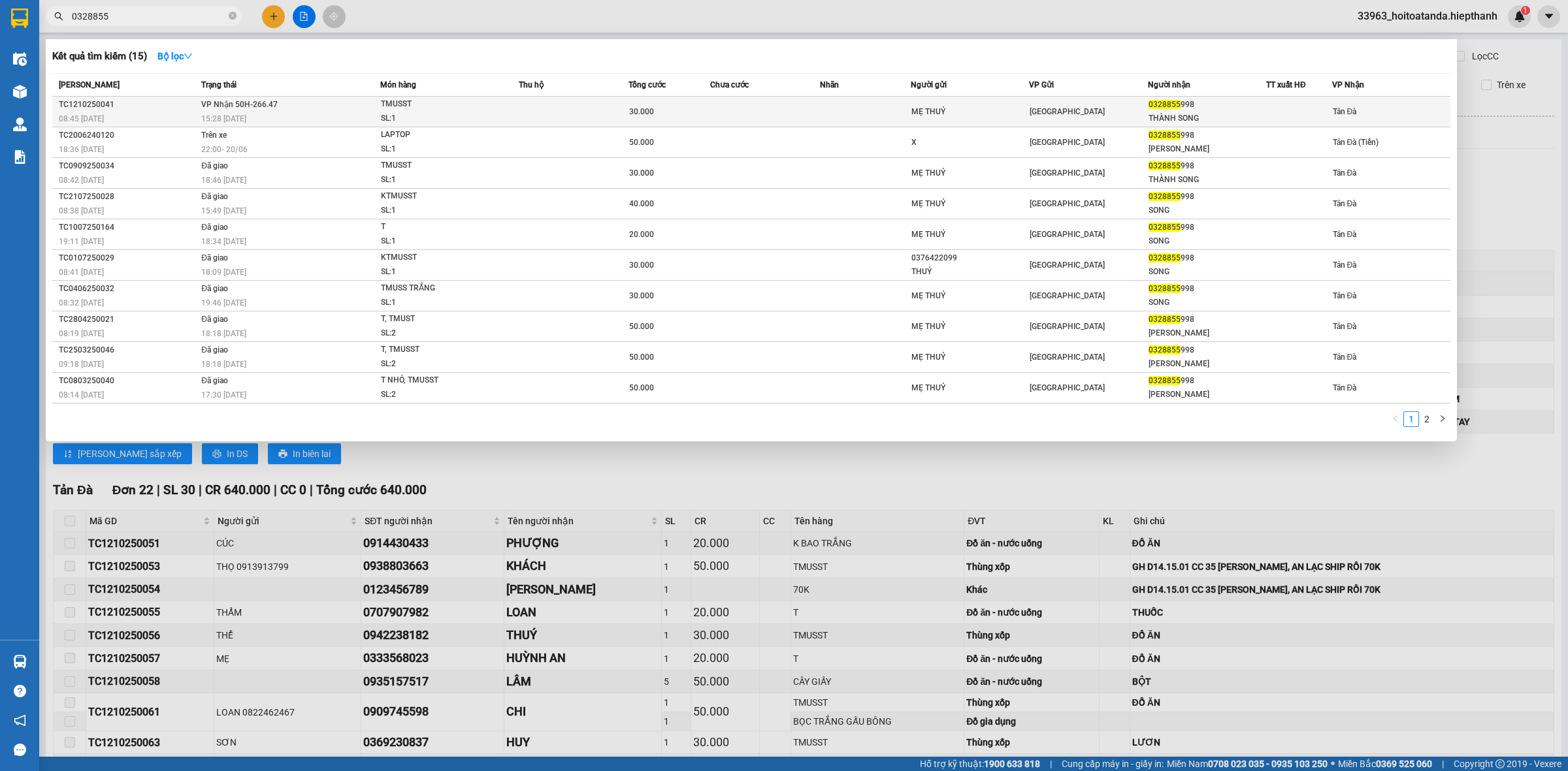
type input "0328855"
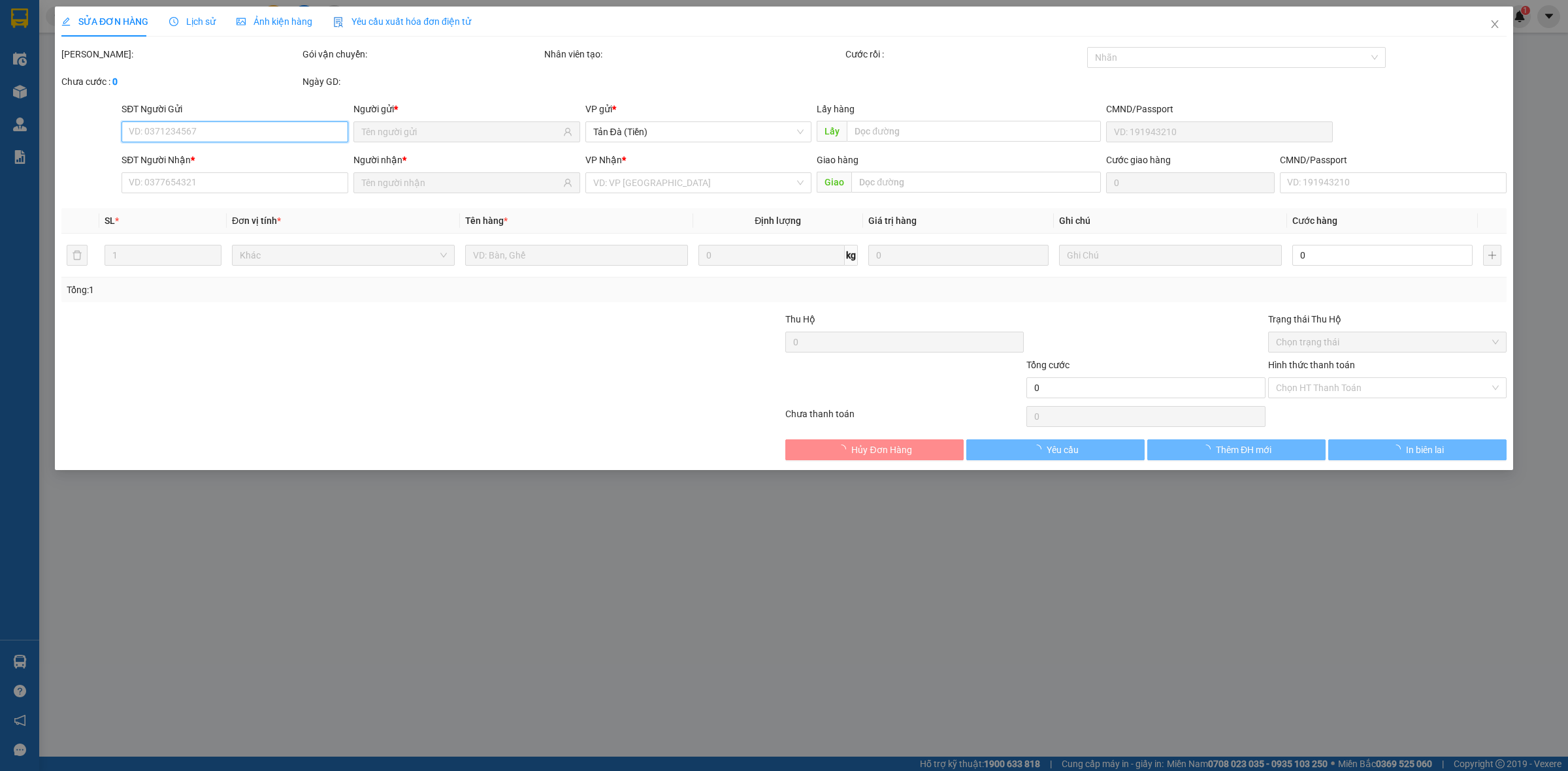
type input "MẸ THUỶ"
type input "0328855998"
type input "THÀNH SONG"
type input "30.000"
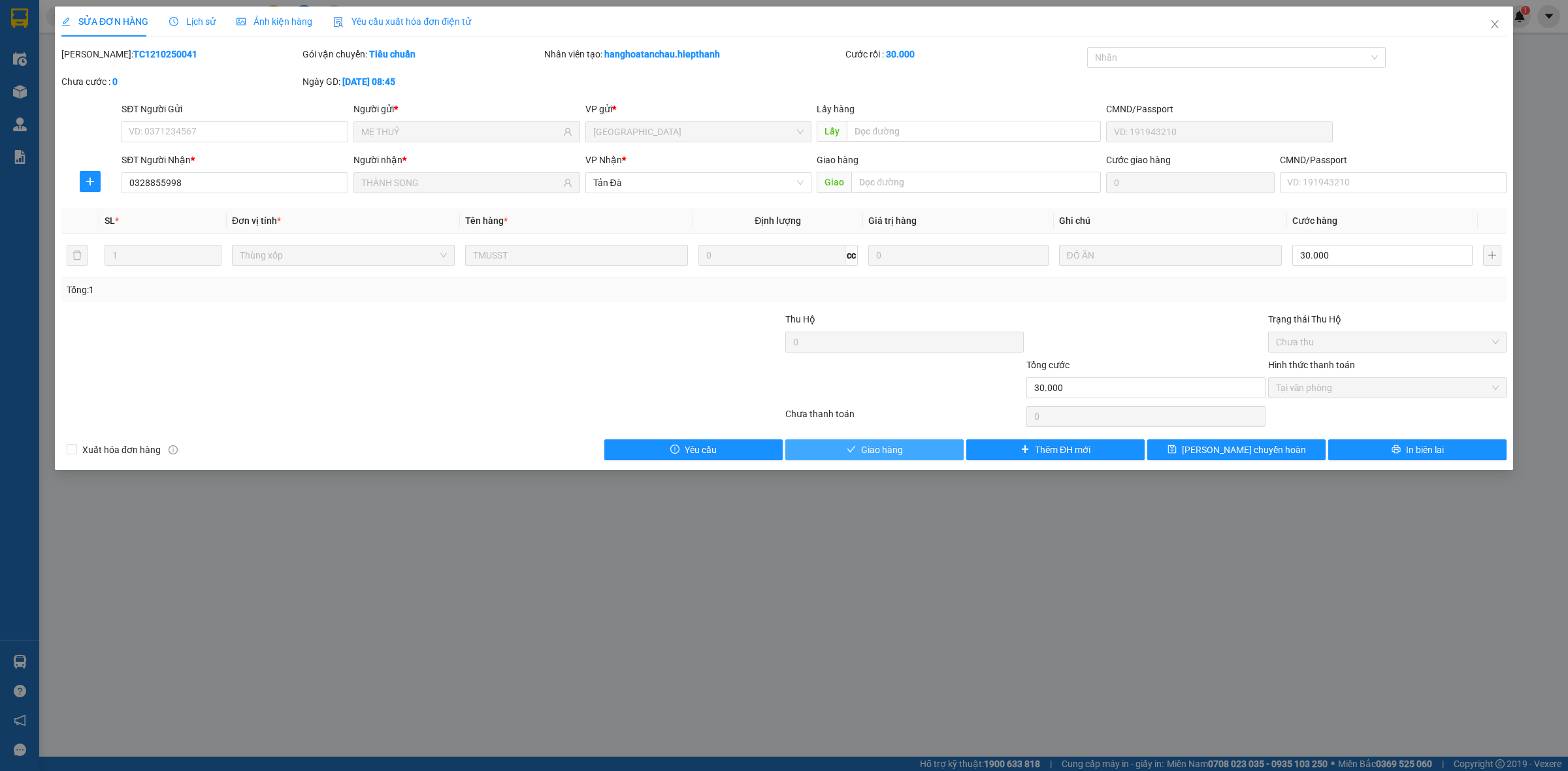
click at [875, 459] on button "Giao hàng" at bounding box center [874, 449] width 179 height 21
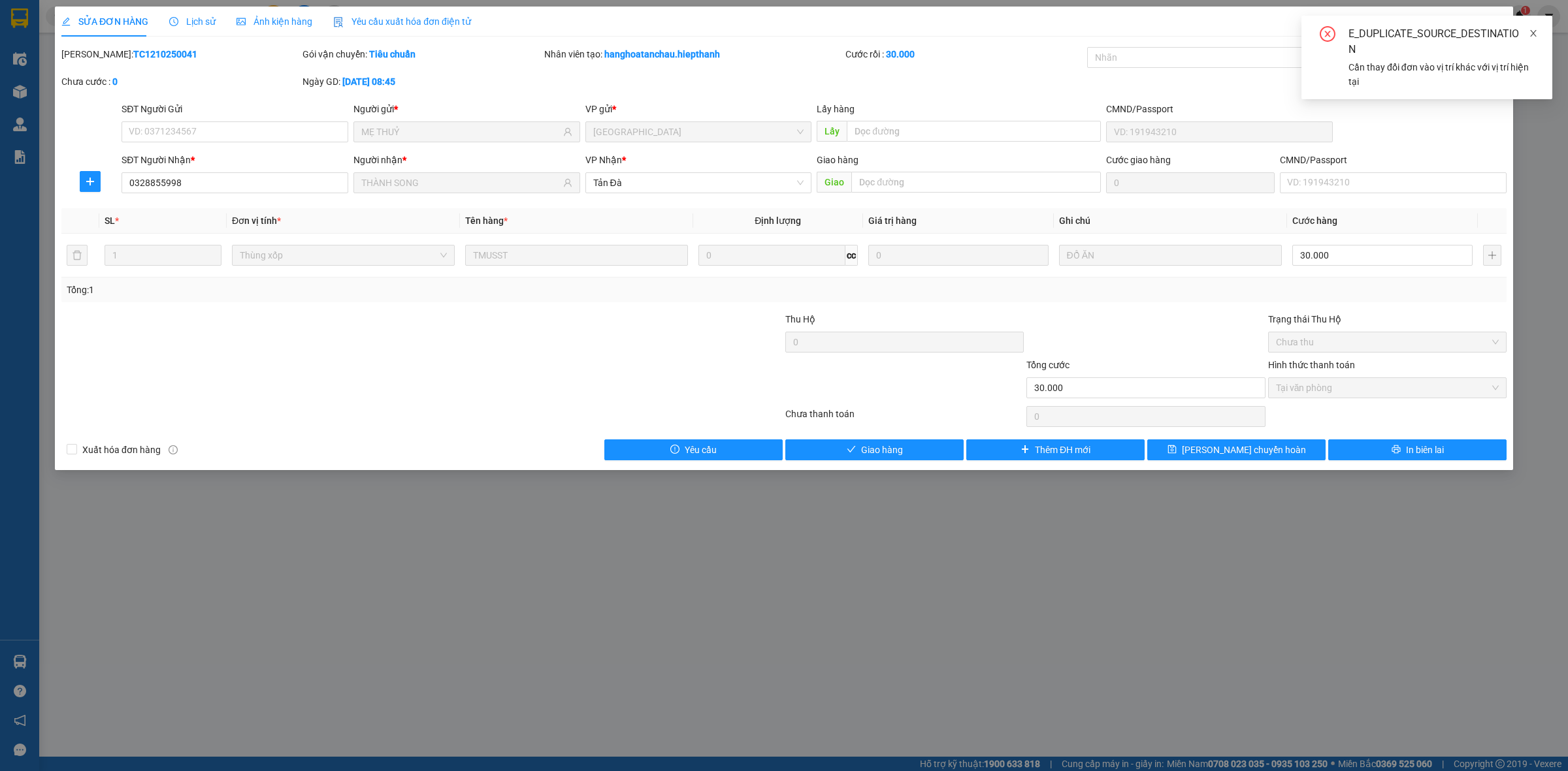
click at [1532, 29] on icon "close" at bounding box center [1533, 33] width 9 height 9
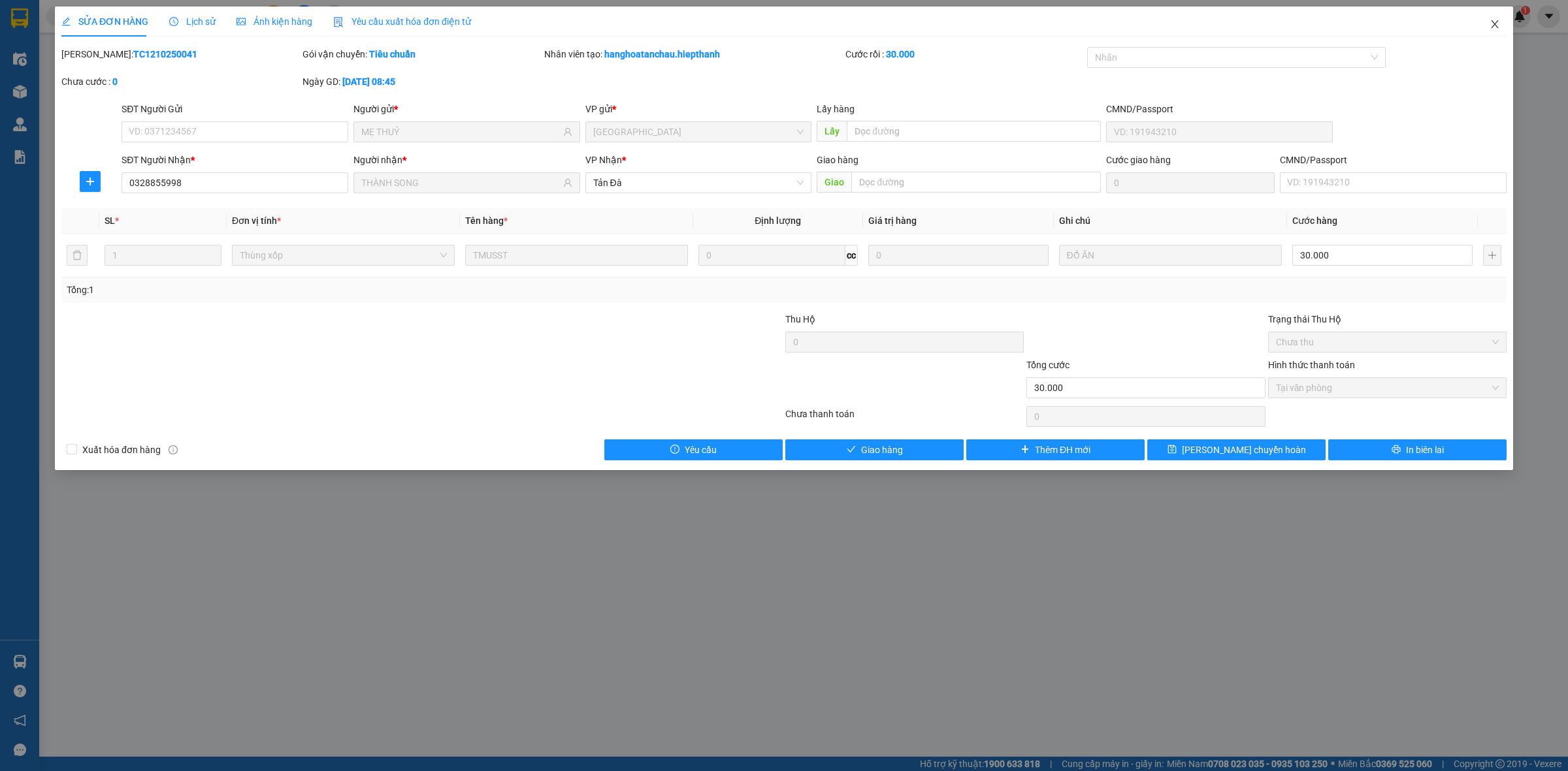
click at [1496, 24] on icon "close" at bounding box center [1495, 25] width 11 height 11
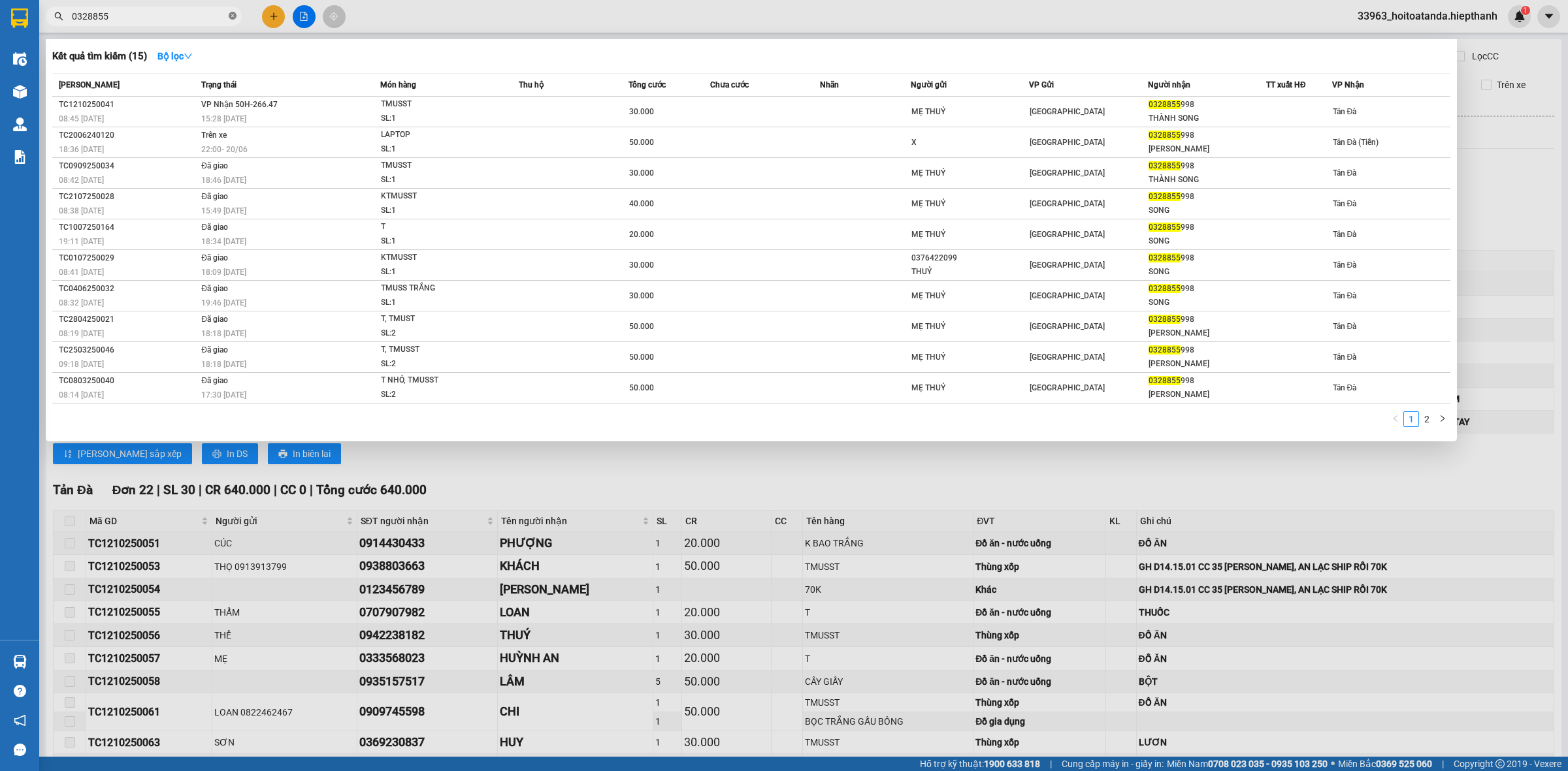
click at [232, 15] on icon "close-circle" at bounding box center [232, 15] width 8 height 8
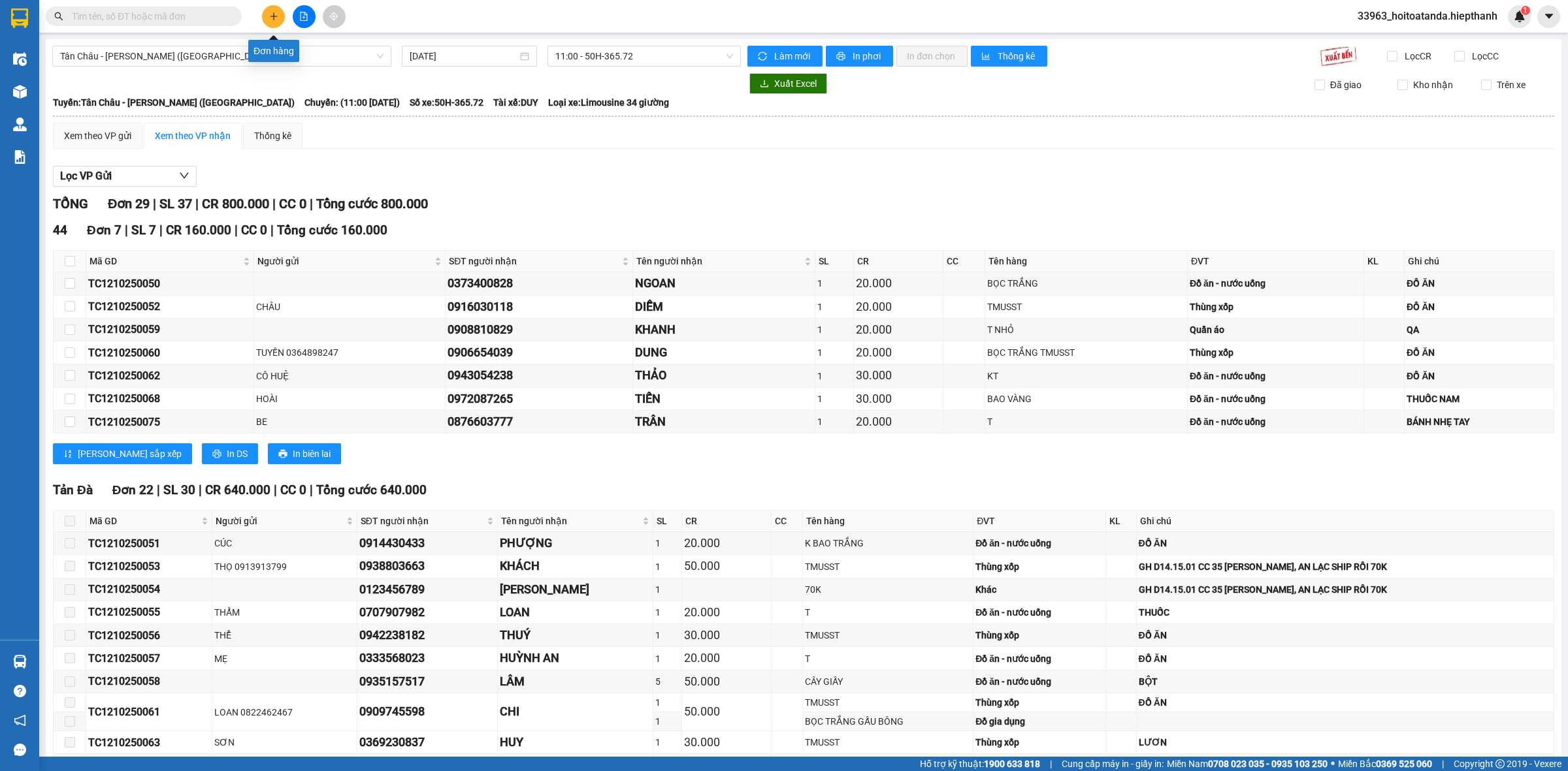
click at [271, 7] on button at bounding box center [273, 17] width 23 height 23
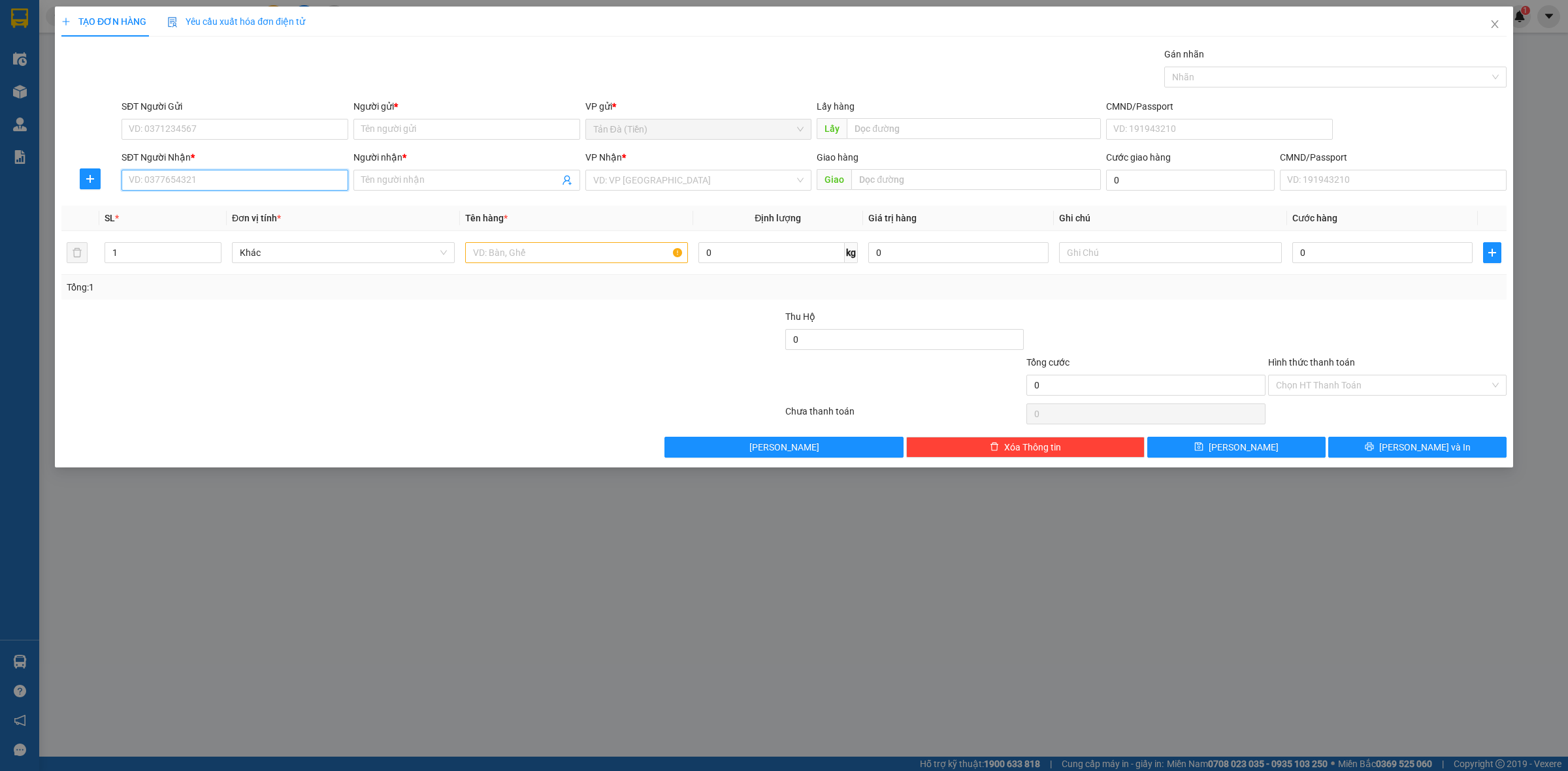
click at [222, 179] on input "SĐT Người Nhận *" at bounding box center [235, 180] width 226 height 21
type input "0706326455"
click at [230, 201] on div "0706326455 - HIỀN" at bounding box center [235, 207] width 211 height 15
type input "HIỀN"
type input "0706326455"
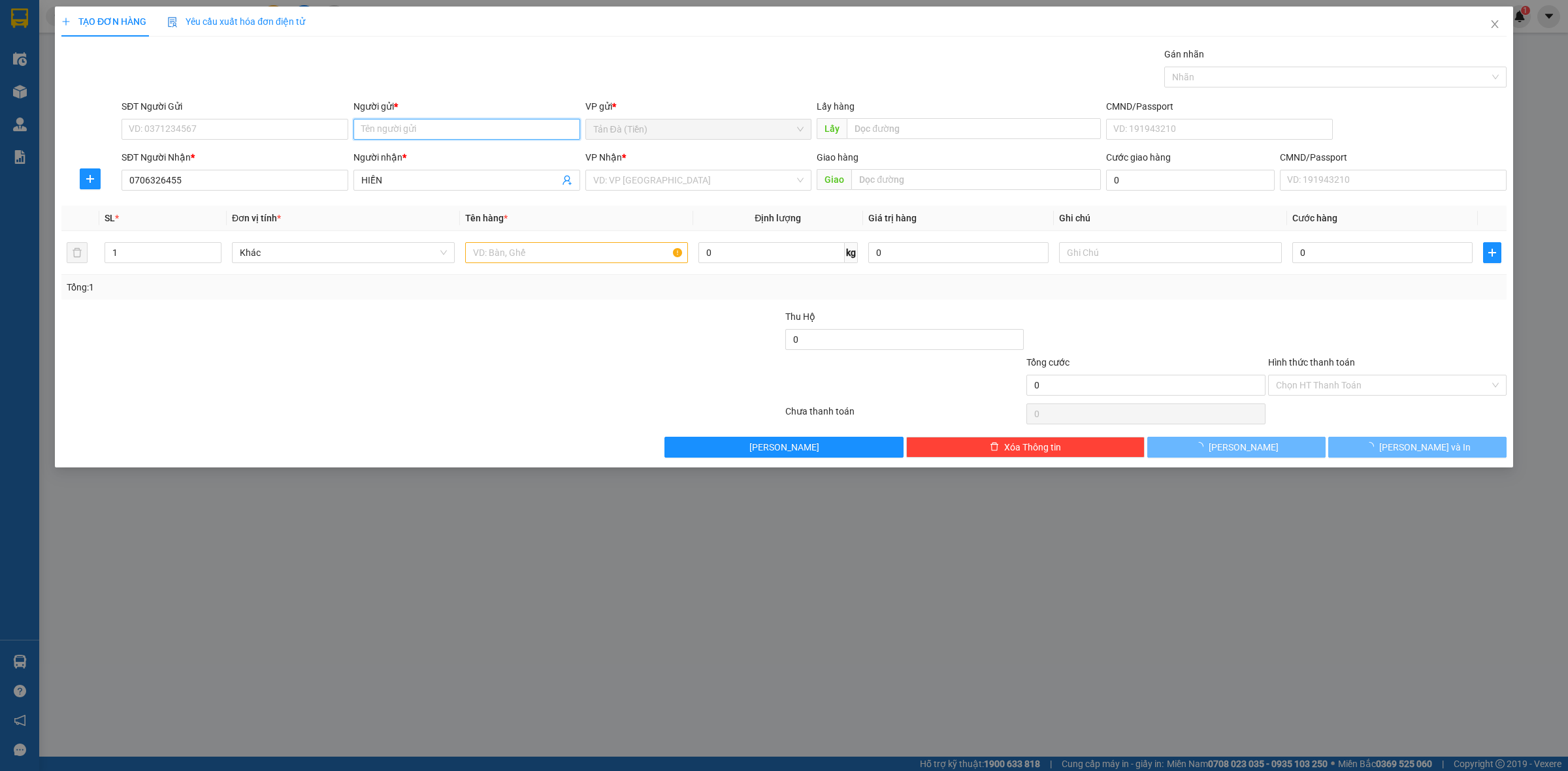
click at [400, 118] on input "Người gửi *" at bounding box center [466, 128] width 226 height 21
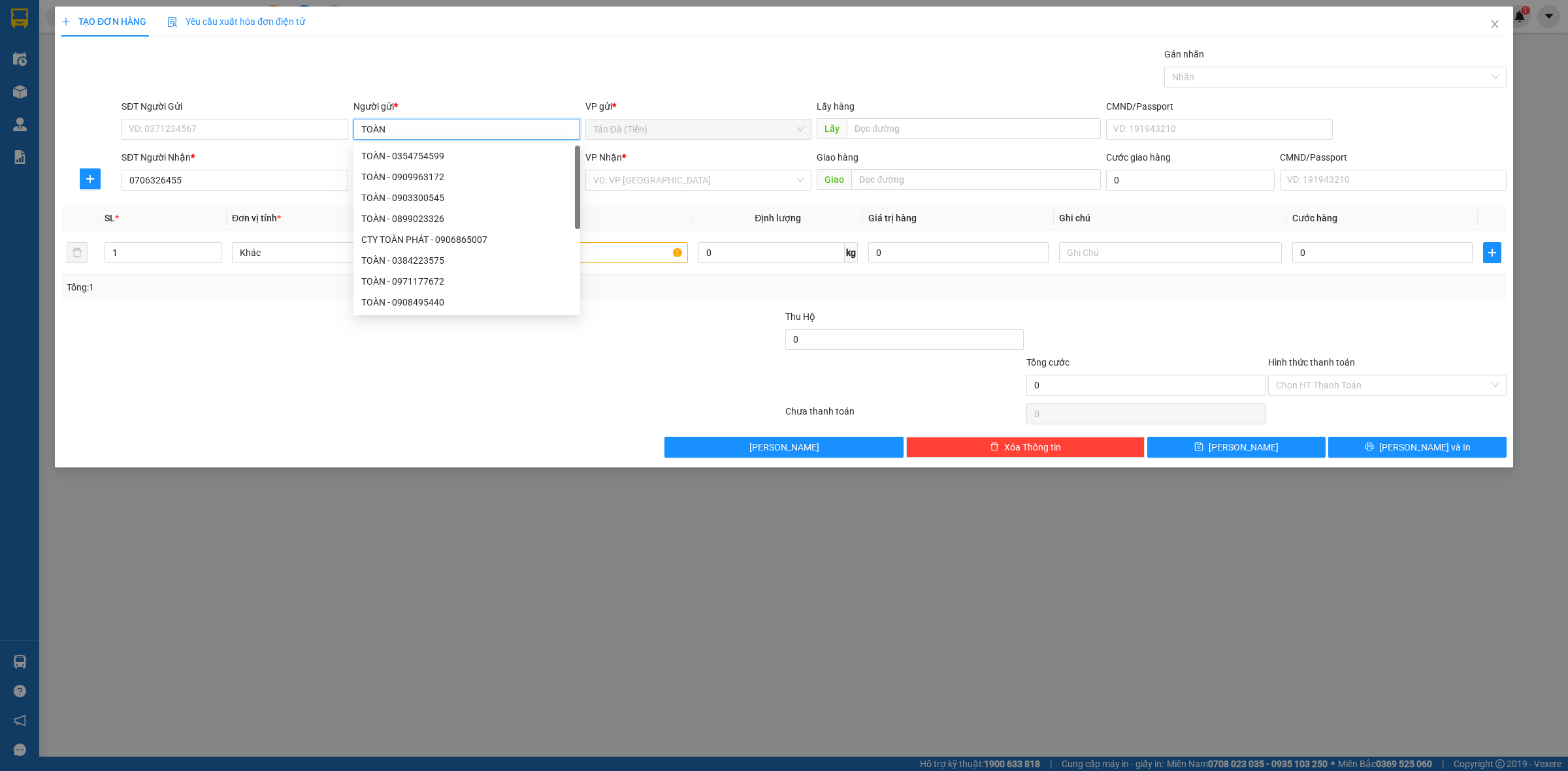
type input "TOÀN"
drag, startPoint x: 468, startPoint y: 82, endPoint x: 477, endPoint y: 85, distance: 9.5
click at [471, 85] on div "Gói vận chuyển * Tiêu chuẩn Gán nhãn Nhãn" at bounding box center [814, 69] width 1390 height 45
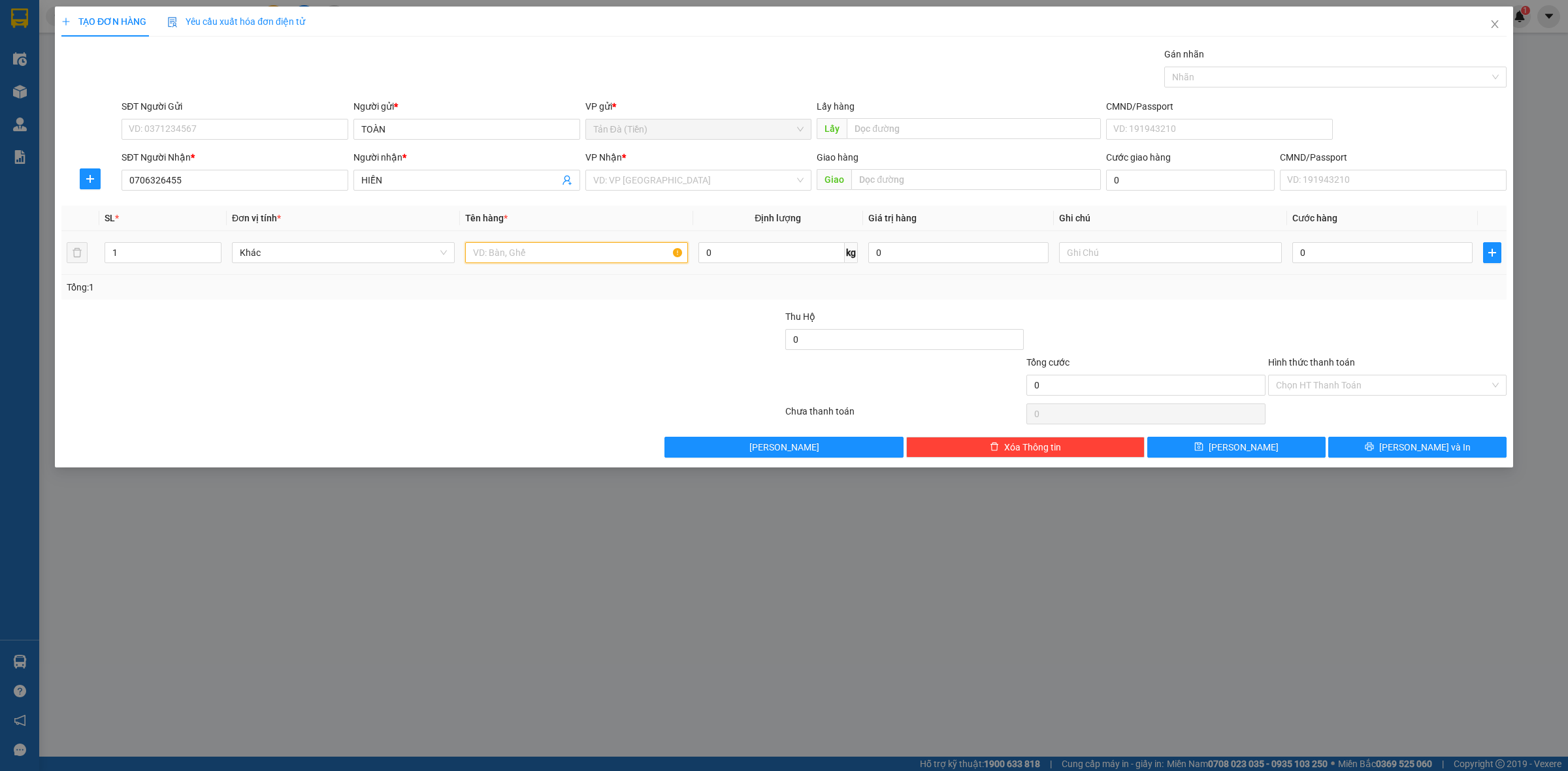
click at [507, 245] on input "text" at bounding box center [576, 252] width 222 height 21
type input "TT 1TR"
click at [684, 183] on input "search" at bounding box center [694, 180] width 202 height 19
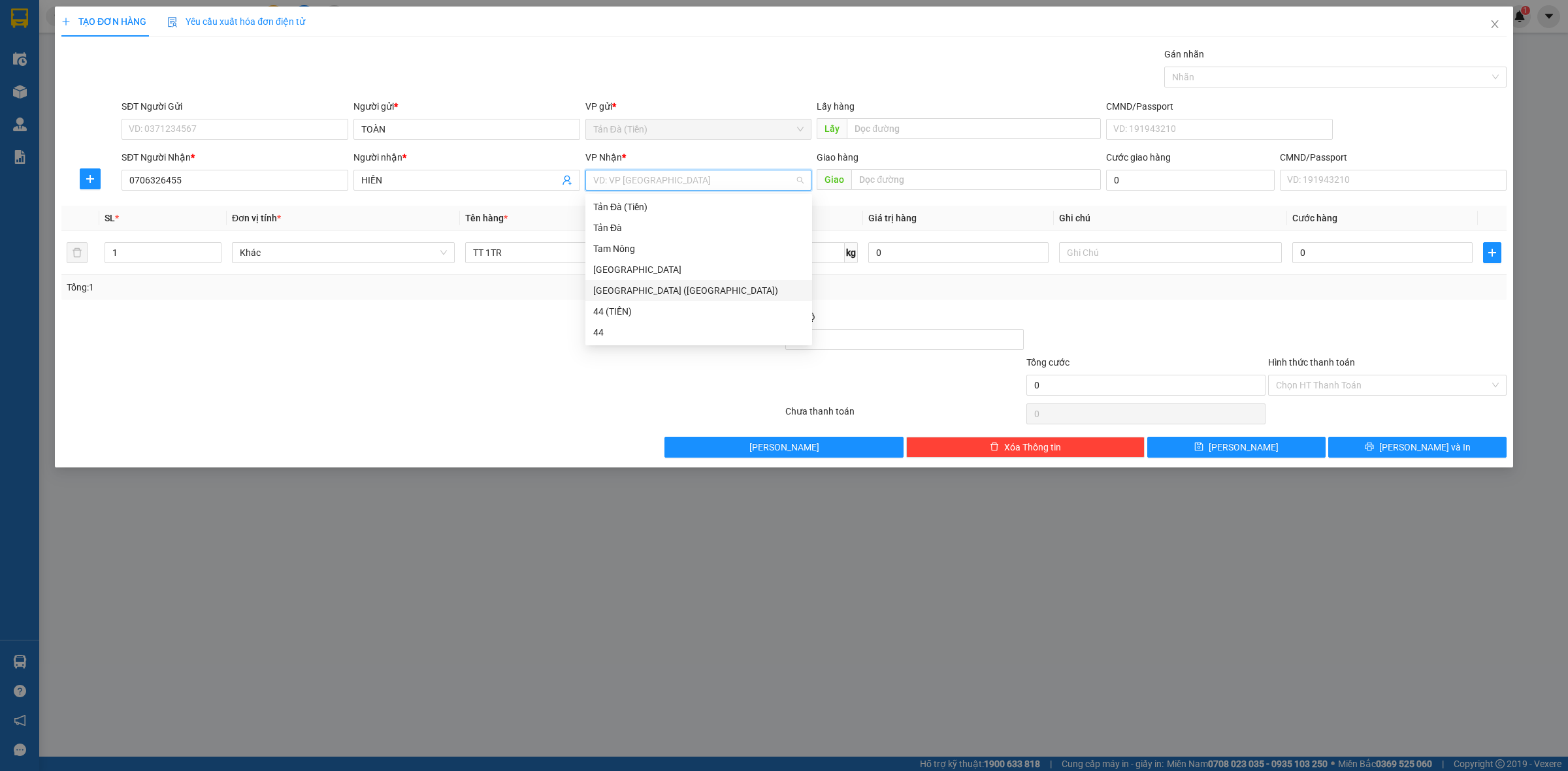
click at [657, 287] on div "[GEOGRAPHIC_DATA] ([GEOGRAPHIC_DATA])" at bounding box center [699, 290] width 211 height 15
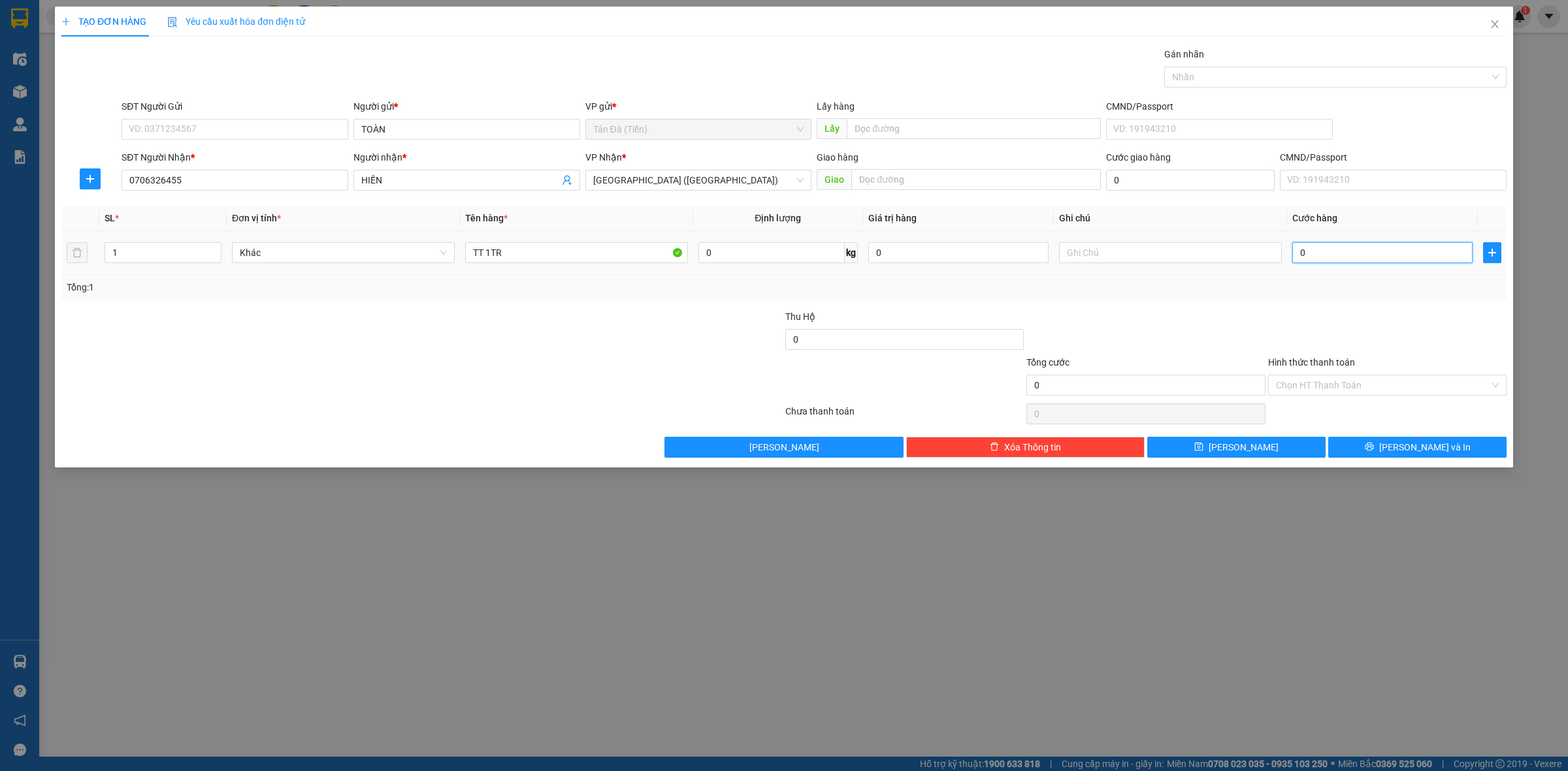
click at [1354, 262] on input "0" at bounding box center [1382, 252] width 180 height 21
click at [1310, 319] on div at bounding box center [1387, 332] width 241 height 45
click at [1370, 446] on button "[PERSON_NAME] và In" at bounding box center [1417, 447] width 179 height 21
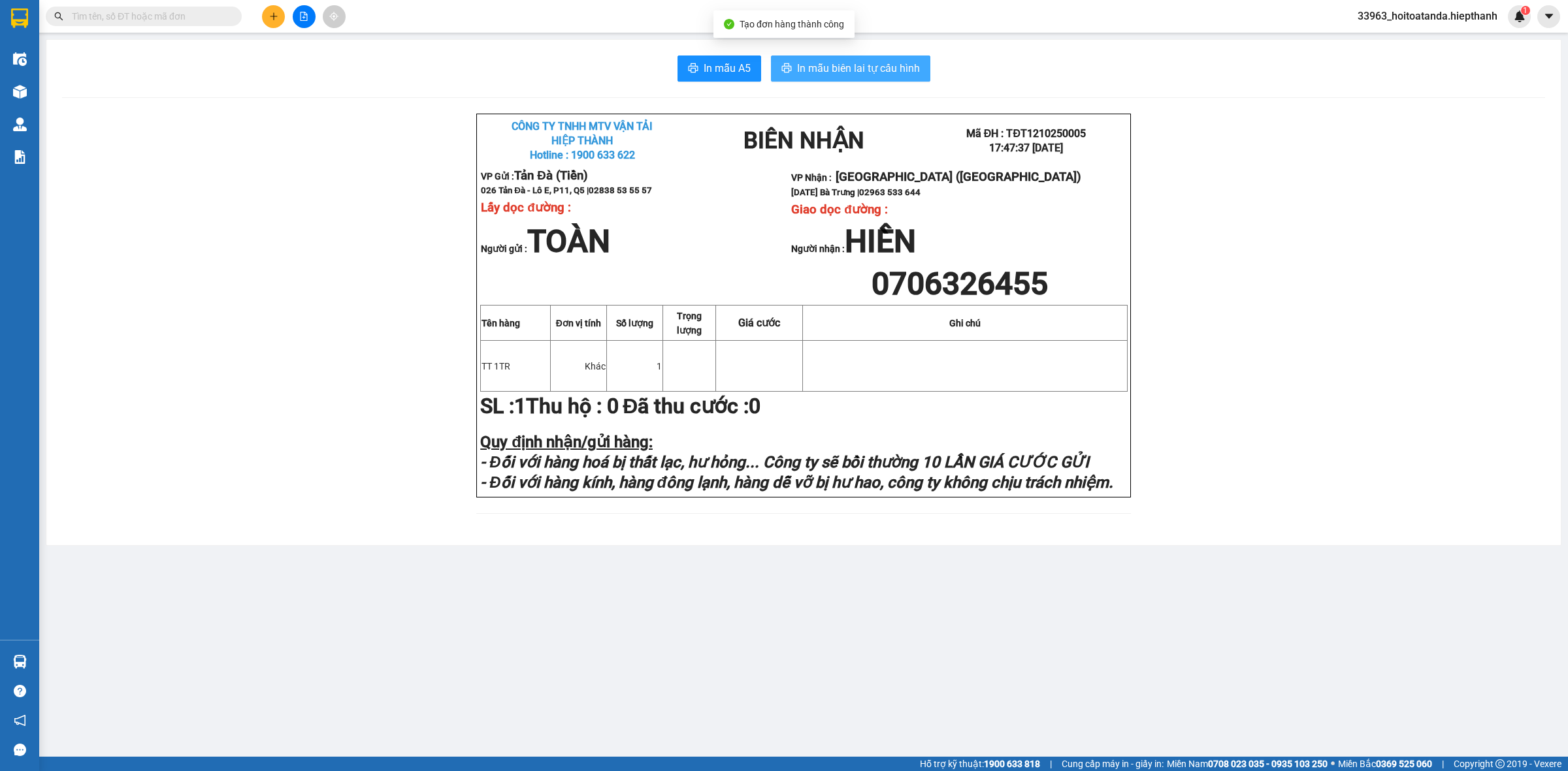
click at [873, 67] on span "In mẫu biên lai tự cấu hình" at bounding box center [858, 68] width 123 height 16
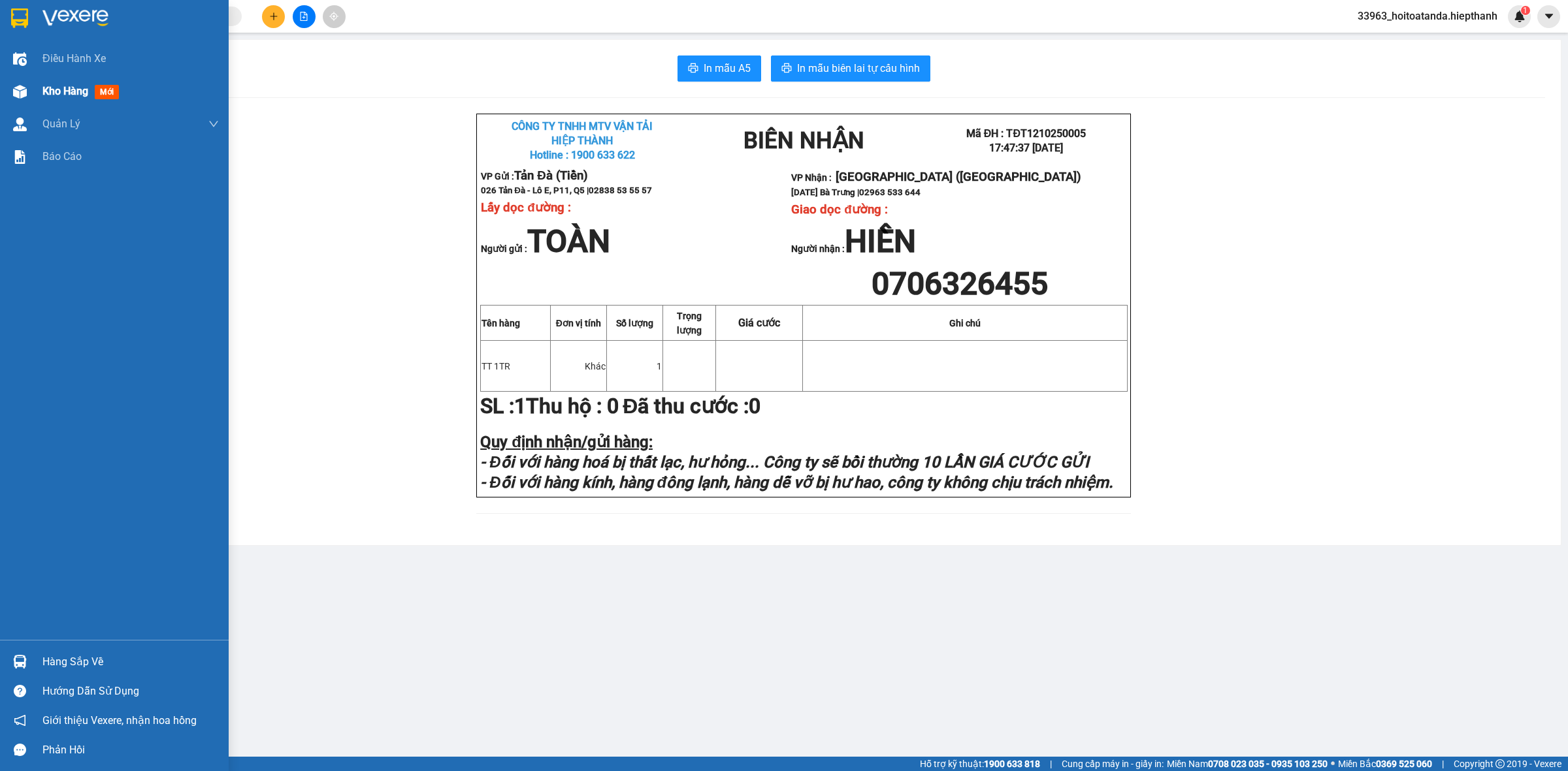
click at [71, 97] on span "Kho hàng" at bounding box center [65, 91] width 45 height 12
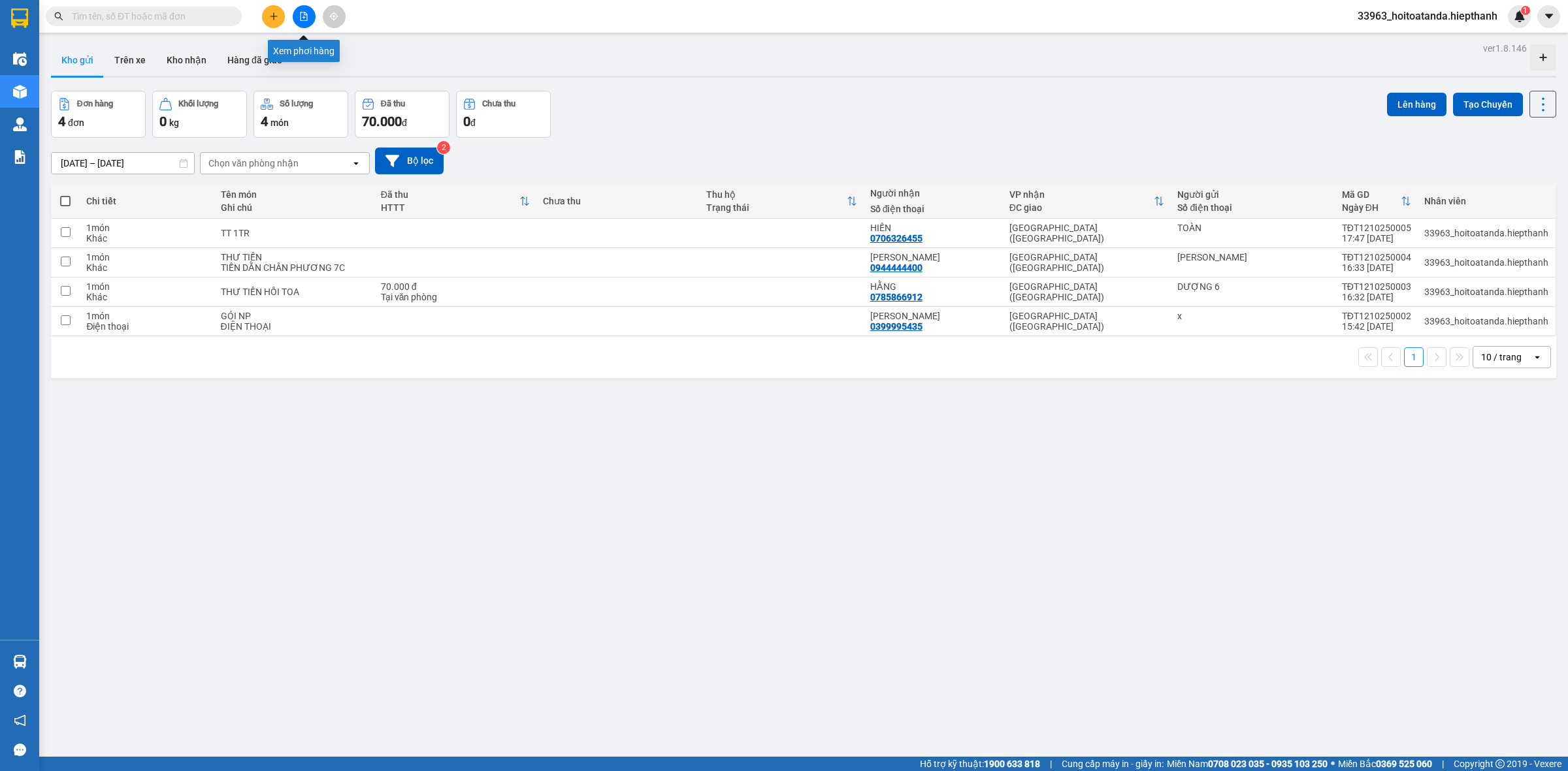
click at [301, 17] on icon "file-add" at bounding box center [304, 16] width 9 height 9
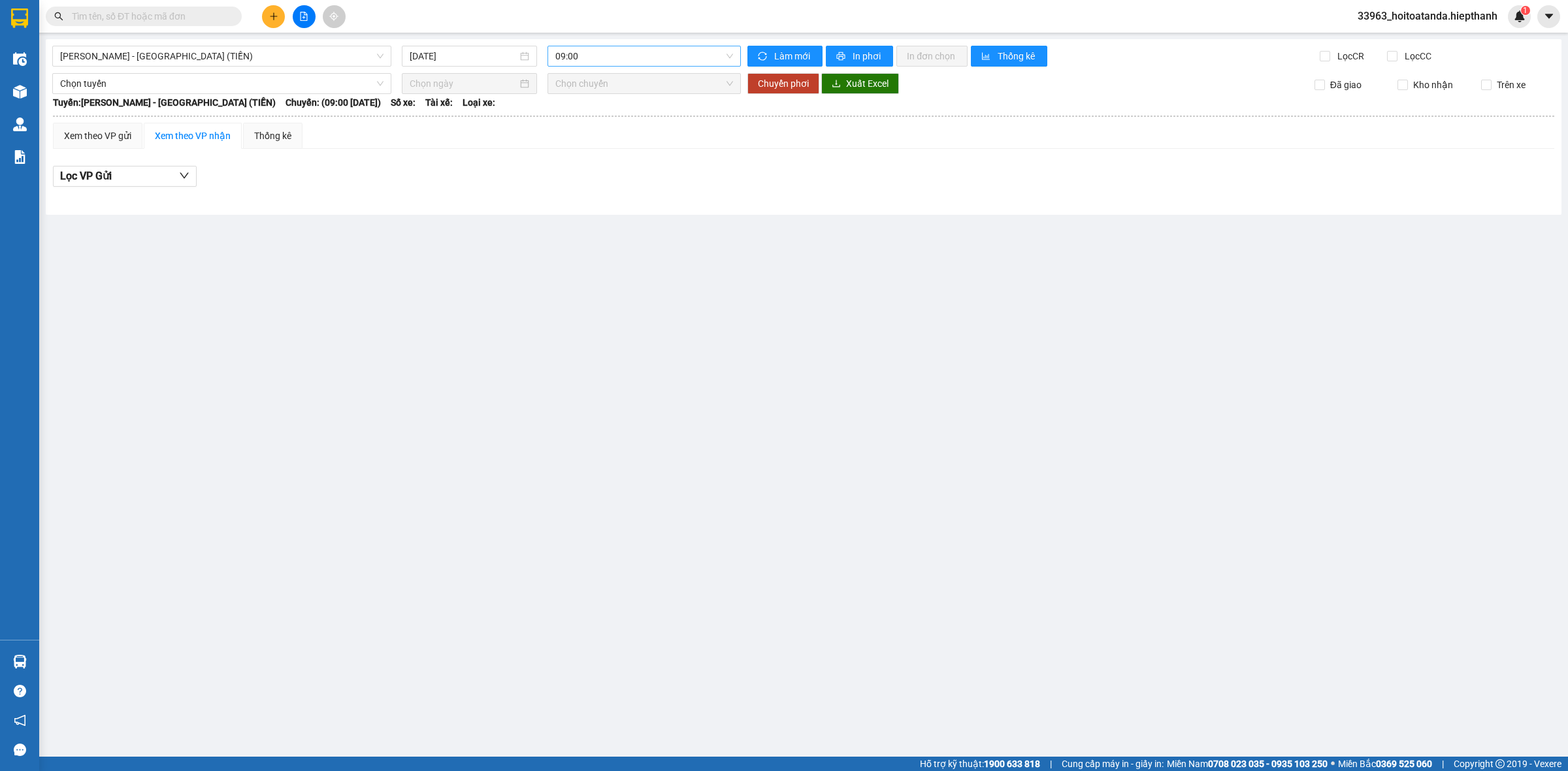
click at [579, 63] on span "09:00" at bounding box center [644, 55] width 178 height 19
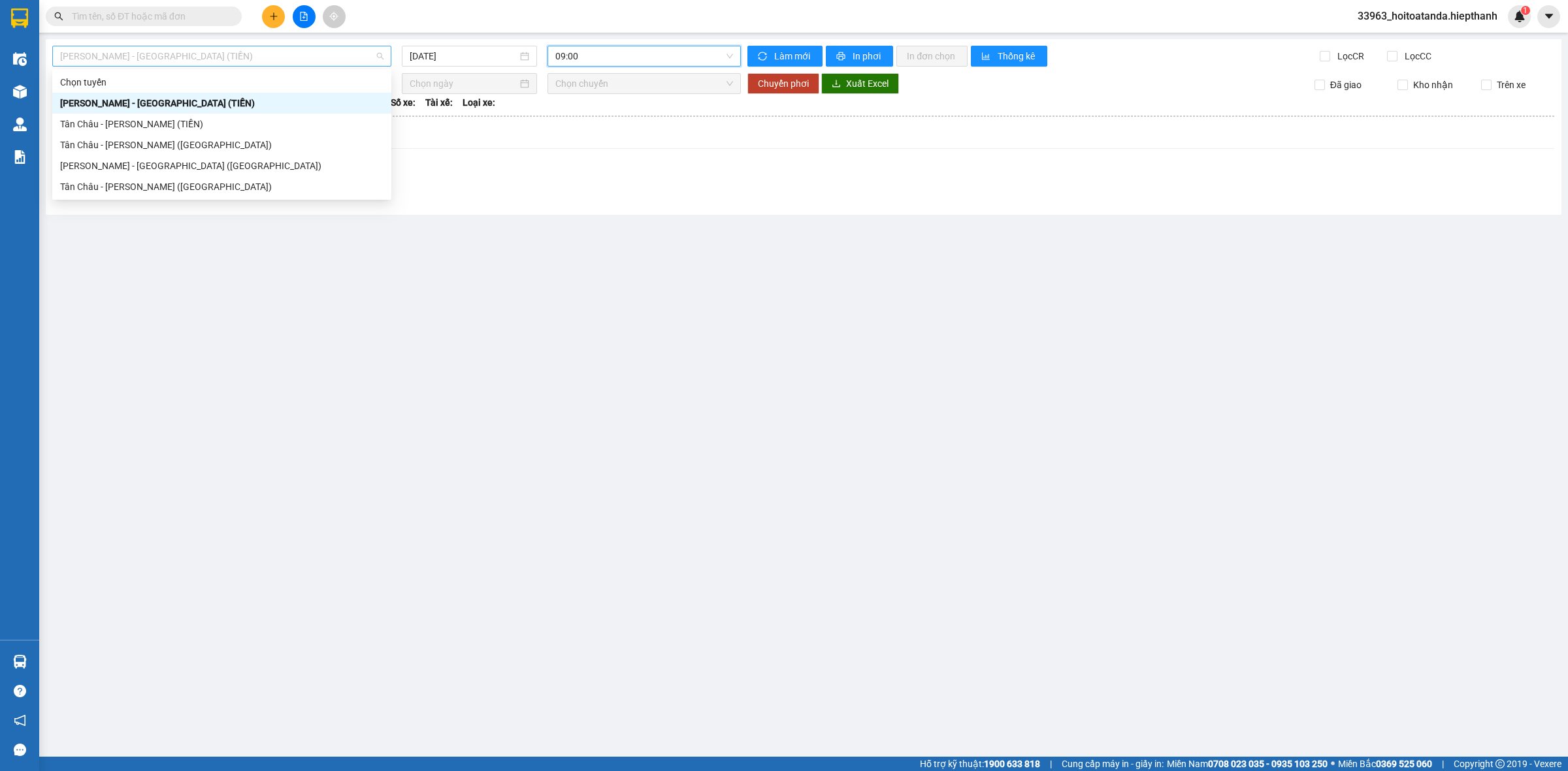
click at [214, 60] on span "[PERSON_NAME] - [GEOGRAPHIC_DATA] (TIỀN)" at bounding box center [222, 55] width 323 height 19
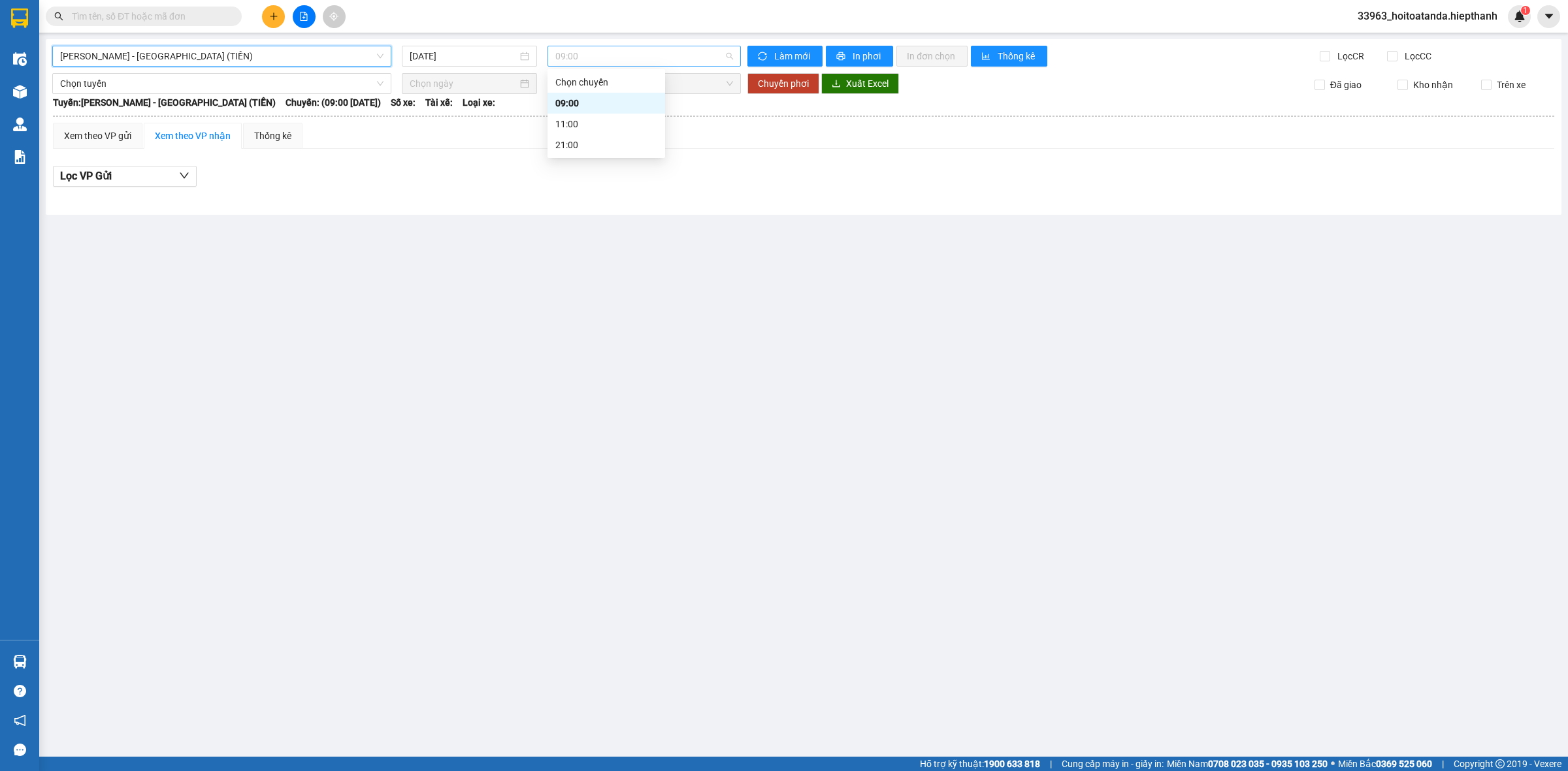
click at [597, 62] on span "09:00" at bounding box center [644, 55] width 178 height 19
click at [585, 117] on div "11:00" at bounding box center [606, 124] width 102 height 15
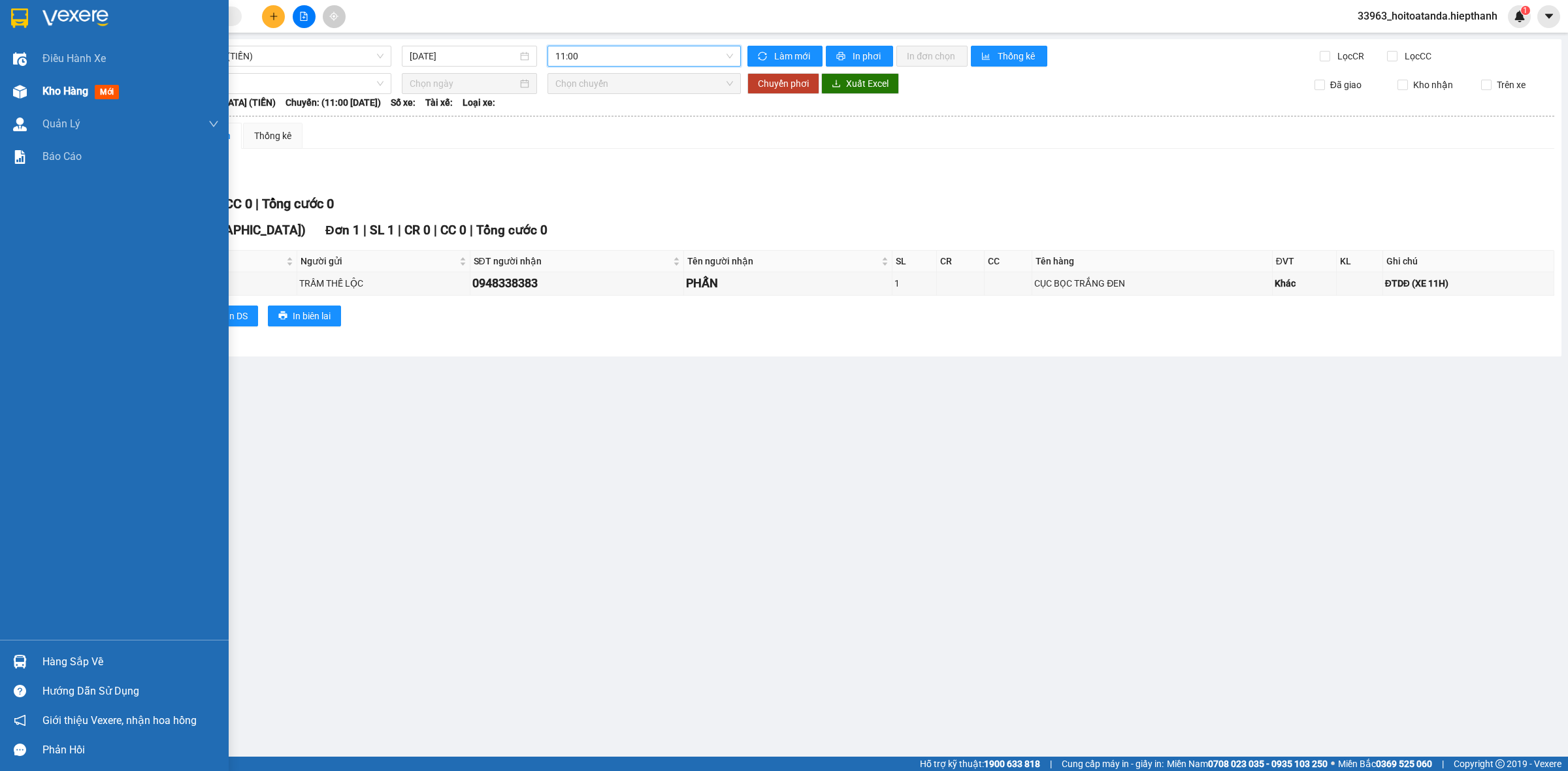
click at [65, 95] on span "Kho hàng" at bounding box center [65, 91] width 45 height 12
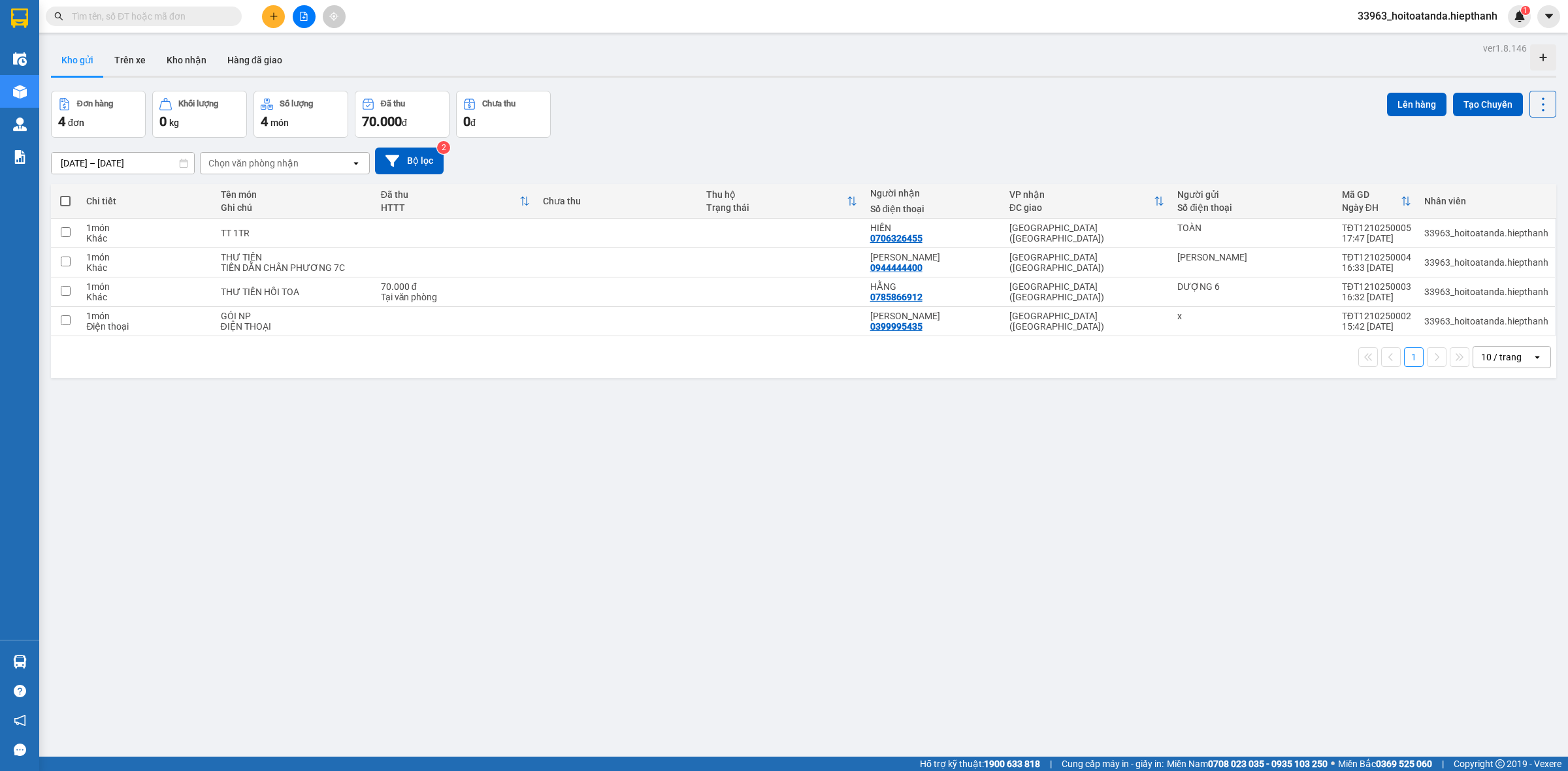
click at [583, 464] on div "ver 1.8.146 Kho gửi Trên xe Kho nhận Hàng đã giao Đơn hàng 4 đơn Khối lượng 0 k…" at bounding box center [803, 425] width 1516 height 771
click at [191, 14] on input "text" at bounding box center [149, 16] width 154 height 15
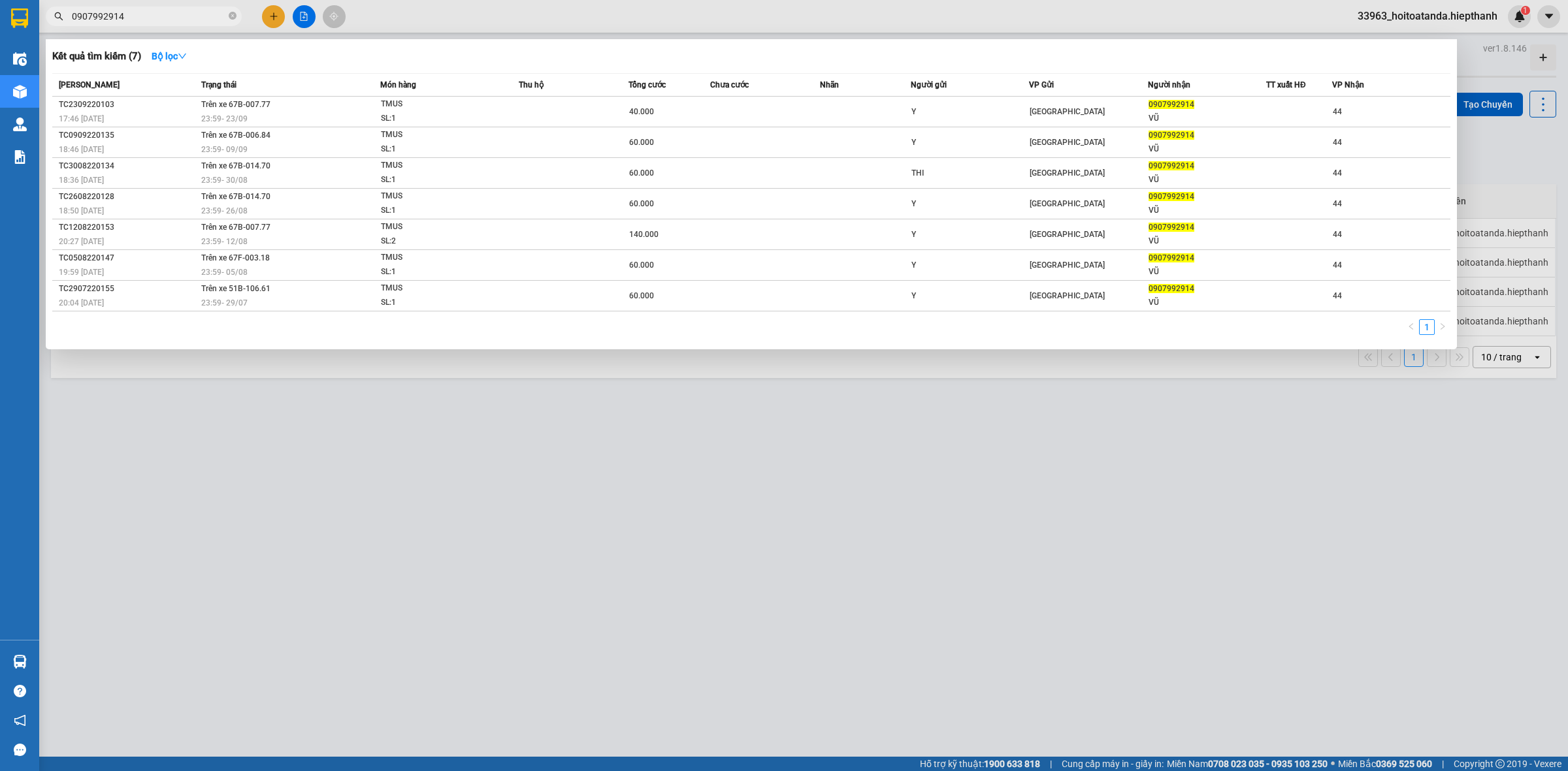
type input "0907992914"
click at [400, 18] on div at bounding box center [784, 386] width 1568 height 771
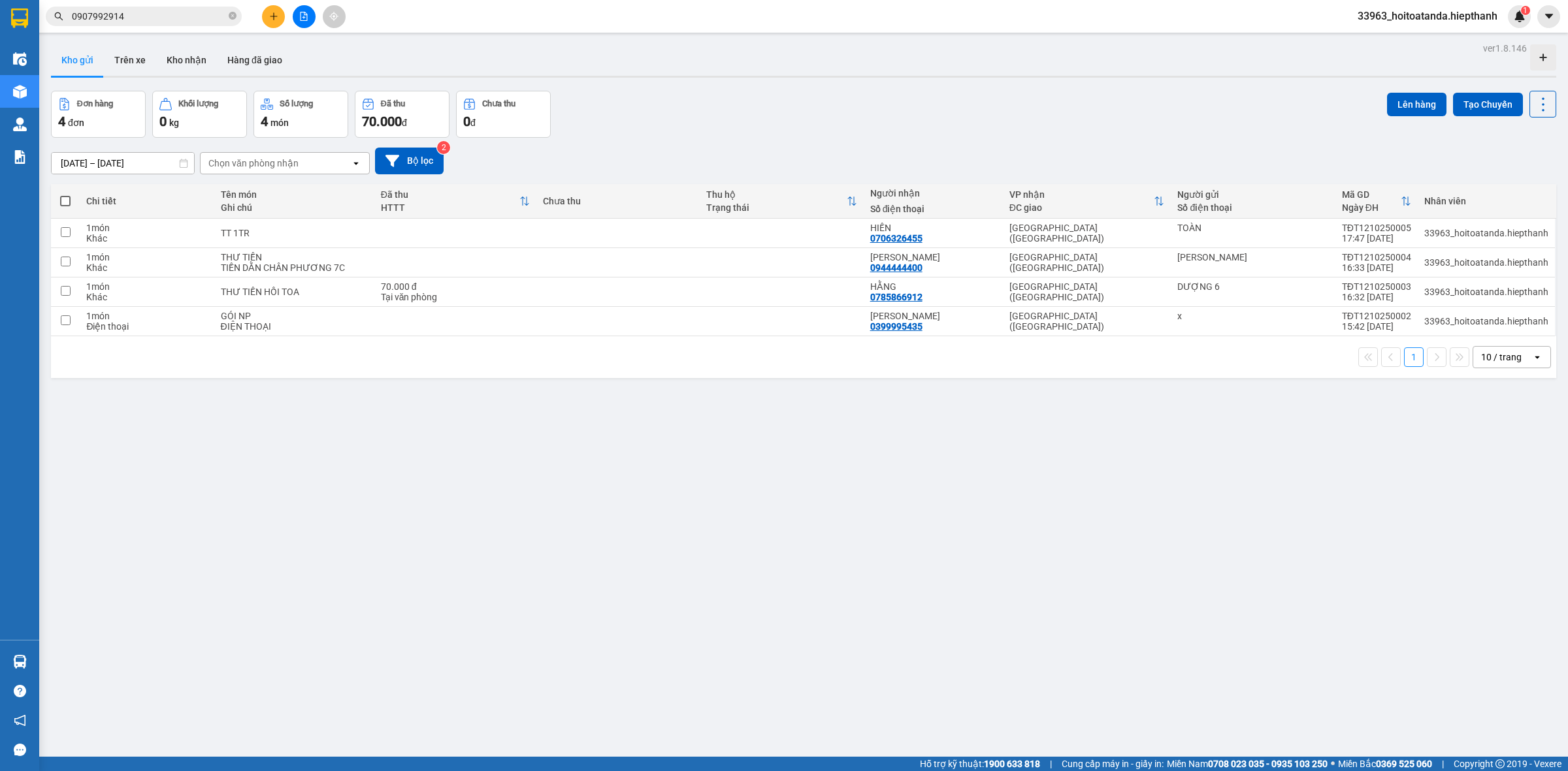
click at [311, 18] on button at bounding box center [304, 17] width 23 height 23
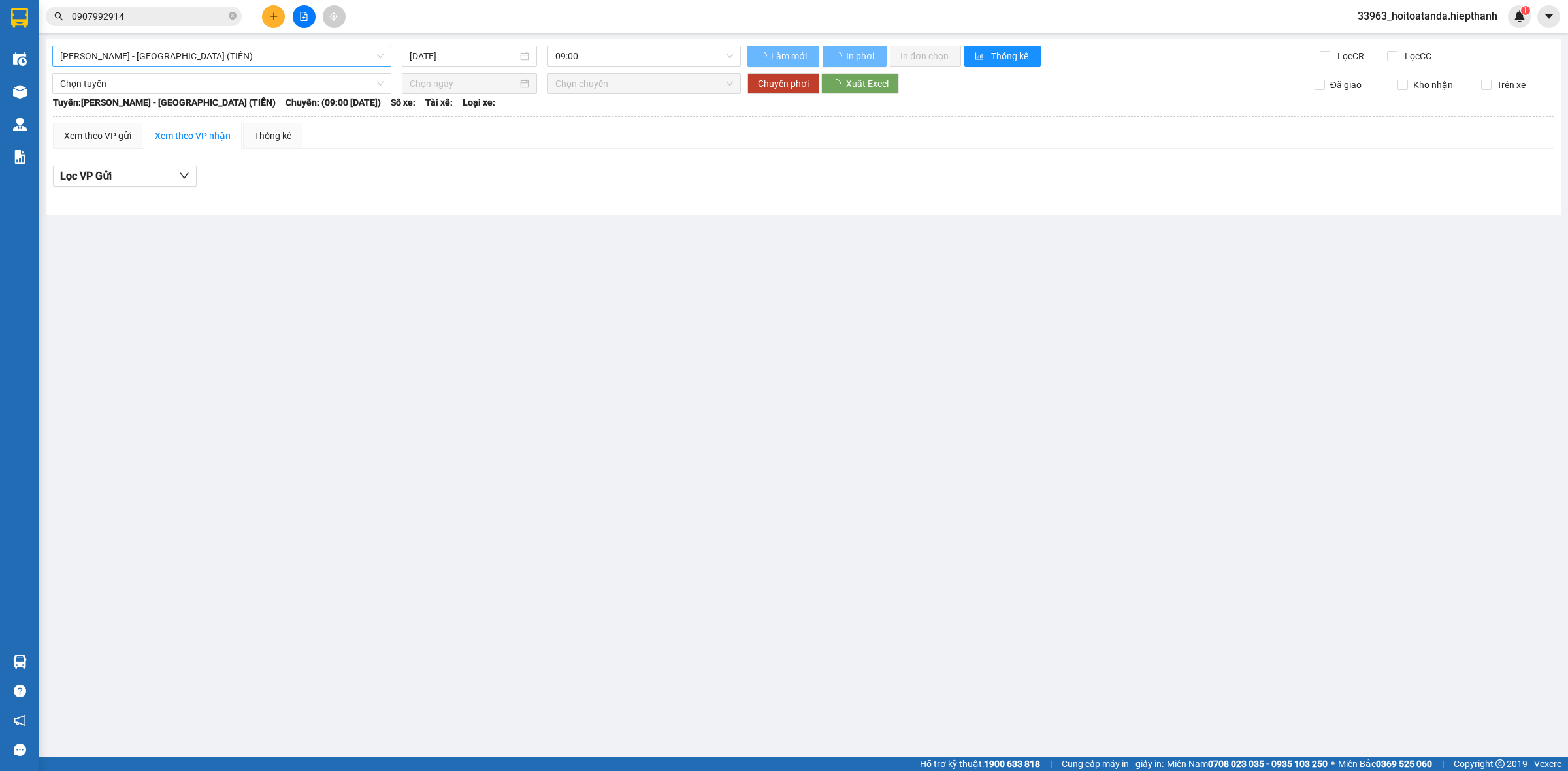
click at [219, 60] on span "[PERSON_NAME] - [GEOGRAPHIC_DATA] (TIỀN)" at bounding box center [222, 55] width 323 height 19
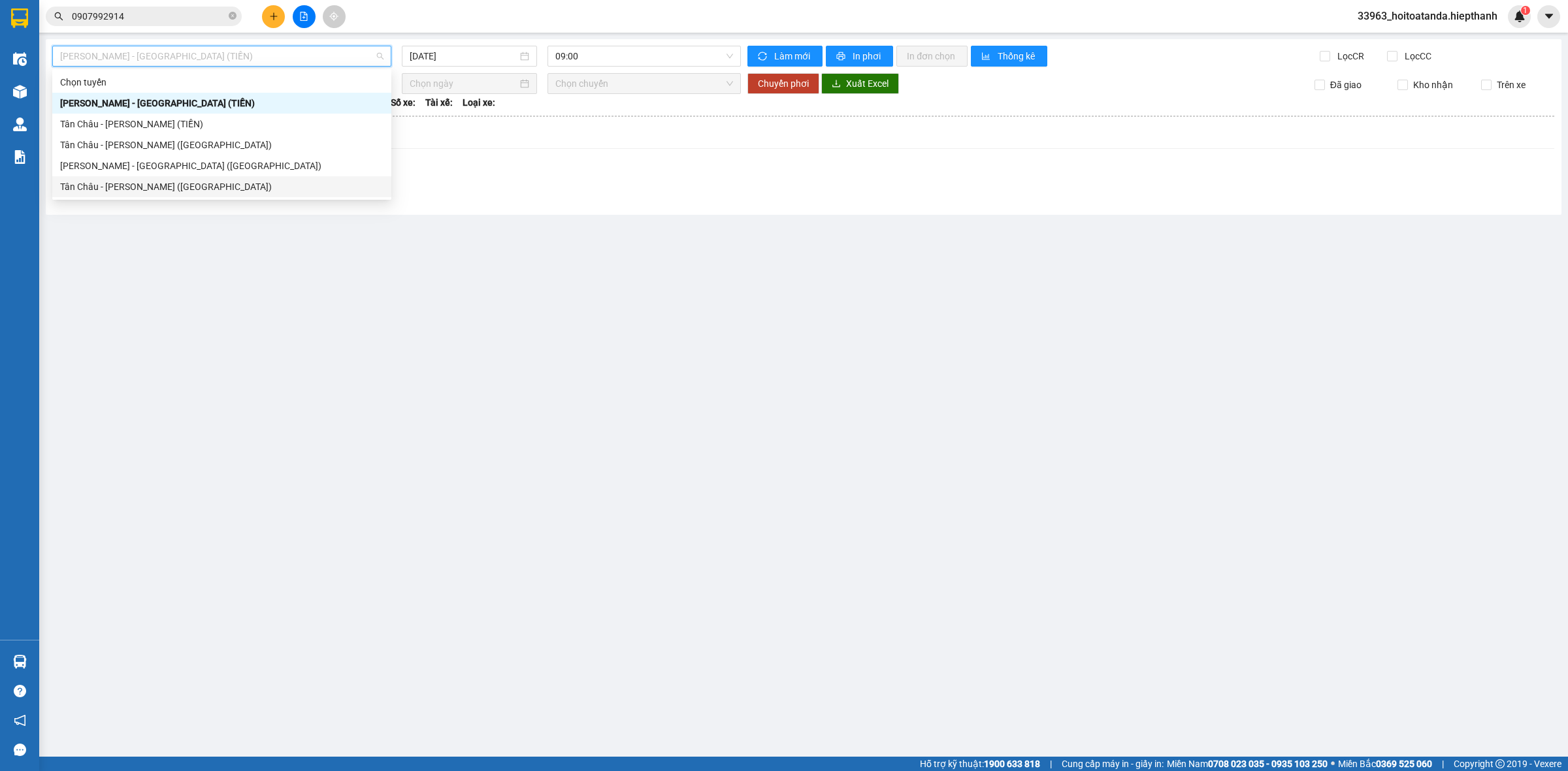
click at [155, 191] on div "Tân Châu - [PERSON_NAME] ([GEOGRAPHIC_DATA])" at bounding box center [222, 186] width 323 height 15
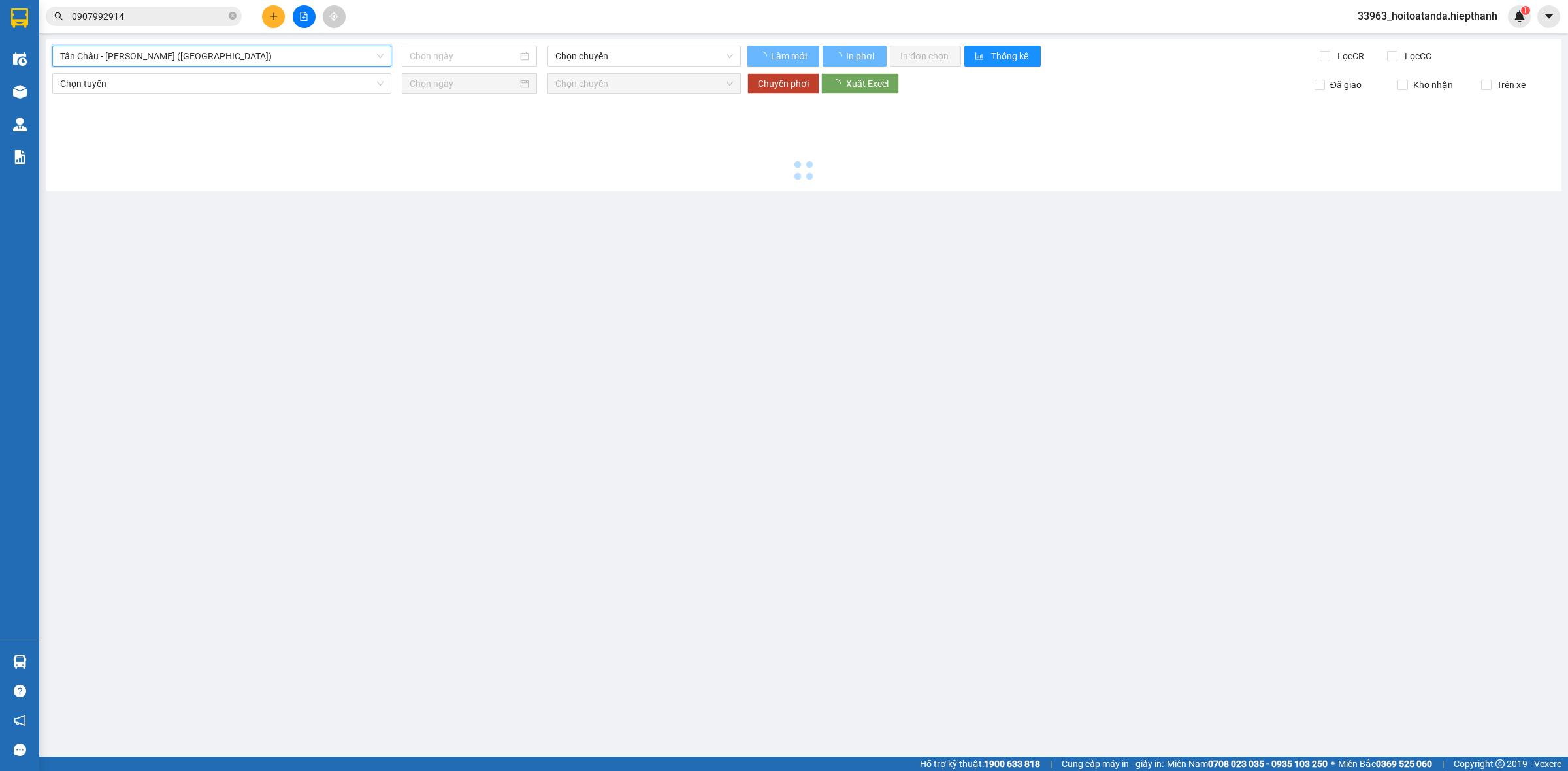
type input "[DATE]"
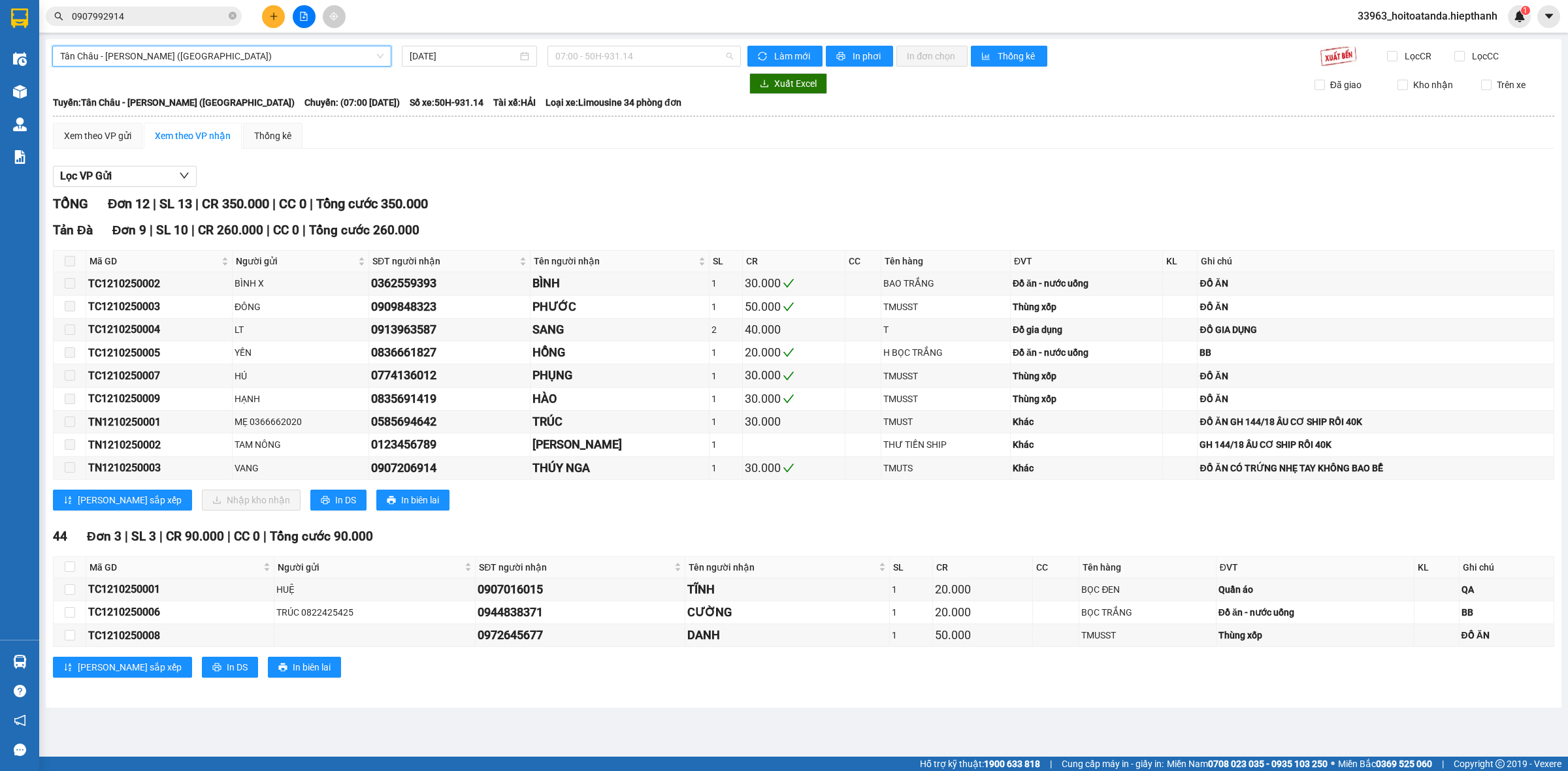
drag, startPoint x: 640, startPoint y: 57, endPoint x: 620, endPoint y: 102, distance: 49.2
click at [639, 60] on span "07:00 - 50H-931.14" at bounding box center [644, 55] width 178 height 19
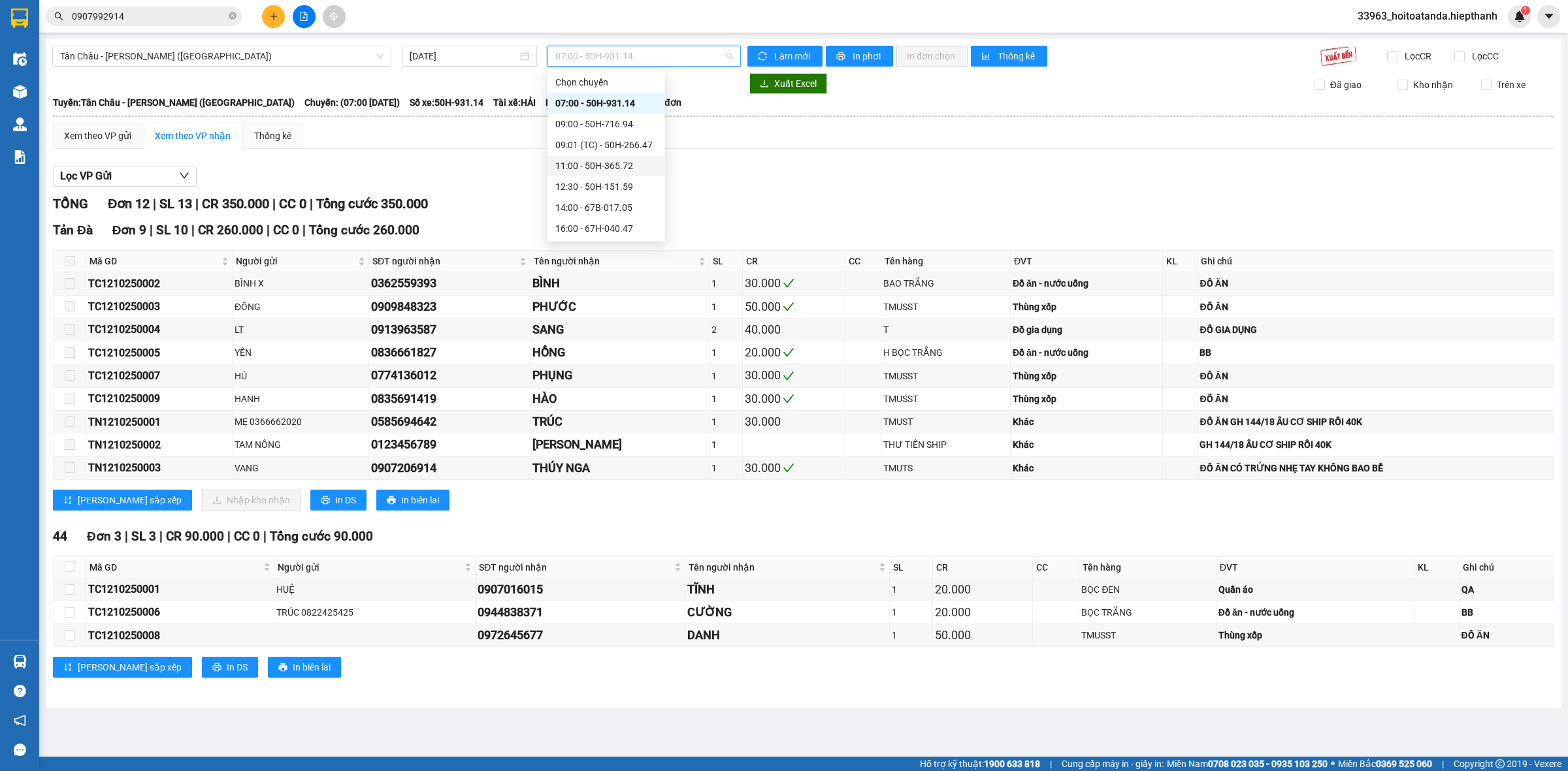
click at [599, 169] on div "11:00 - 50H-365.72" at bounding box center [606, 165] width 102 height 15
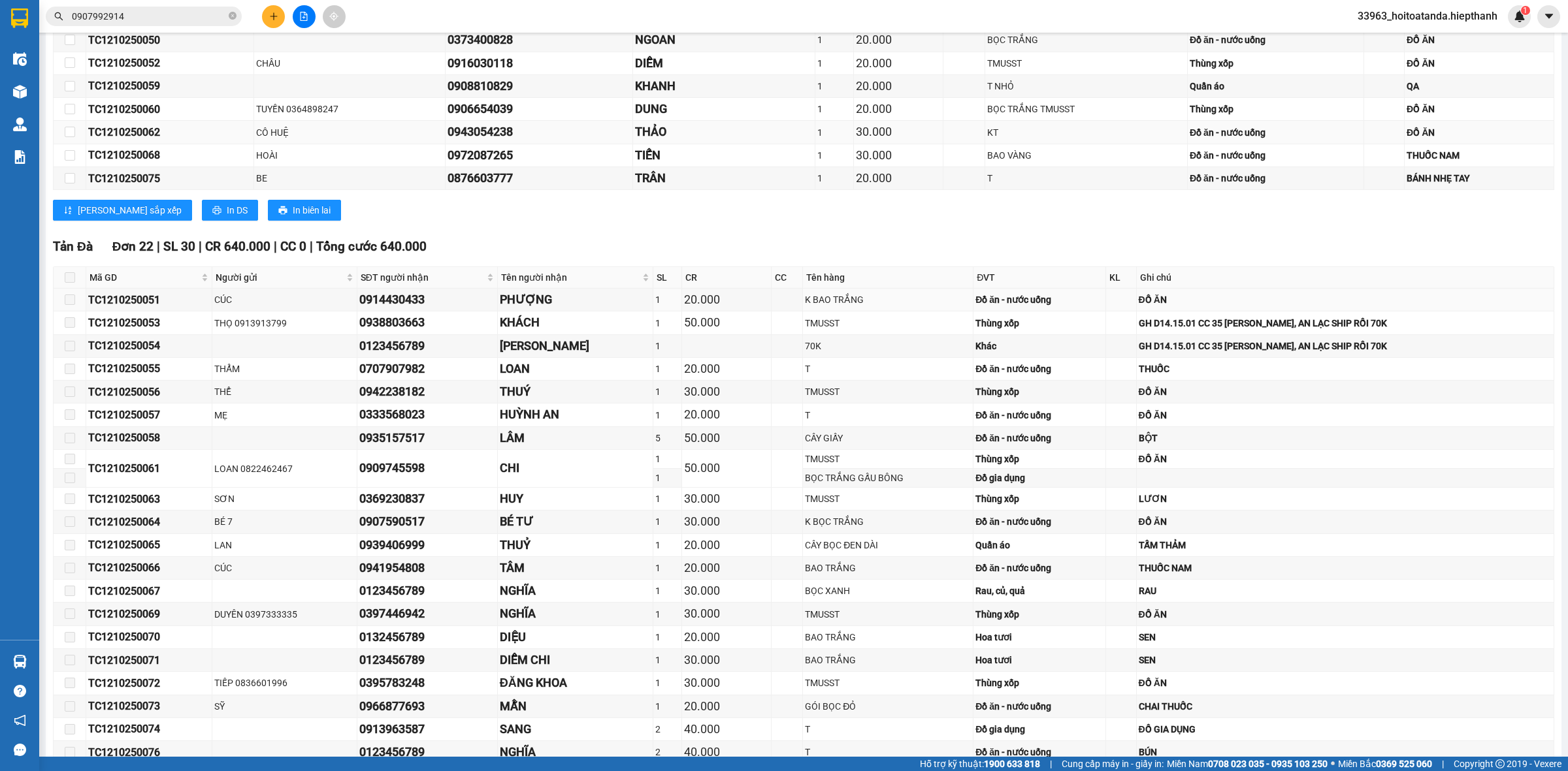
scroll to position [245, 0]
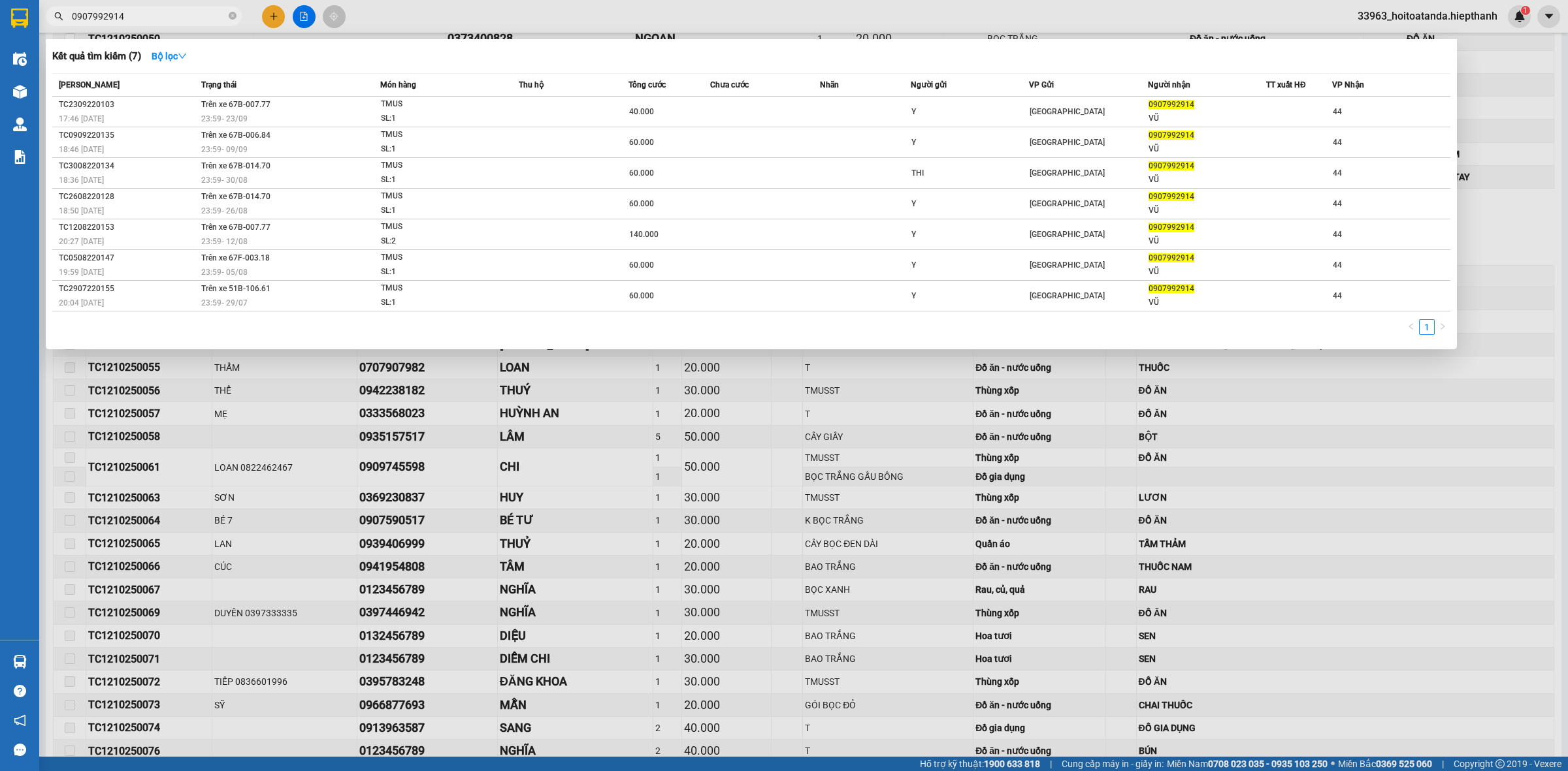
click at [169, 18] on input "0907992914" at bounding box center [149, 16] width 154 height 15
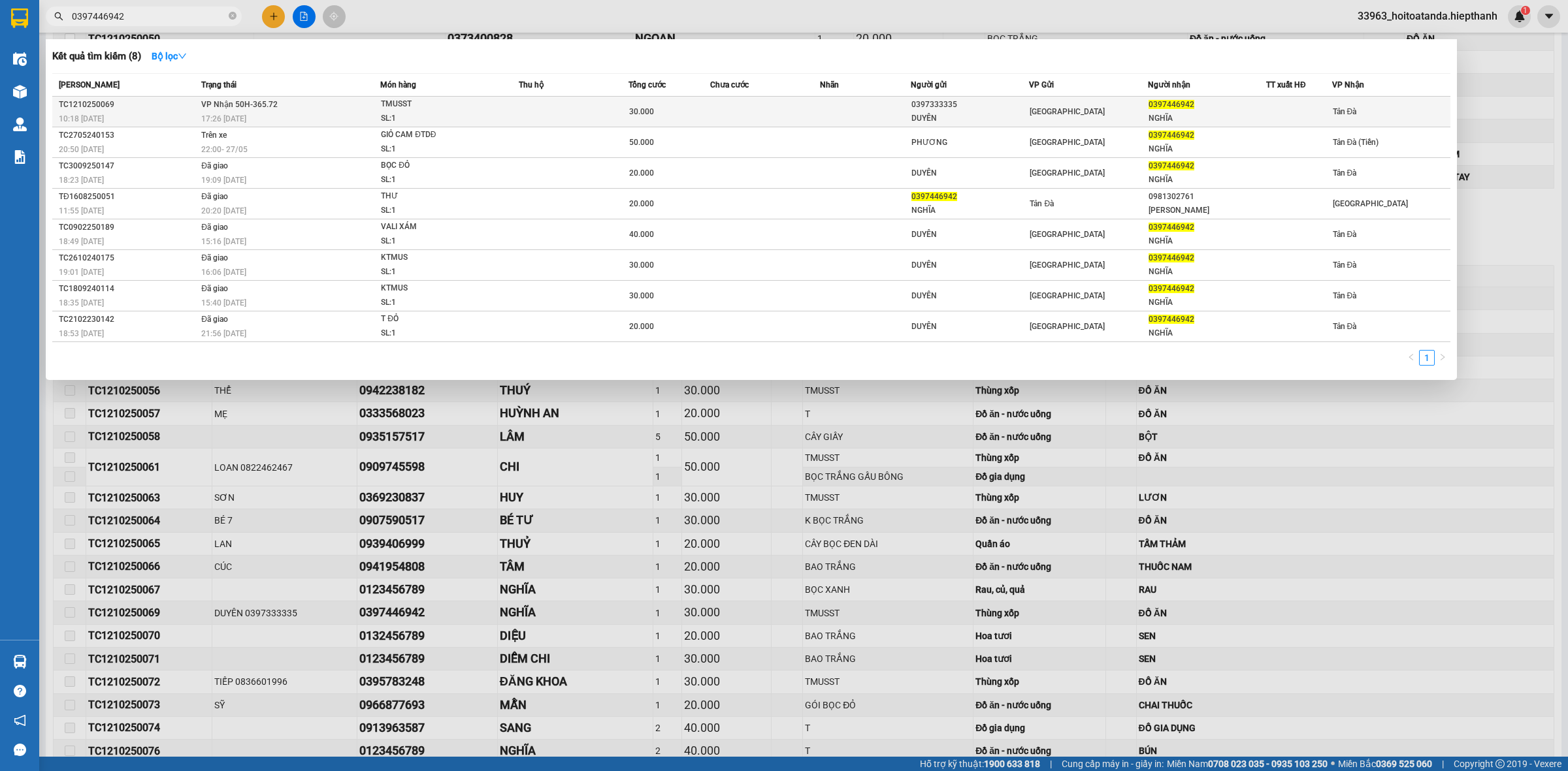
type input "0397446942"
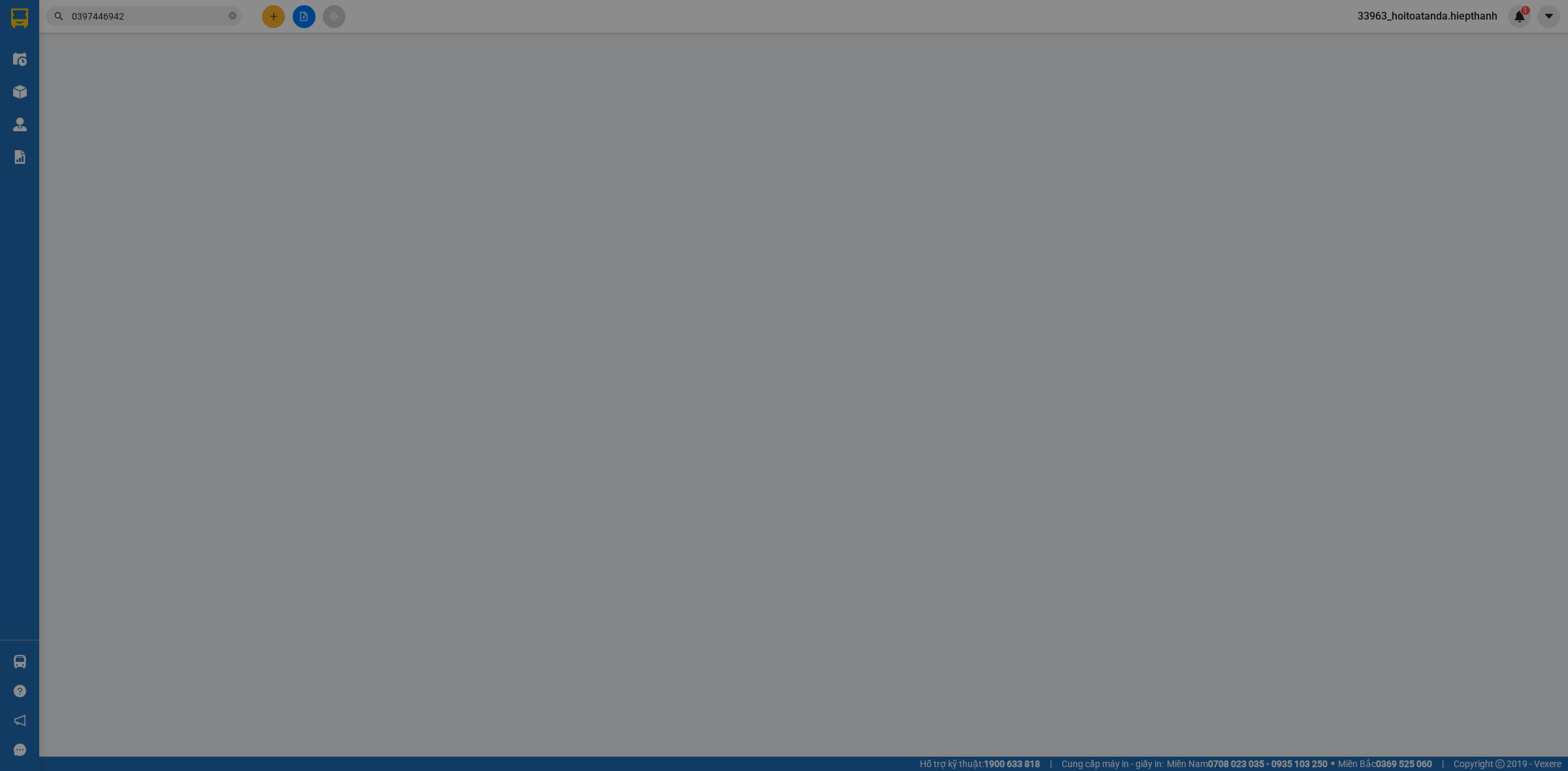
type input "0397333335"
type input "DUYÊN"
type input "0397446942"
type input "NGHĨA"
type input "30.000"
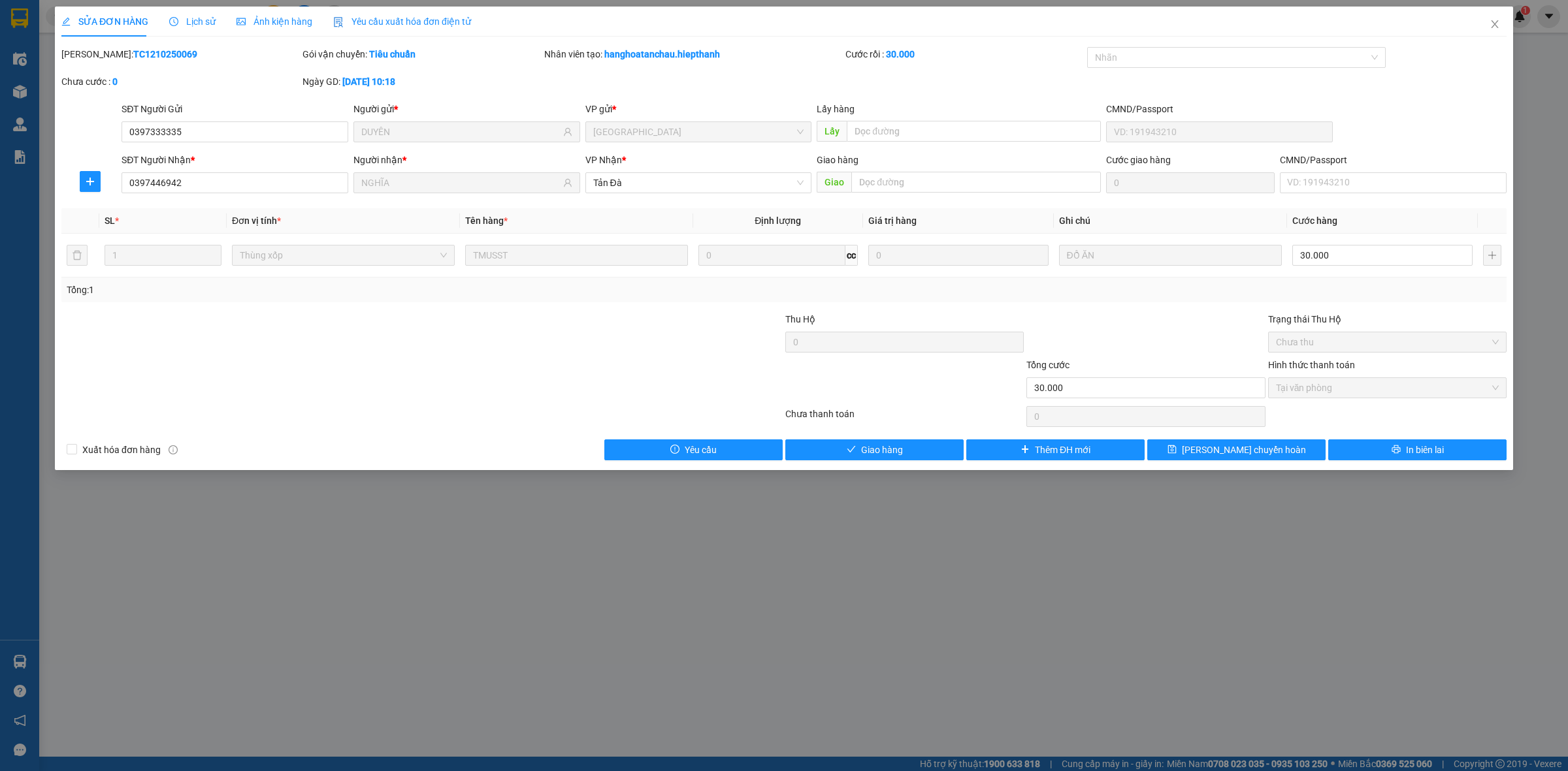
drag, startPoint x: 714, startPoint y: 347, endPoint x: 735, endPoint y: 315, distance: 38.3
click at [714, 344] on div at bounding box center [663, 335] width 241 height 45
click at [1493, 17] on span "Close" at bounding box center [1495, 25] width 37 height 37
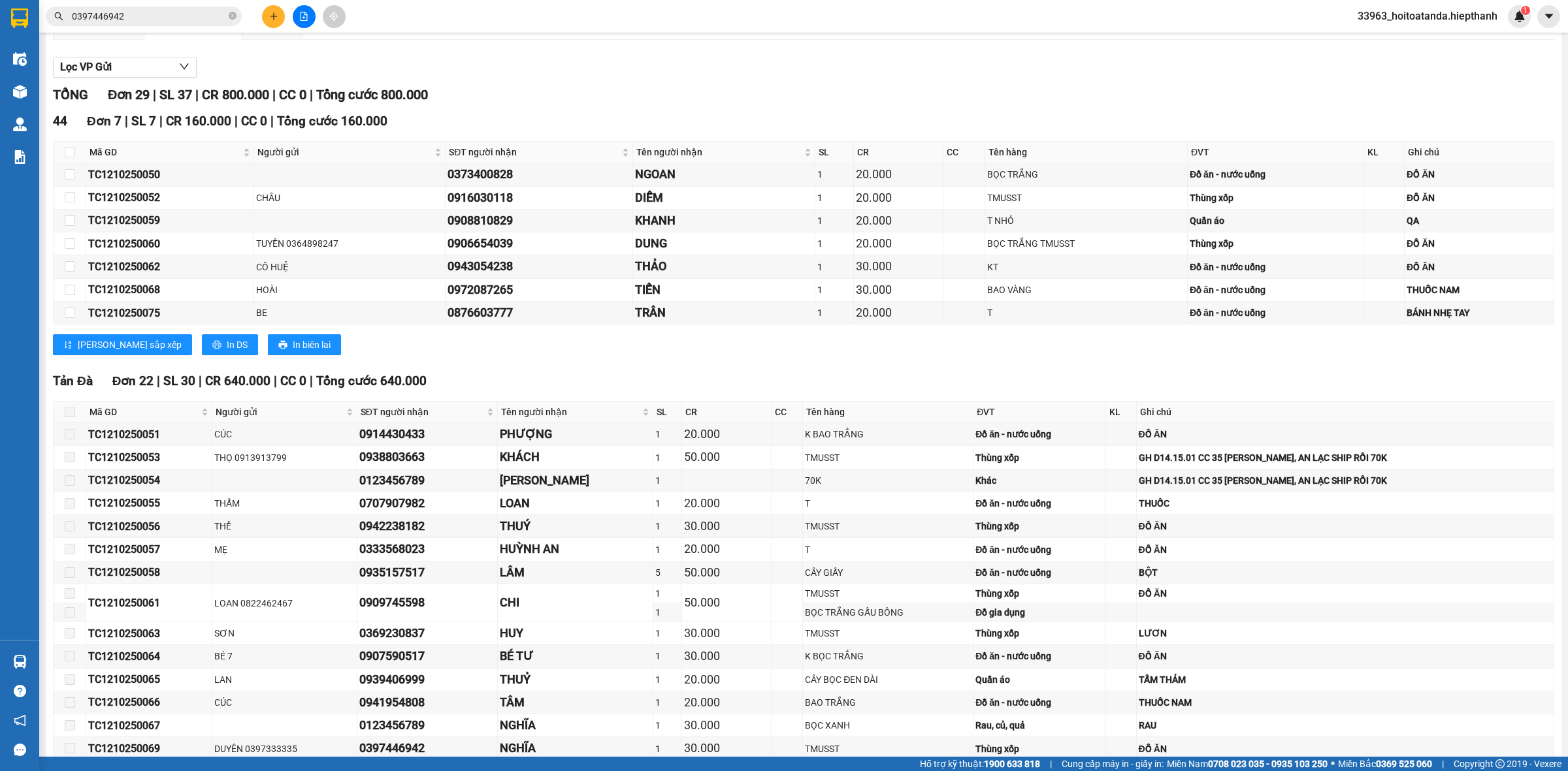
scroll to position [118, 0]
